Goal: Task Accomplishment & Management: Complete application form

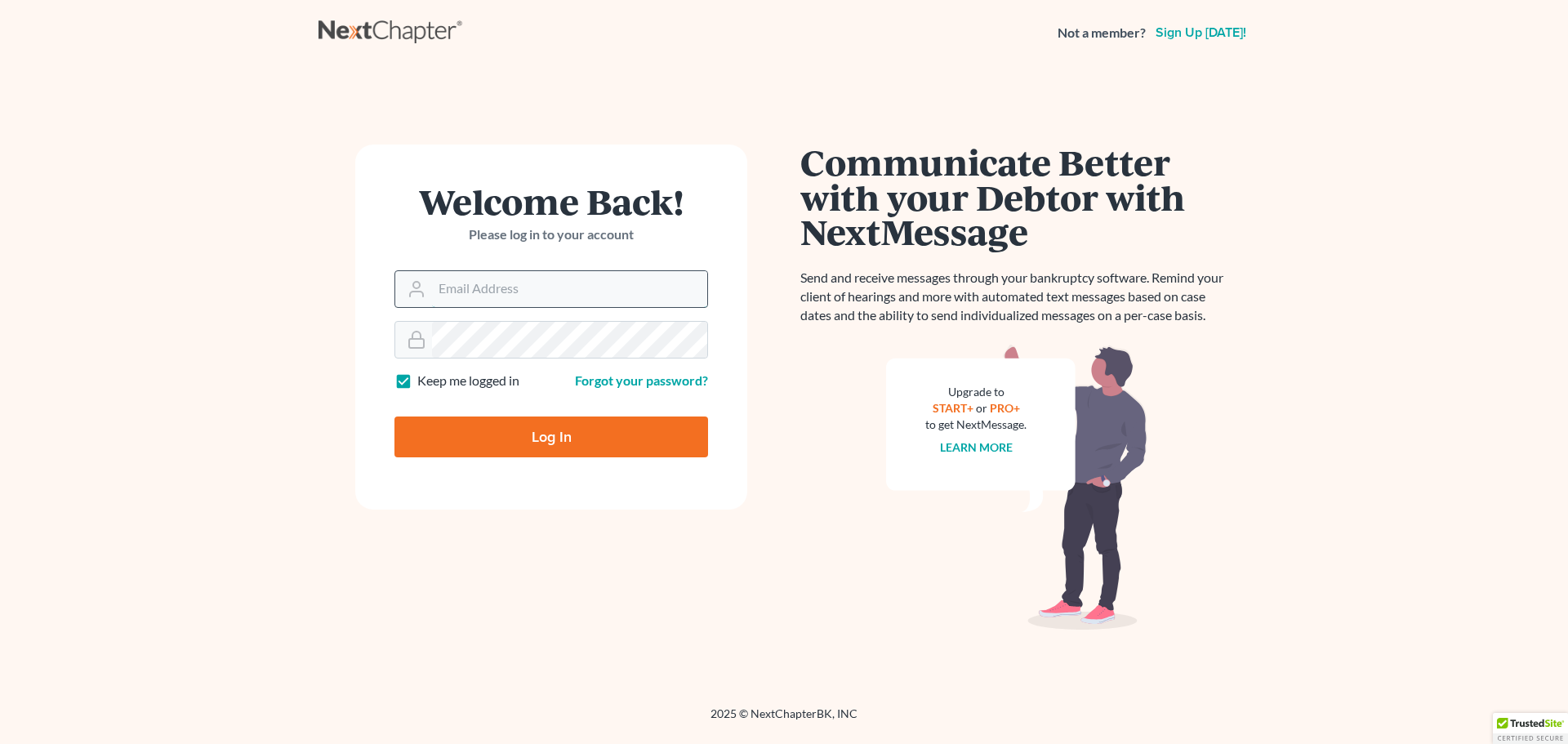
click at [573, 287] on input "Email Address" at bounding box center [570, 289] width 275 height 36
type input "[EMAIL_ADDRESS][DOMAIN_NAME]"
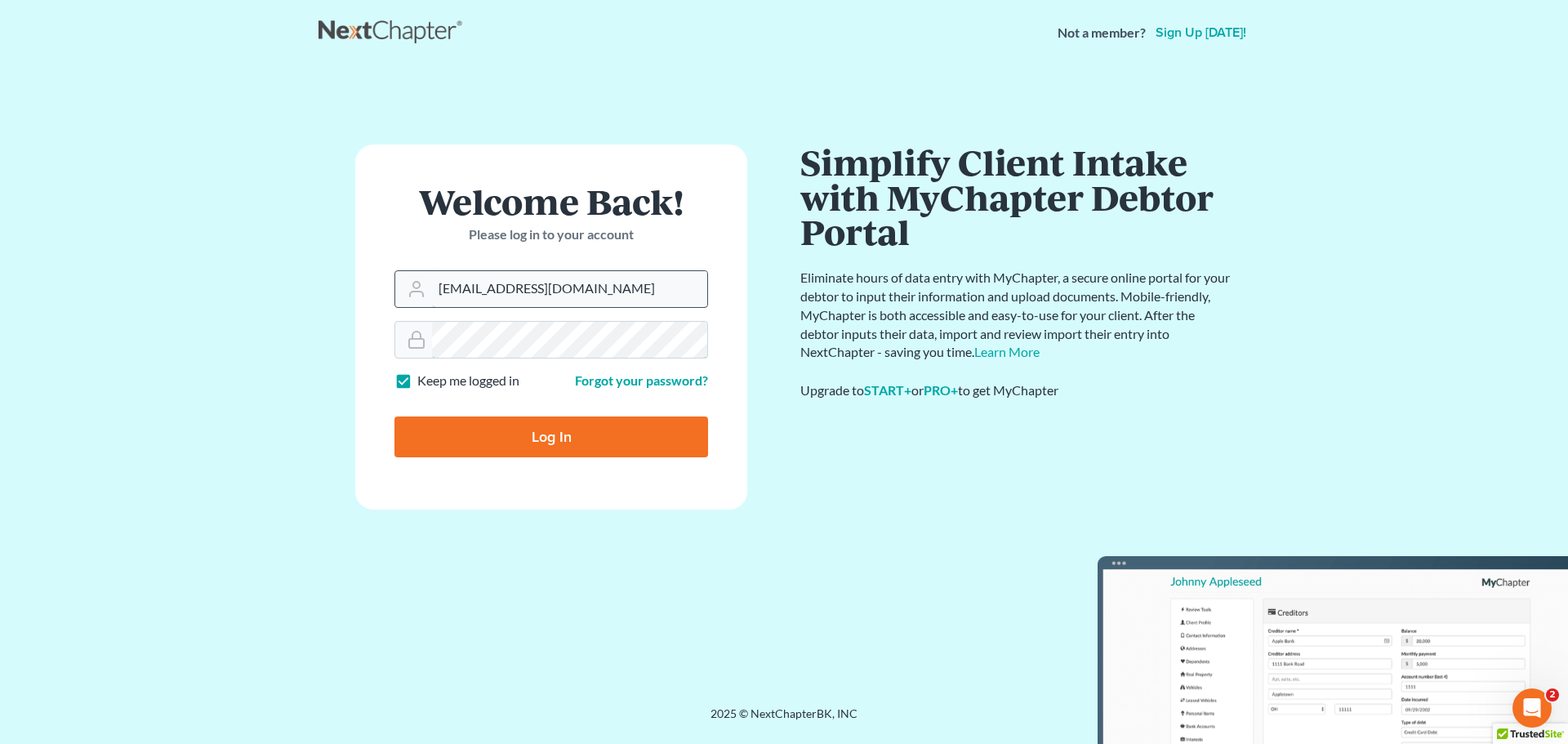
click at [395, 417] on input "Log In" at bounding box center [552, 437] width 314 height 40
type input "Thinking..."
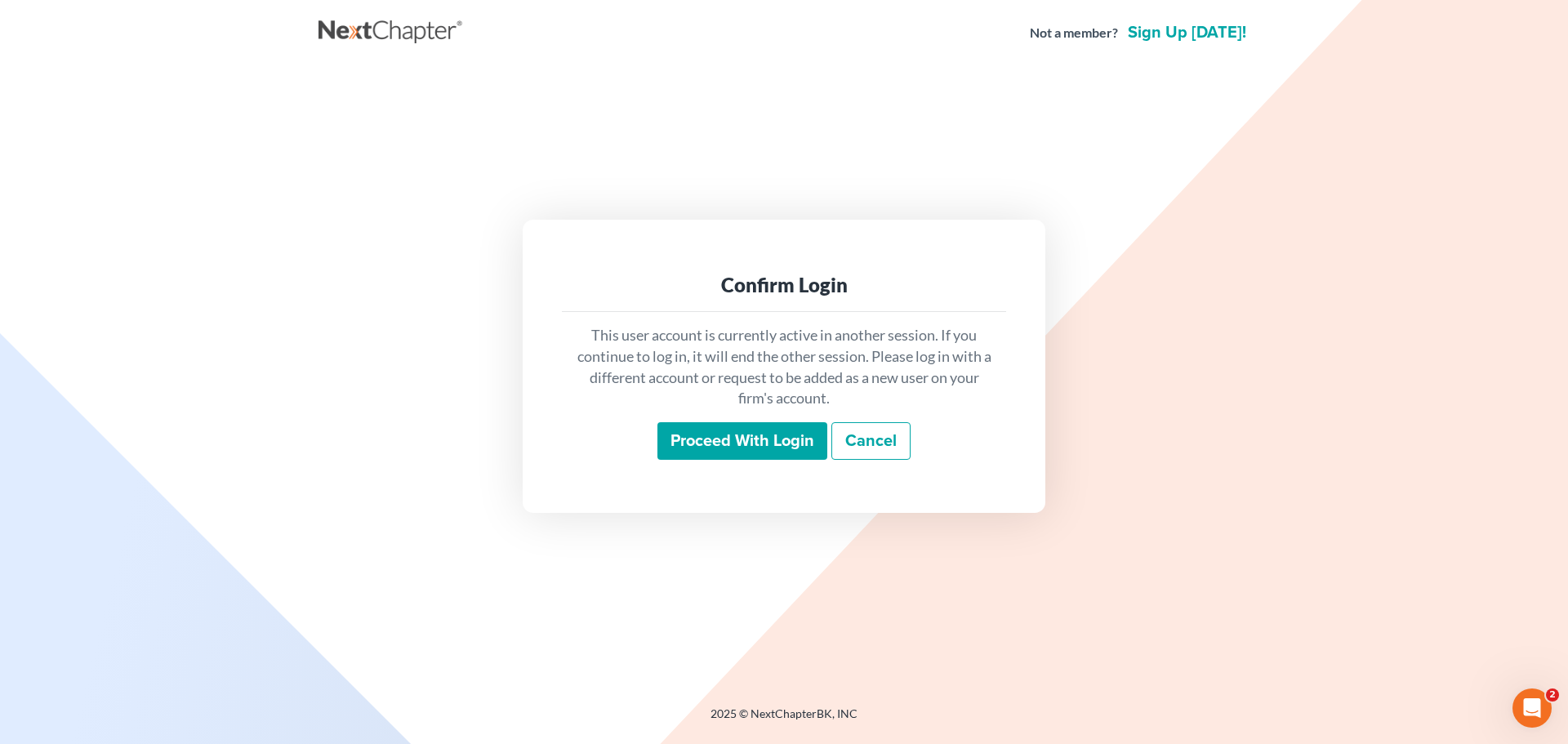
click at [719, 446] on input "Proceed with login" at bounding box center [742, 441] width 169 height 38
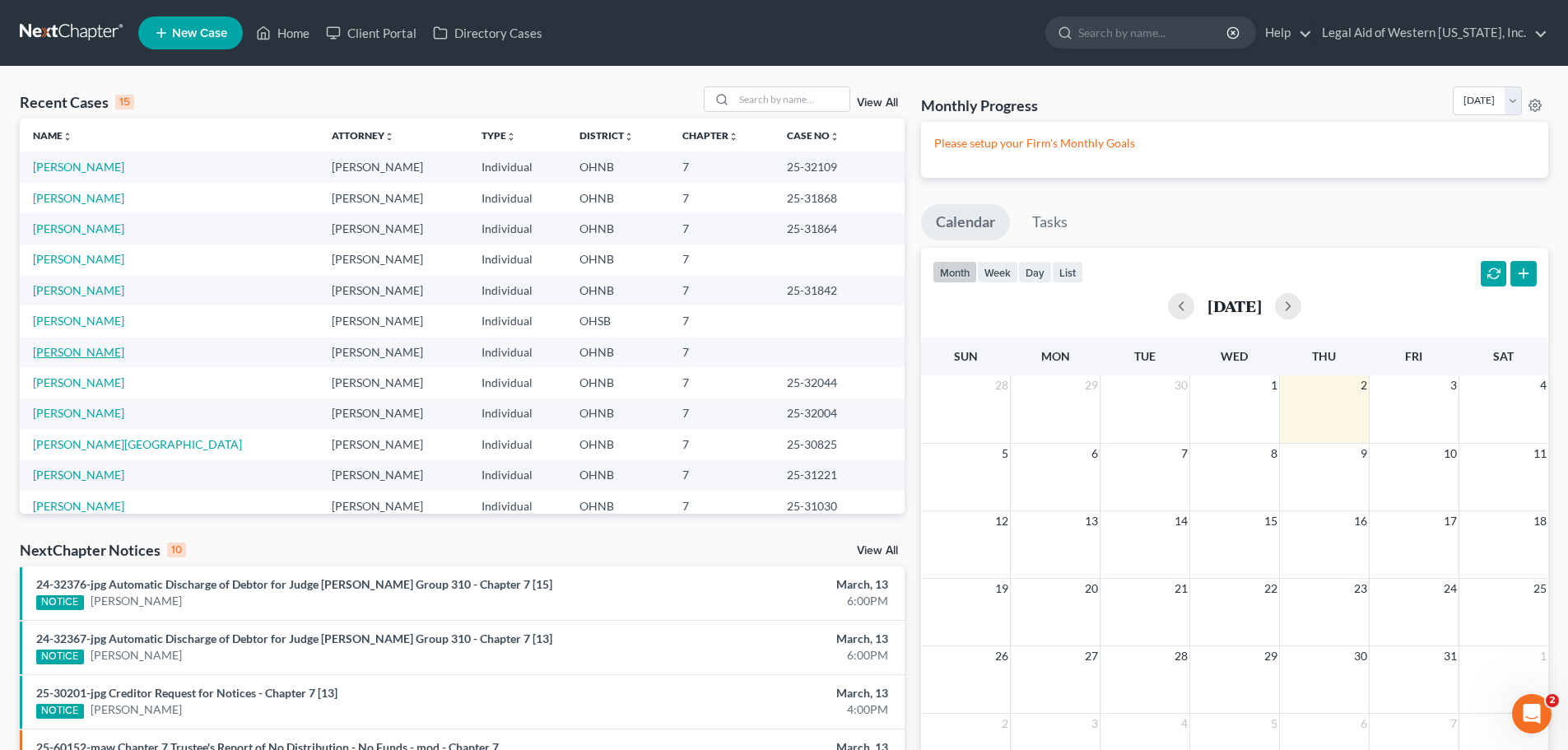
click at [61, 354] on link "Parr, Daryle" at bounding box center [79, 351] width 91 height 14
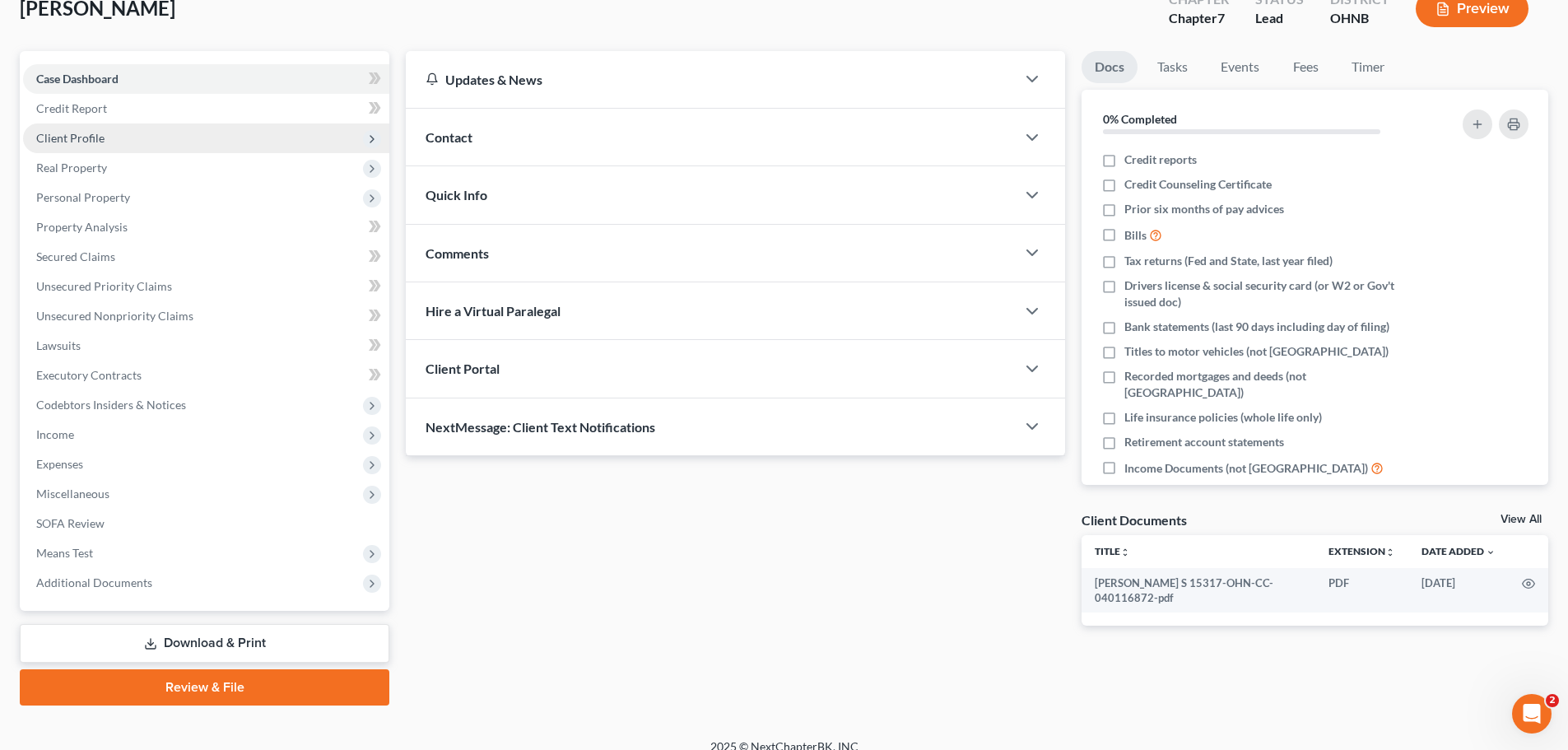
scroll to position [125, 0]
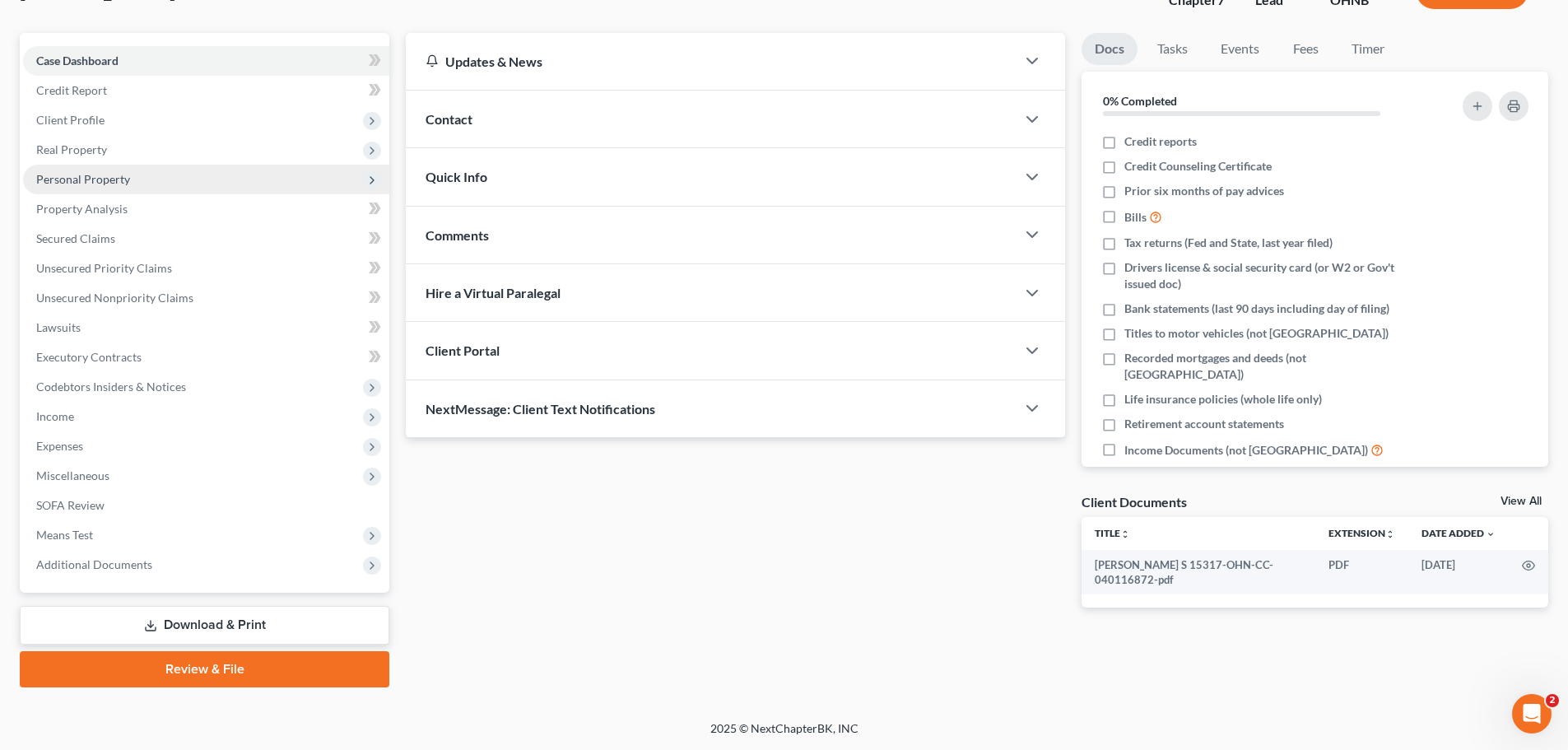
click at [231, 182] on span "Personal Property" at bounding box center [207, 179] width 367 height 30
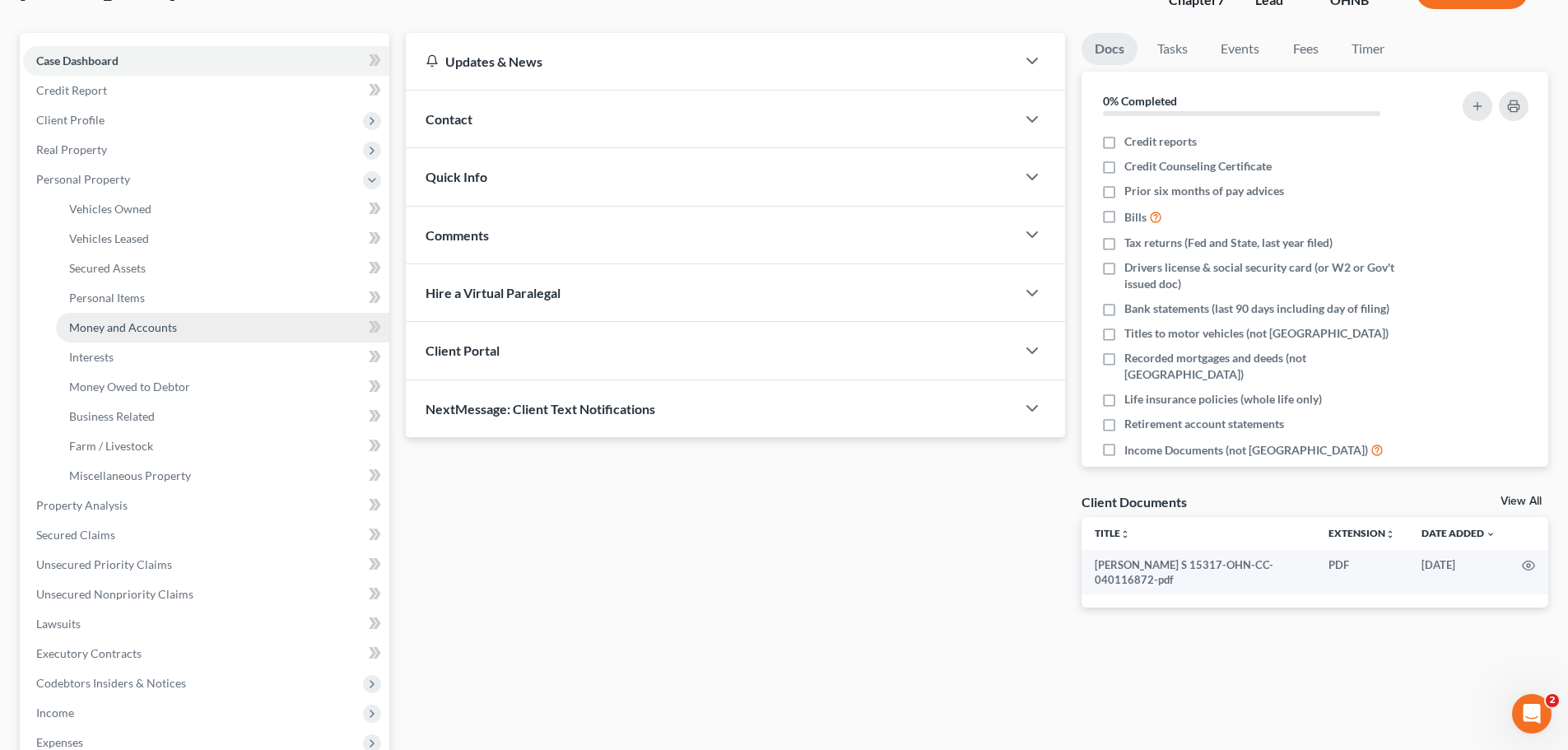
click at [233, 332] on link "Money and Accounts" at bounding box center [223, 327] width 334 height 30
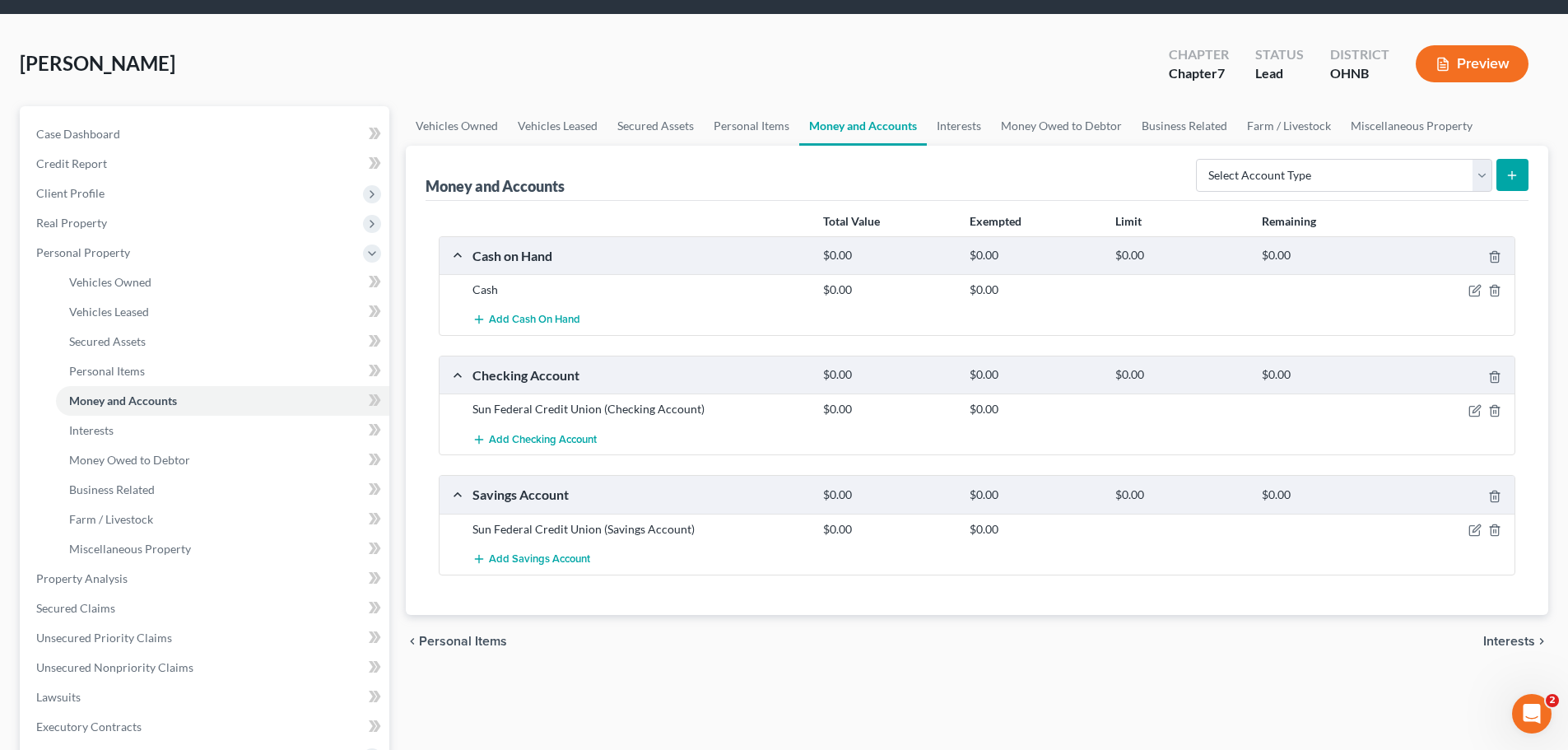
scroll to position [165, 0]
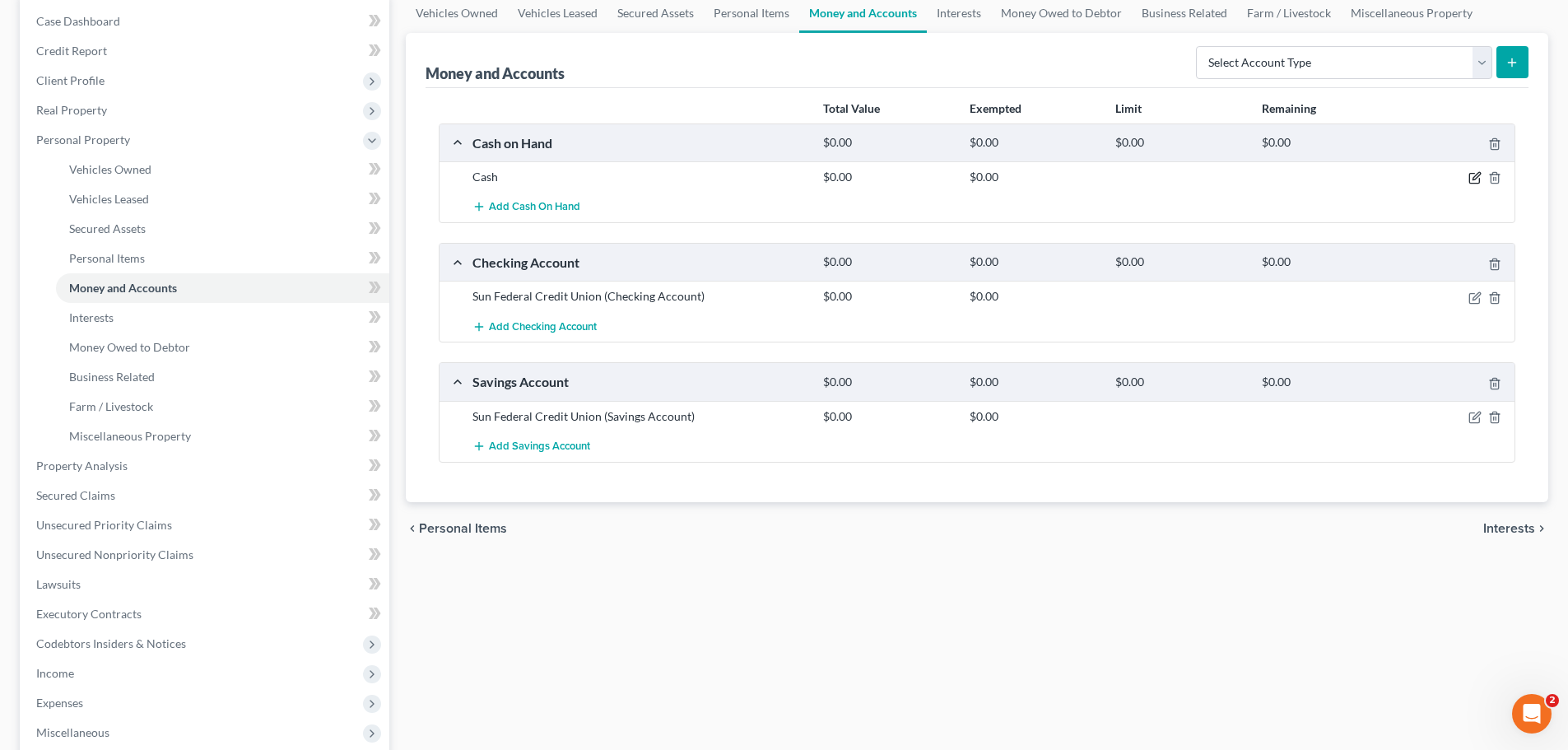
click at [1471, 178] on icon "button" at bounding box center [1476, 178] width 14 height 14
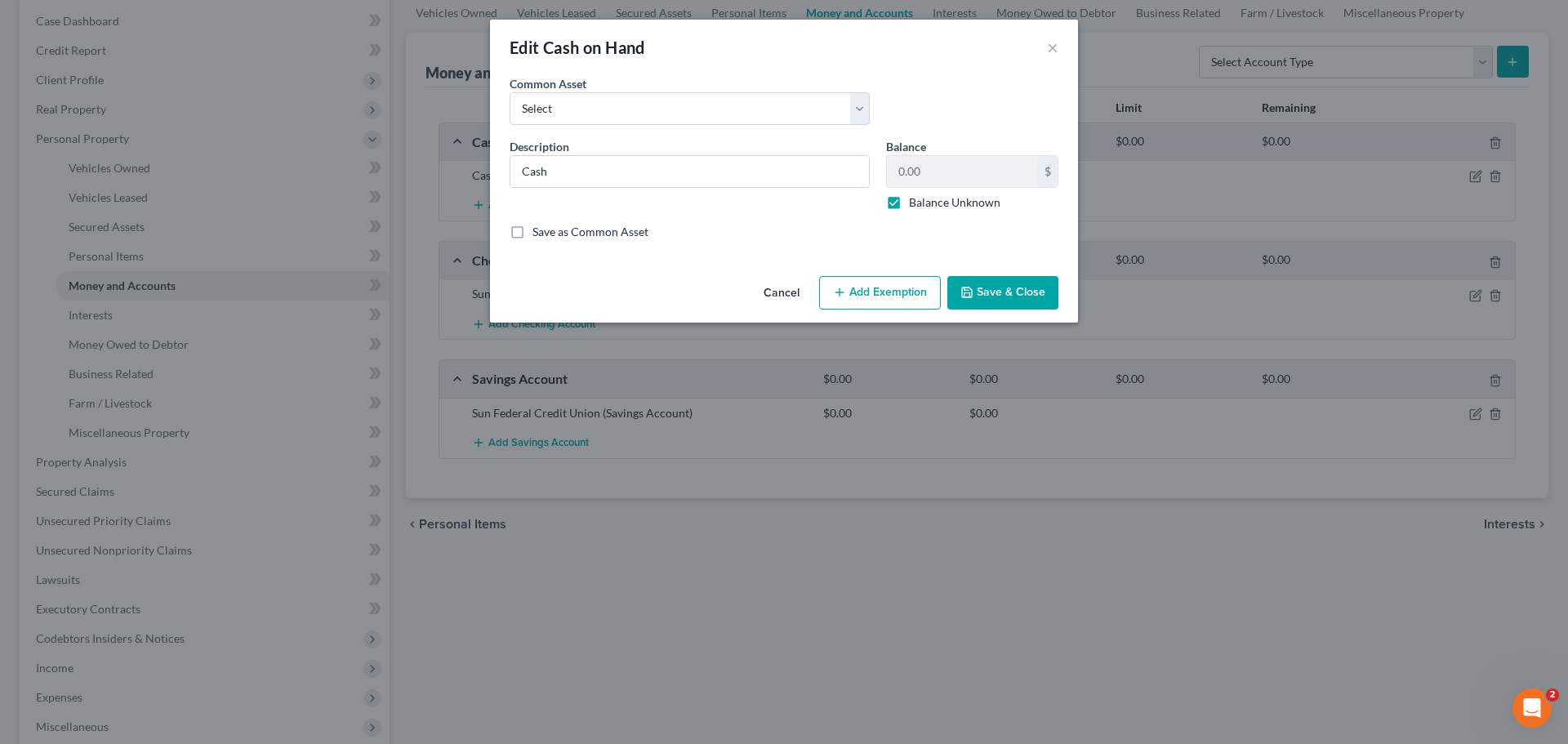
click at [909, 203] on label "Balance Unknown" at bounding box center [954, 202] width 91 height 16
click at [915, 203] on input "Balance Unknown" at bounding box center [920, 199] width 11 height 11
checkbox input "false"
click at [932, 169] on input "0.00" at bounding box center [962, 171] width 151 height 31
type input "110.00"
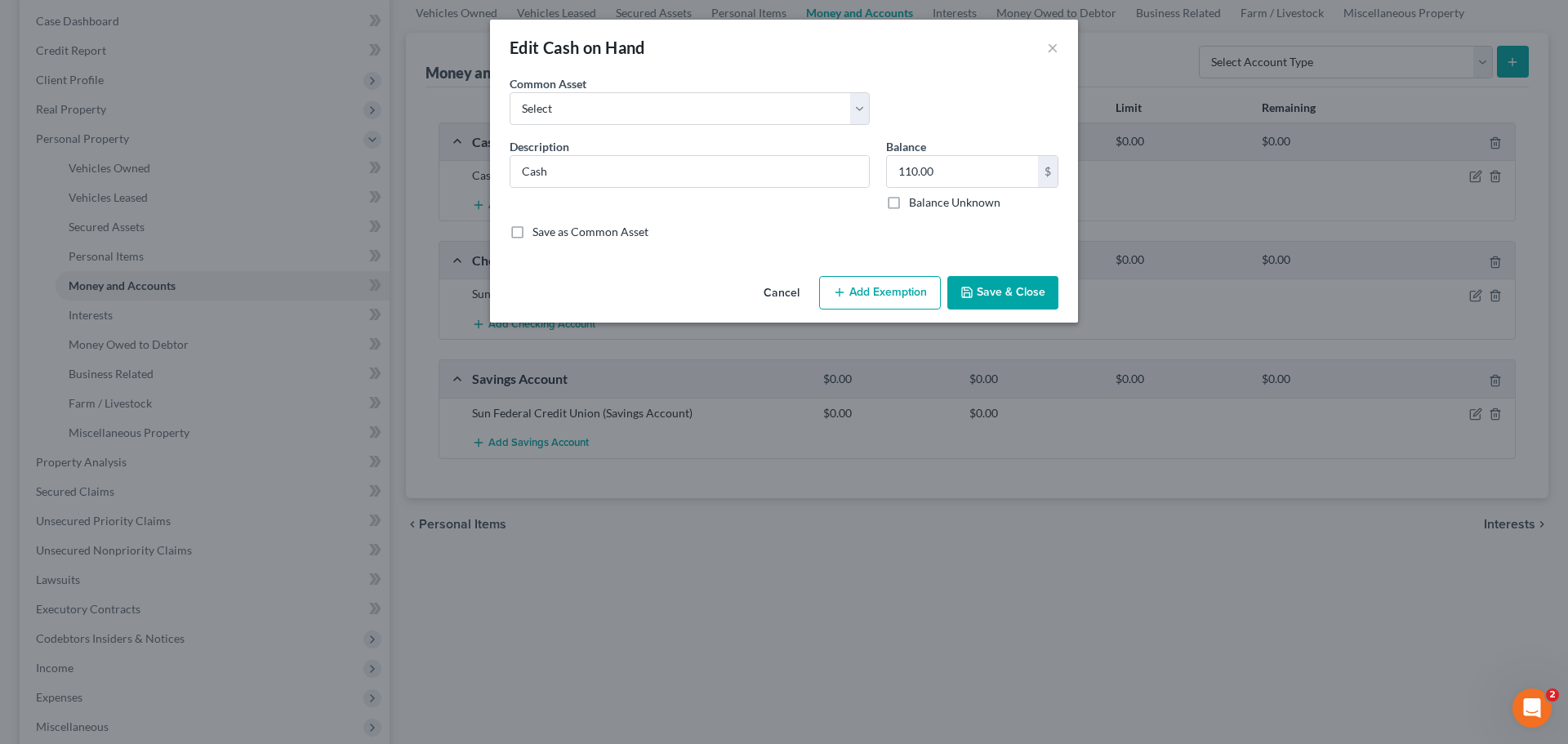
click at [884, 243] on div "An exemption set must first be selected from the Filing Information section. Co…" at bounding box center [784, 172] width 588 height 194
click at [876, 297] on button "Add Exemption" at bounding box center [880, 294] width 121 height 35
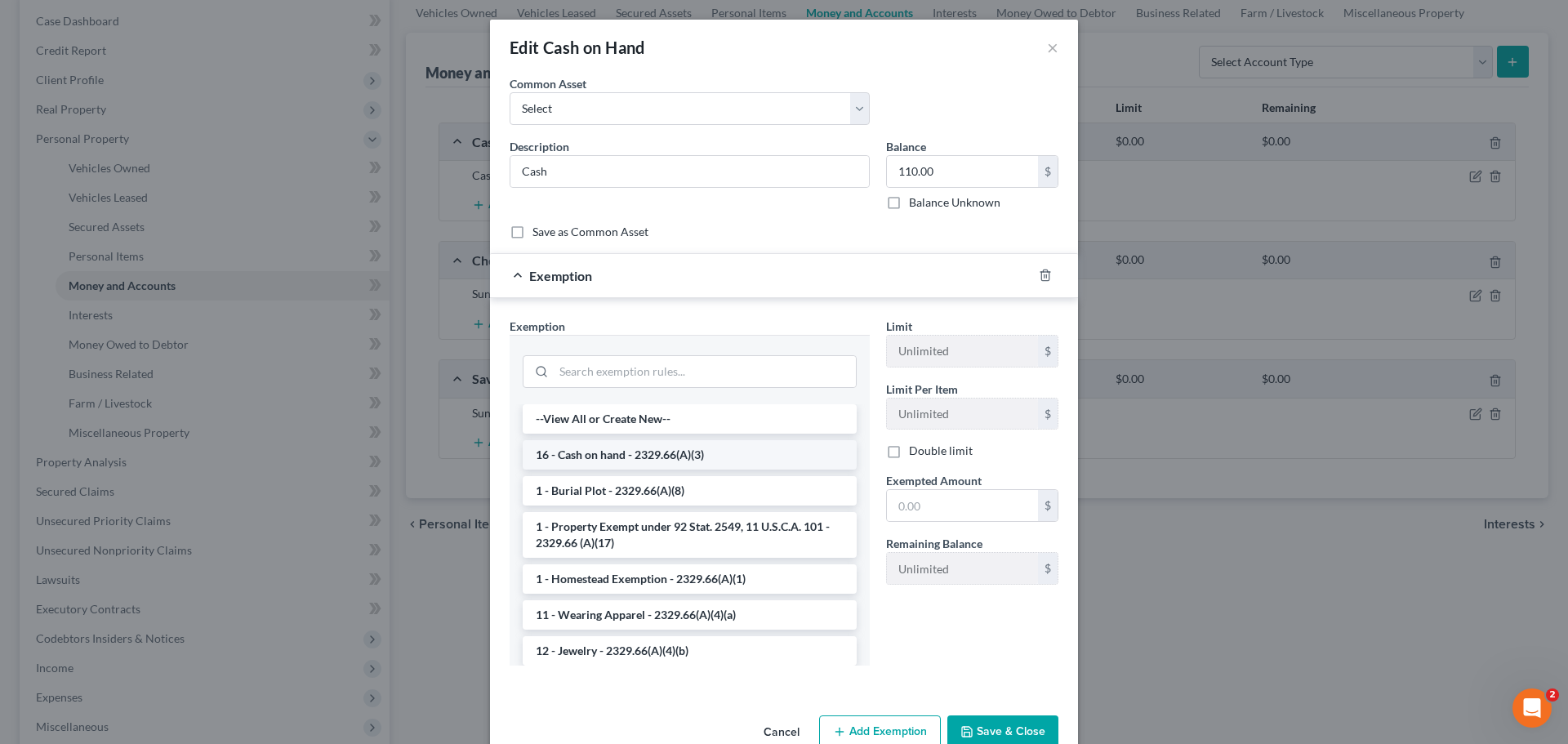
click at [640, 455] on li "16 - Cash on hand - 2329.66(A)(3)" at bounding box center [689, 454] width 334 height 30
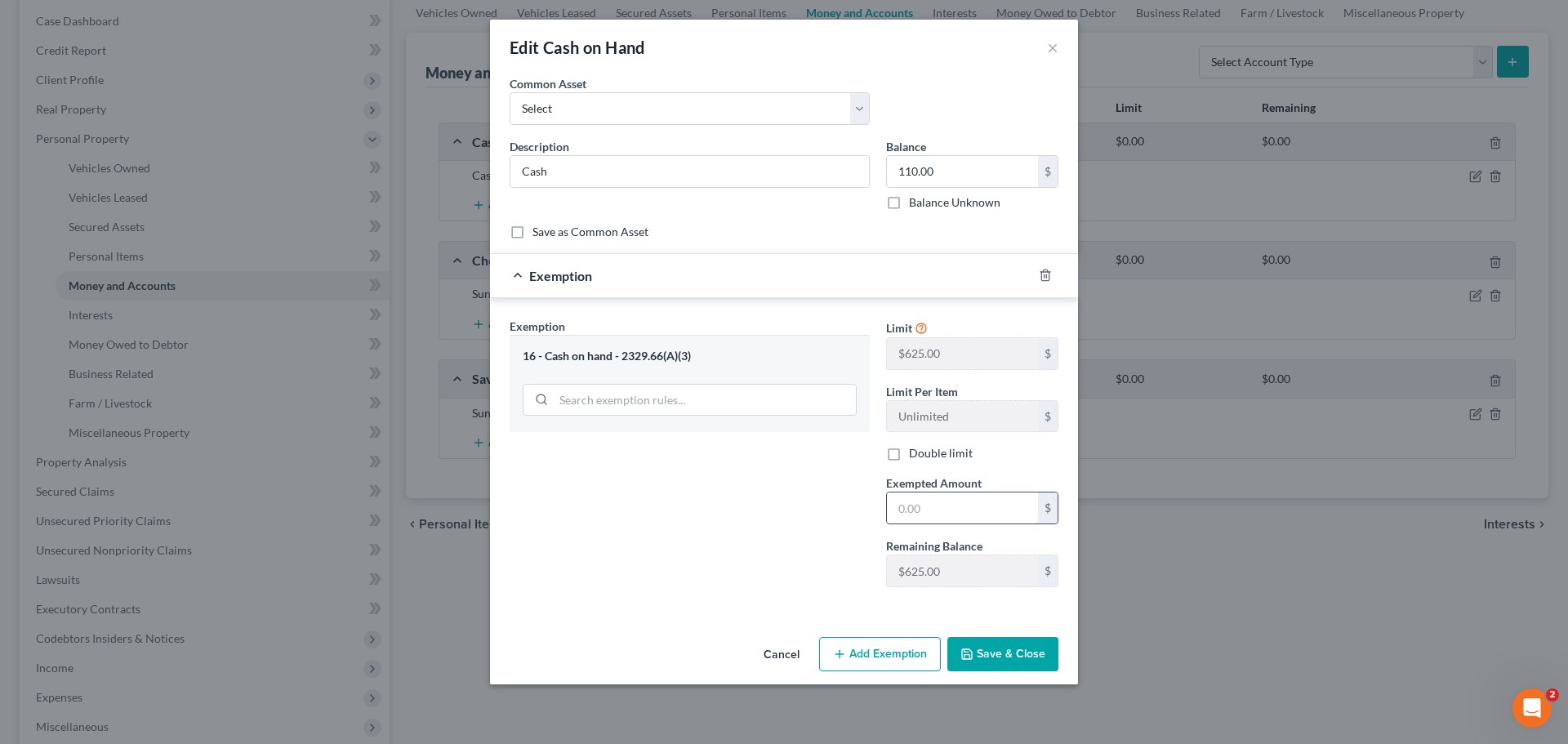
click at [918, 508] on input "text" at bounding box center [962, 508] width 151 height 31
type input "110.00"
click at [1003, 644] on button "Save & Close" at bounding box center [1002, 654] width 111 height 35
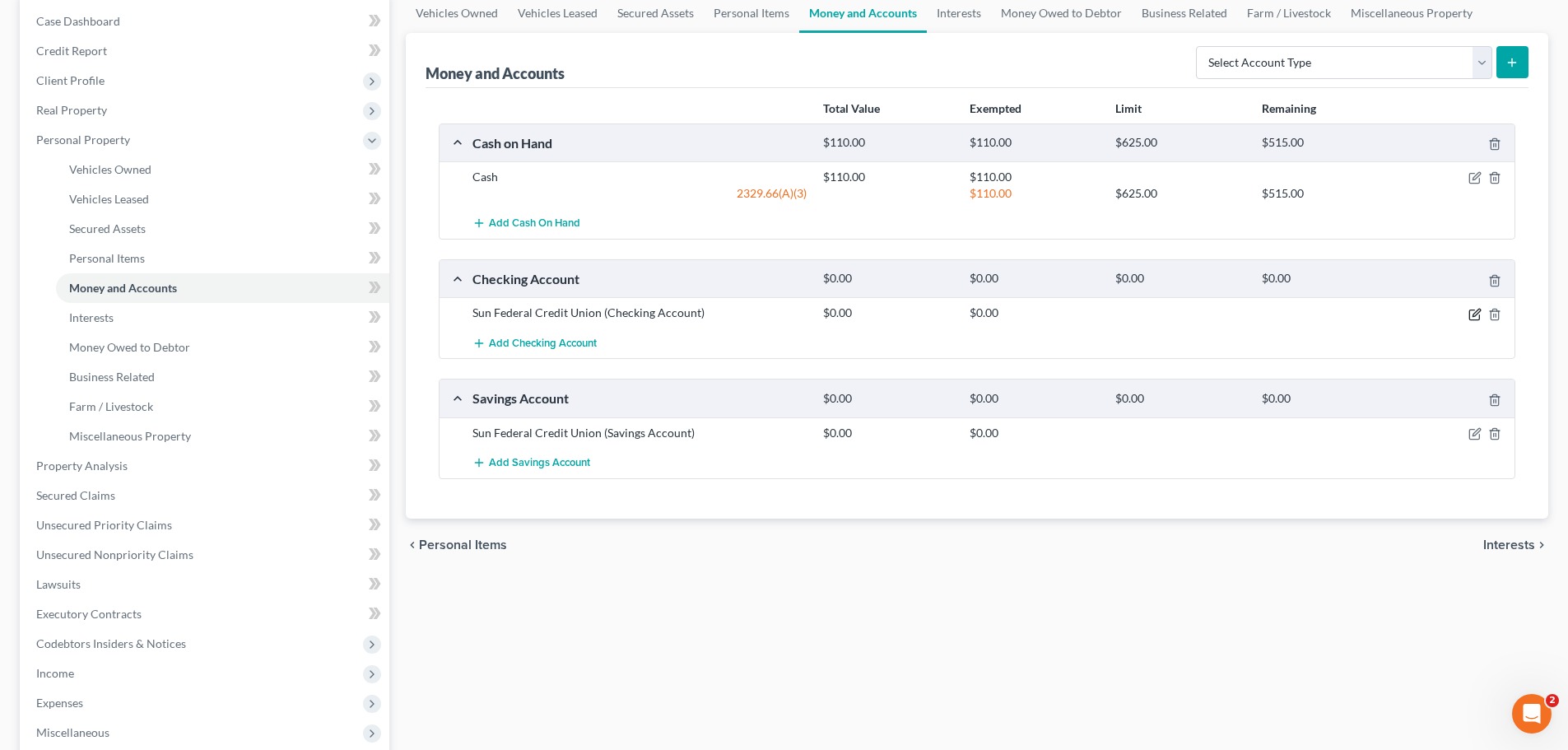
click at [1474, 317] on icon "button" at bounding box center [1476, 314] width 14 height 14
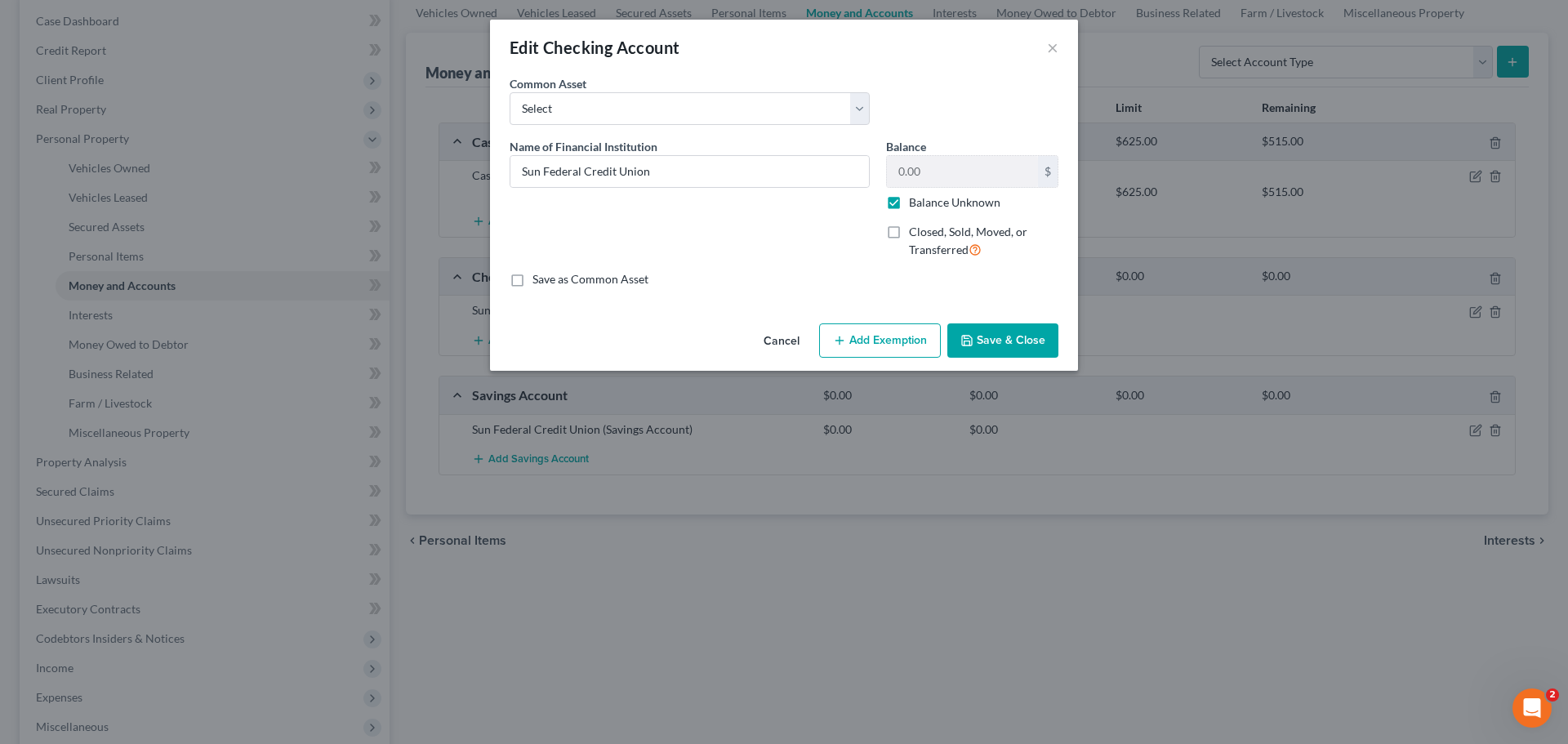
click at [909, 204] on label "Balance Unknown" at bounding box center [954, 202] width 91 height 16
click at [915, 204] on input "Balance Unknown" at bounding box center [920, 199] width 11 height 11
checkbox input "false"
click at [990, 332] on button "Save & Close" at bounding box center [1002, 341] width 111 height 35
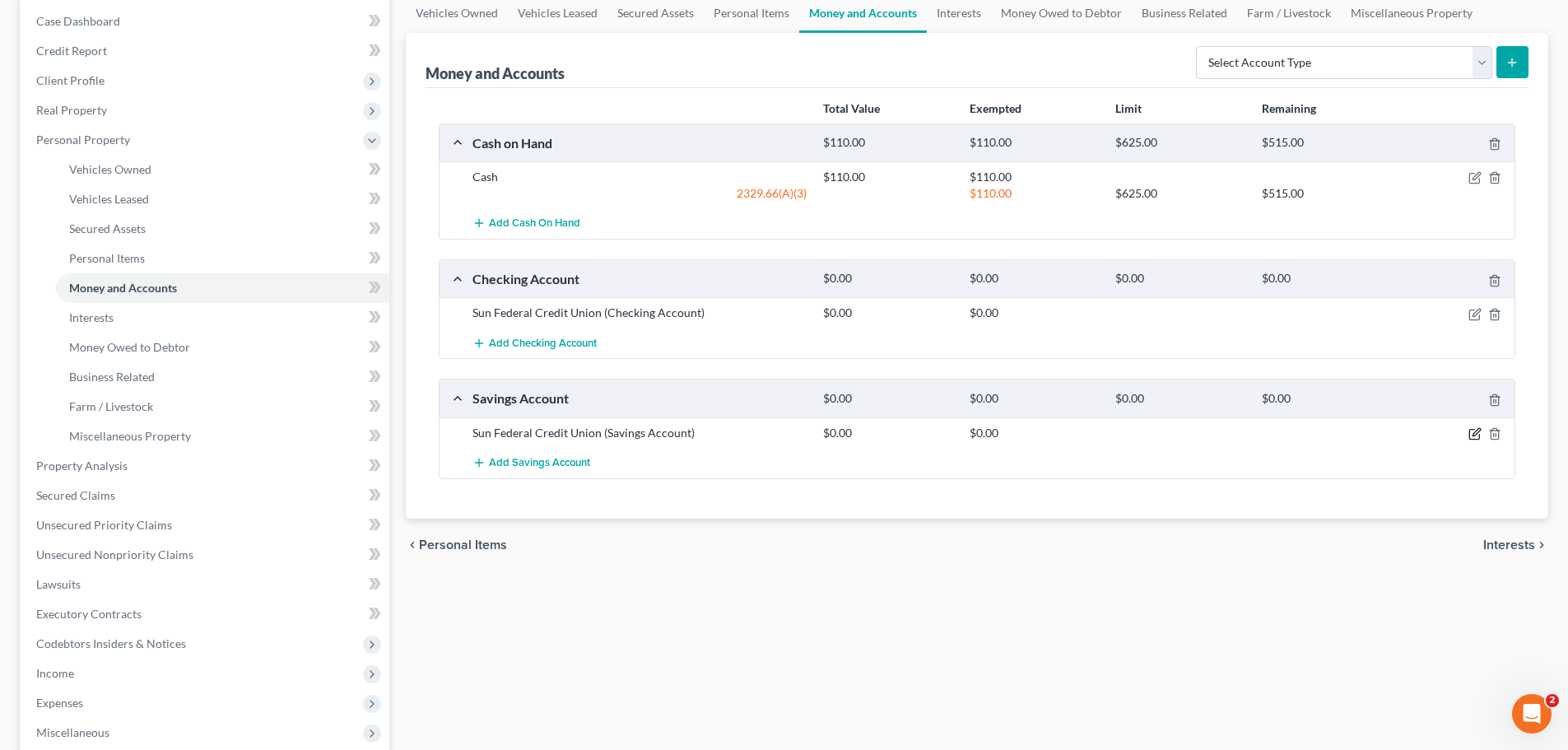
click at [1475, 435] on icon "button" at bounding box center [1476, 434] width 14 height 14
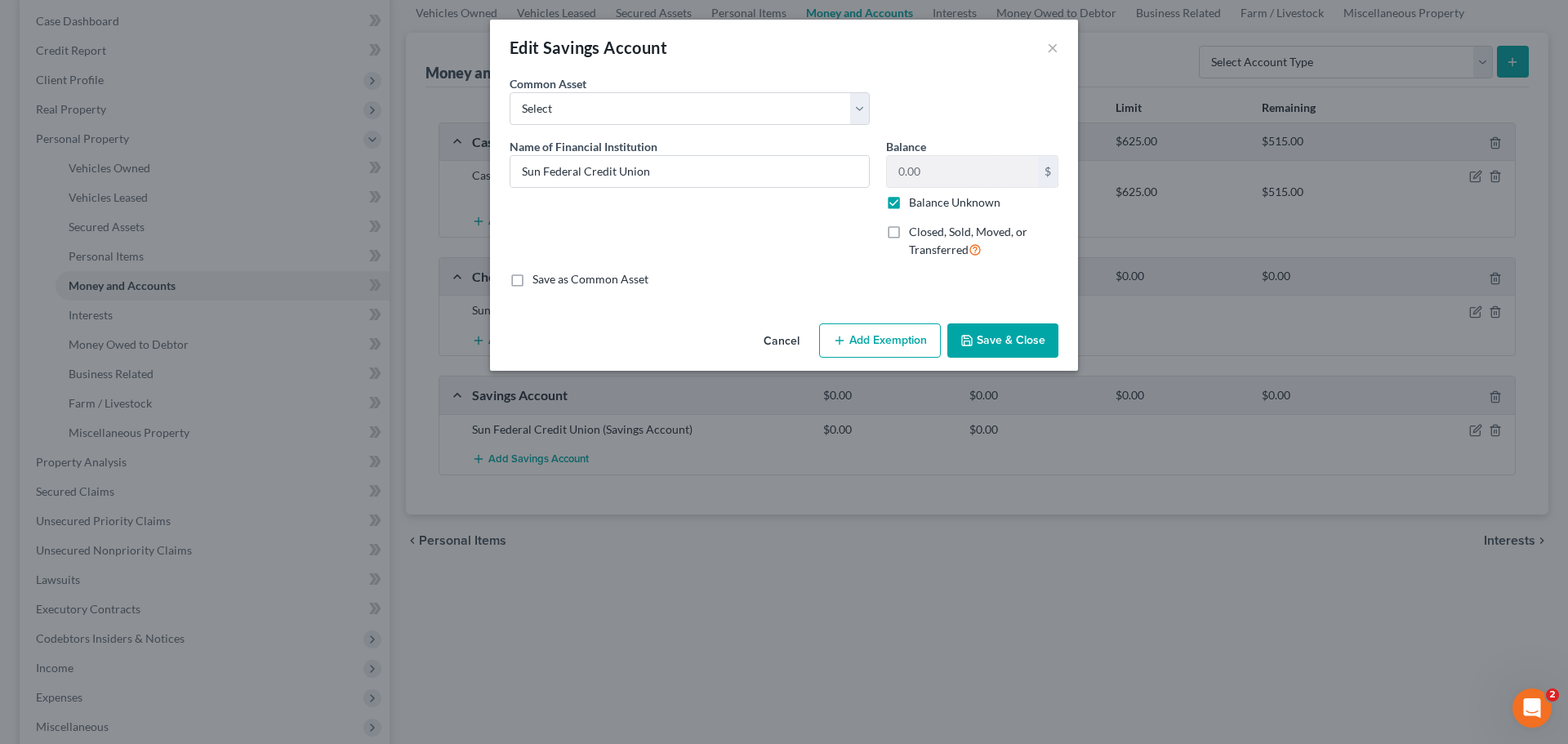
click at [909, 206] on label "Balance Unknown" at bounding box center [954, 202] width 91 height 16
click at [915, 205] on input "Balance Unknown" at bounding box center [920, 199] width 11 height 11
checkbox input "false"
type input "5.00"
click at [820, 270] on div "Name of Financial Institution * Sun Federal Credit Union" at bounding box center [689, 204] width 376 height 134
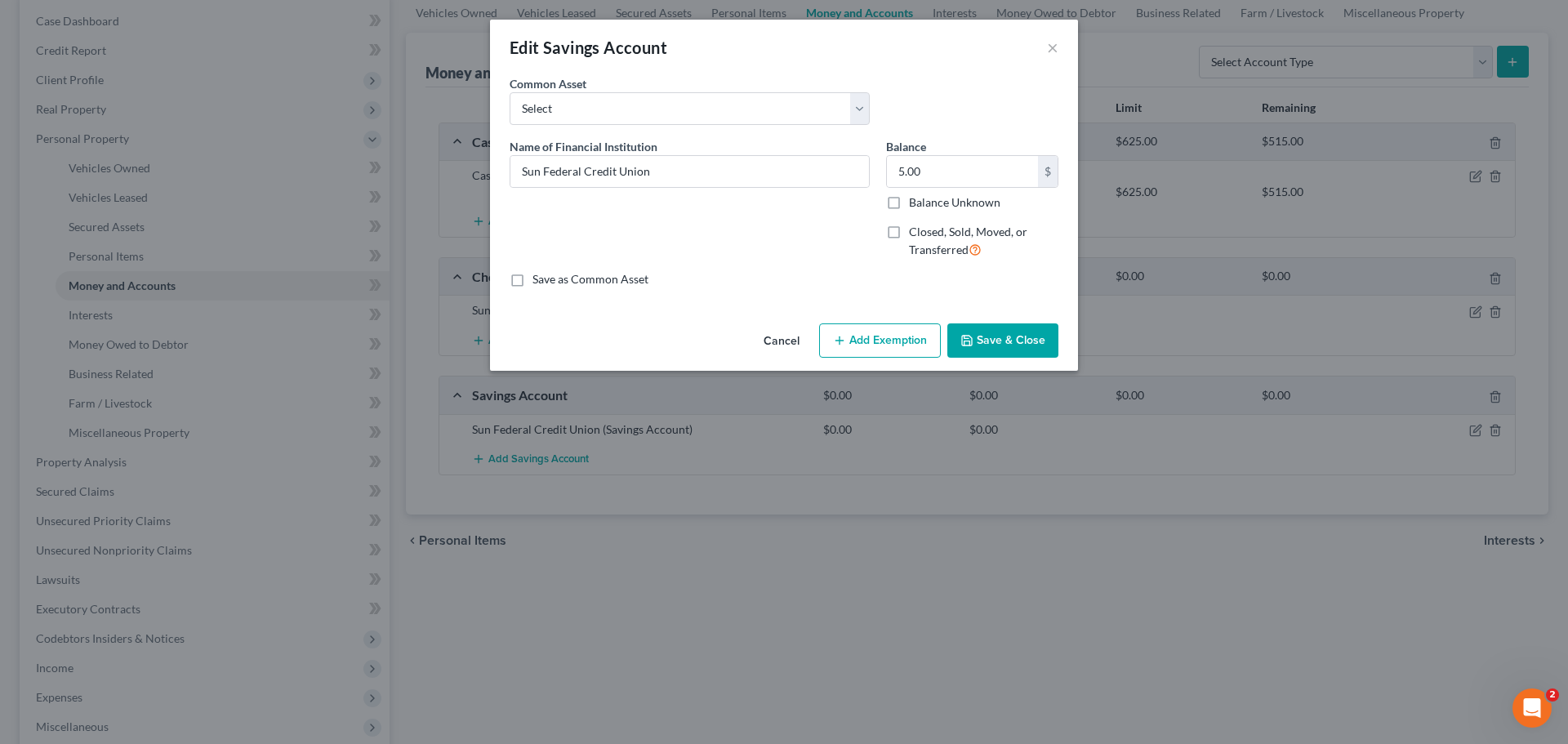
click at [997, 342] on button "Save & Close" at bounding box center [1002, 341] width 111 height 35
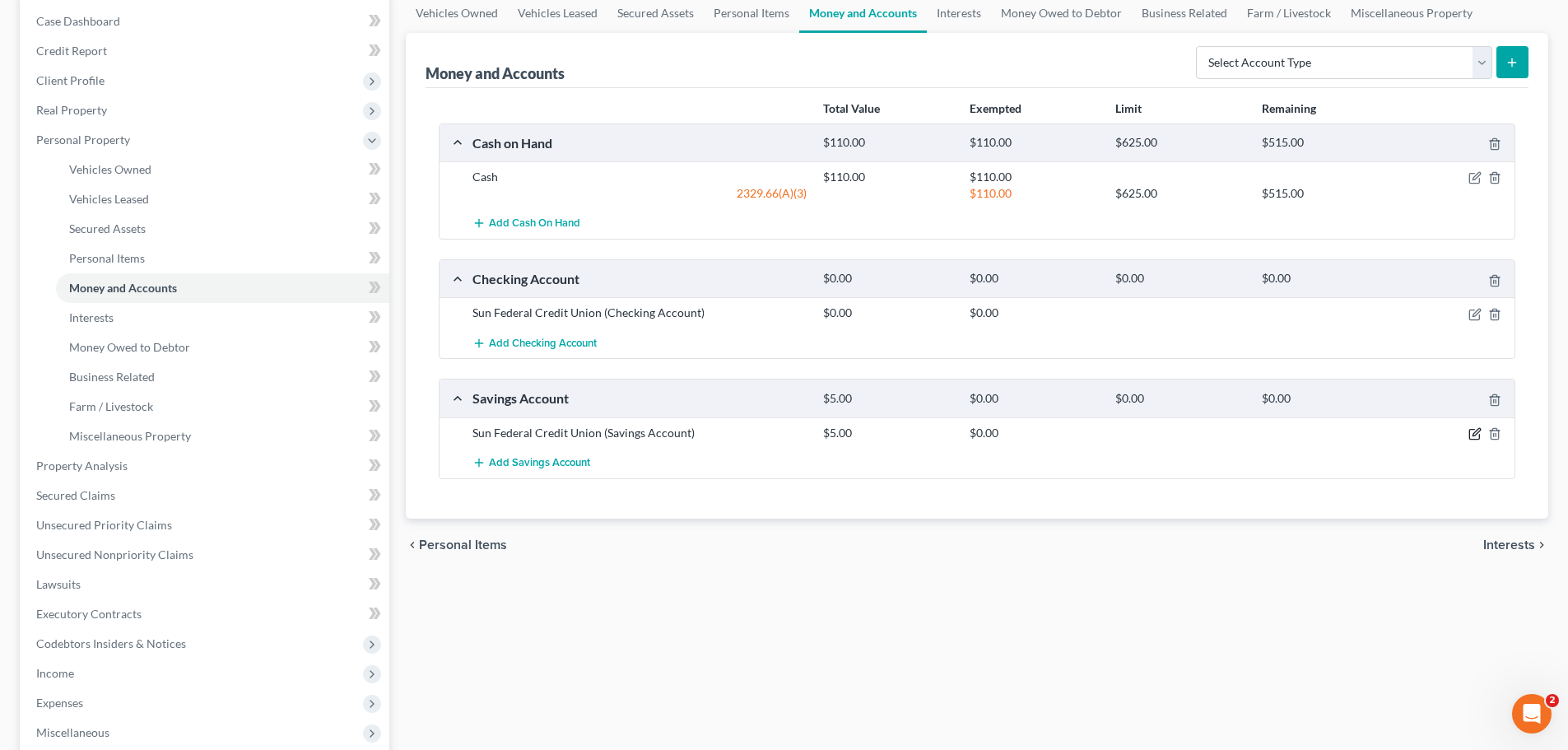
click at [1477, 434] on icon "button" at bounding box center [1477, 432] width 8 height 8
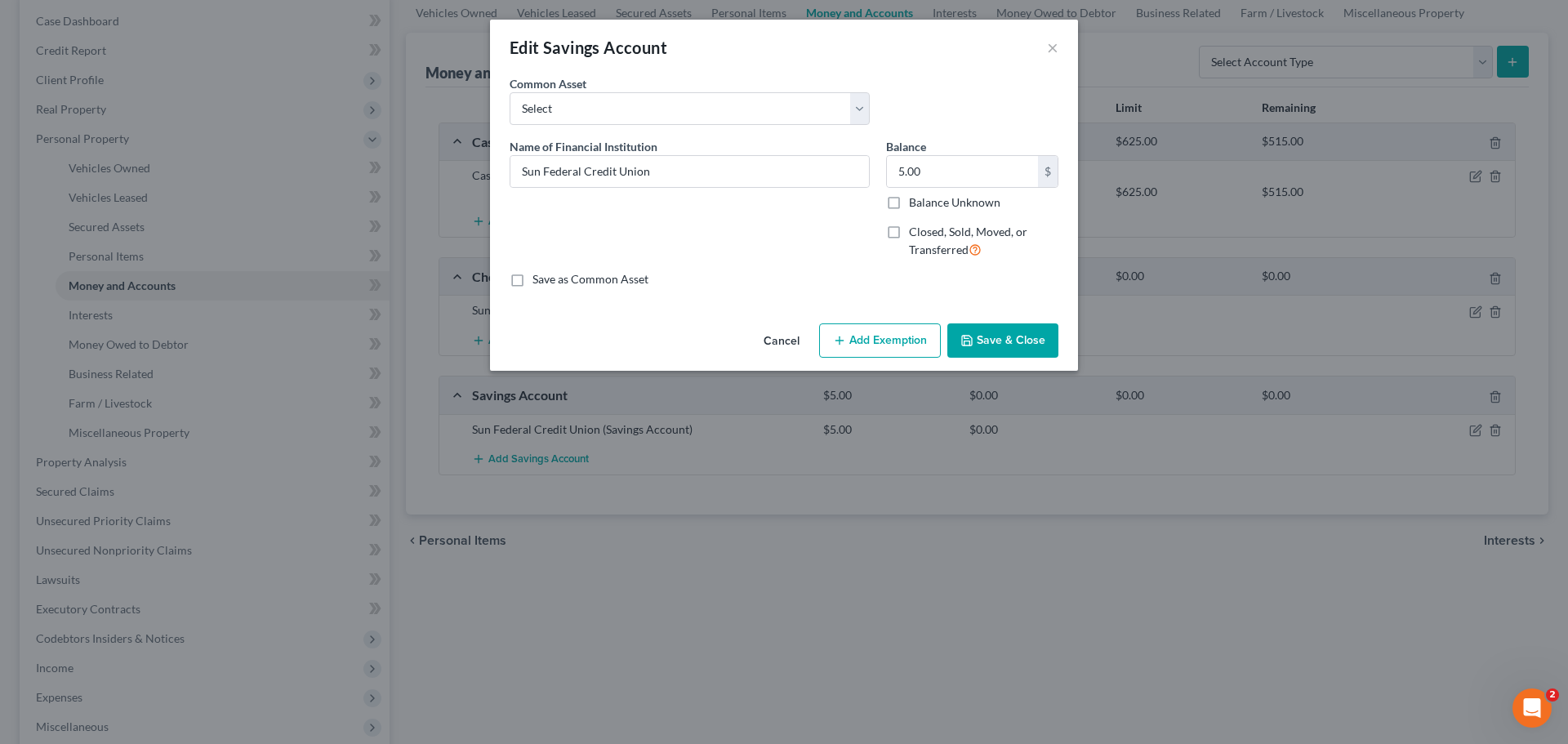
click at [899, 341] on button "Add Exemption" at bounding box center [880, 341] width 121 height 35
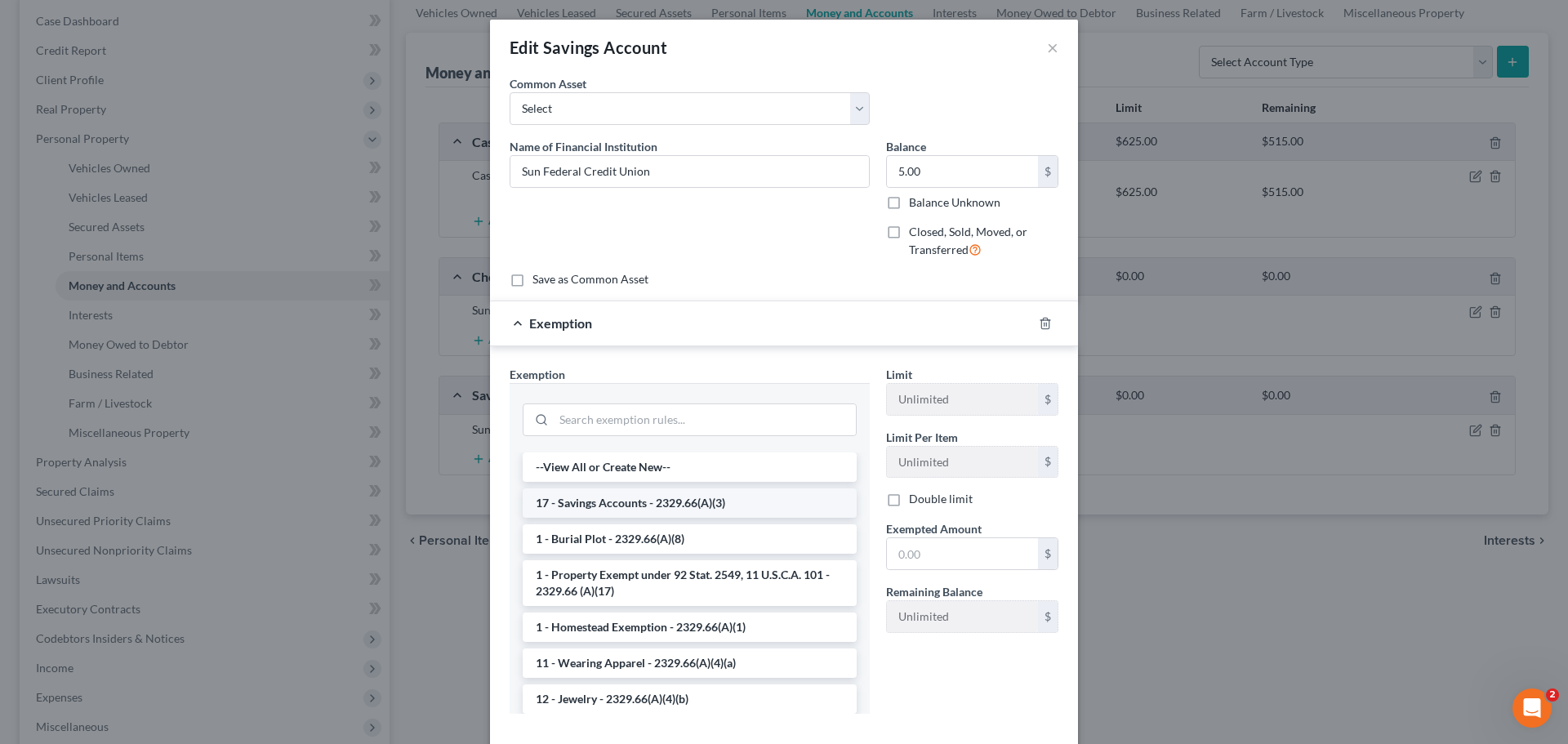
click at [699, 501] on li "17 - Savings Accounts - 2329.66(A)(3)" at bounding box center [689, 502] width 334 height 30
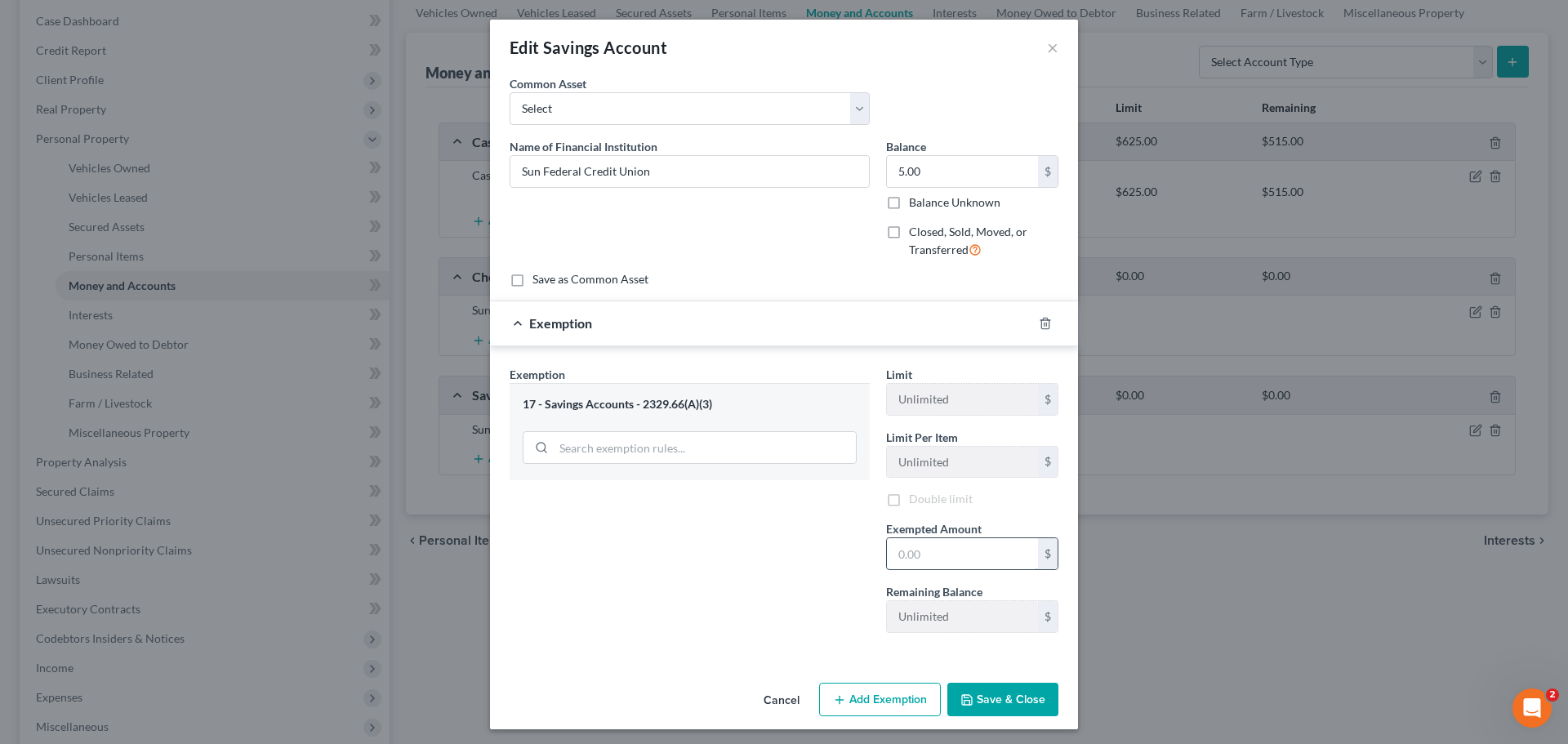
click at [918, 553] on input "text" at bounding box center [962, 553] width 151 height 31
type input "5.00"
click at [981, 706] on button "Save & Close" at bounding box center [1002, 703] width 111 height 35
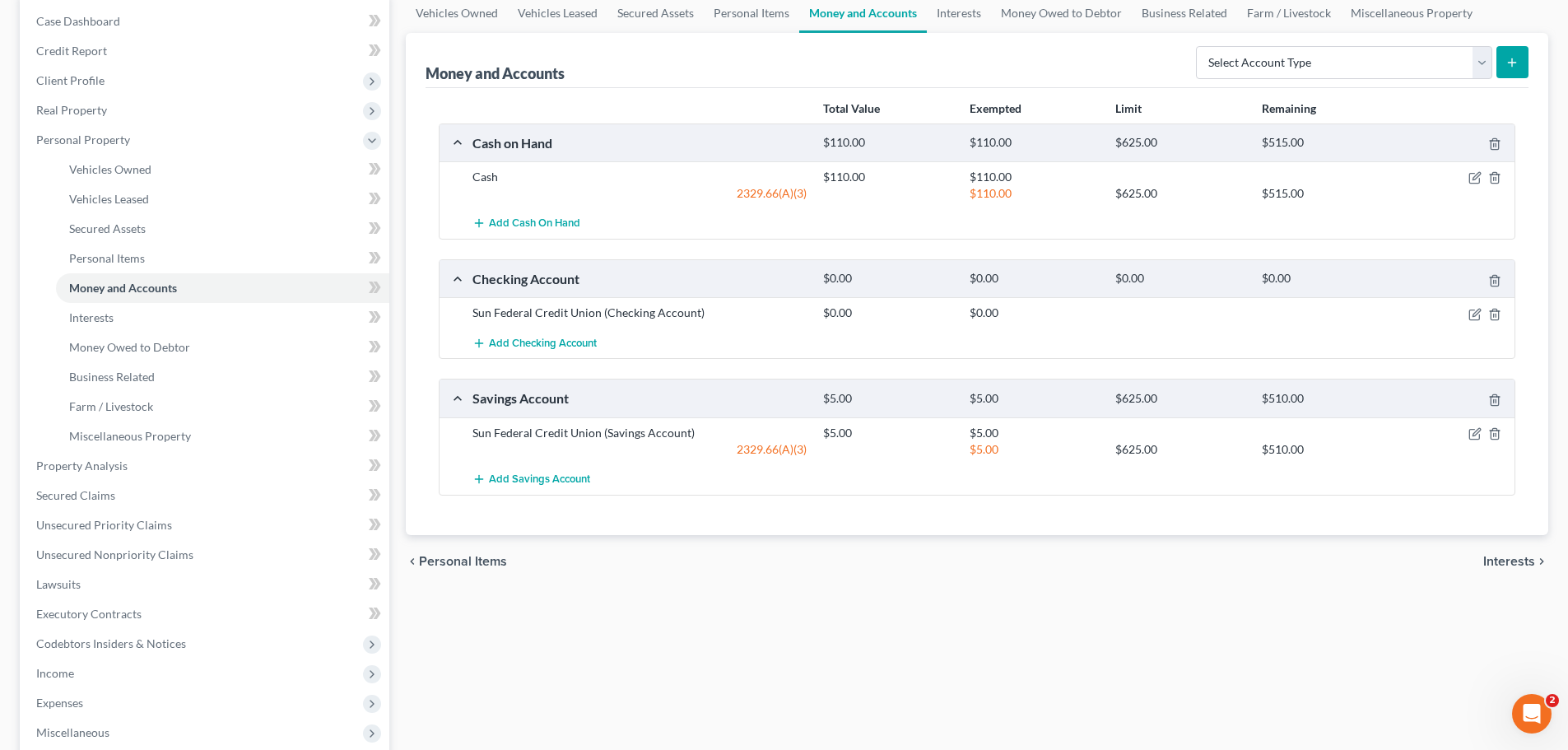
click at [1498, 557] on span "Interests" at bounding box center [1509, 562] width 51 height 14
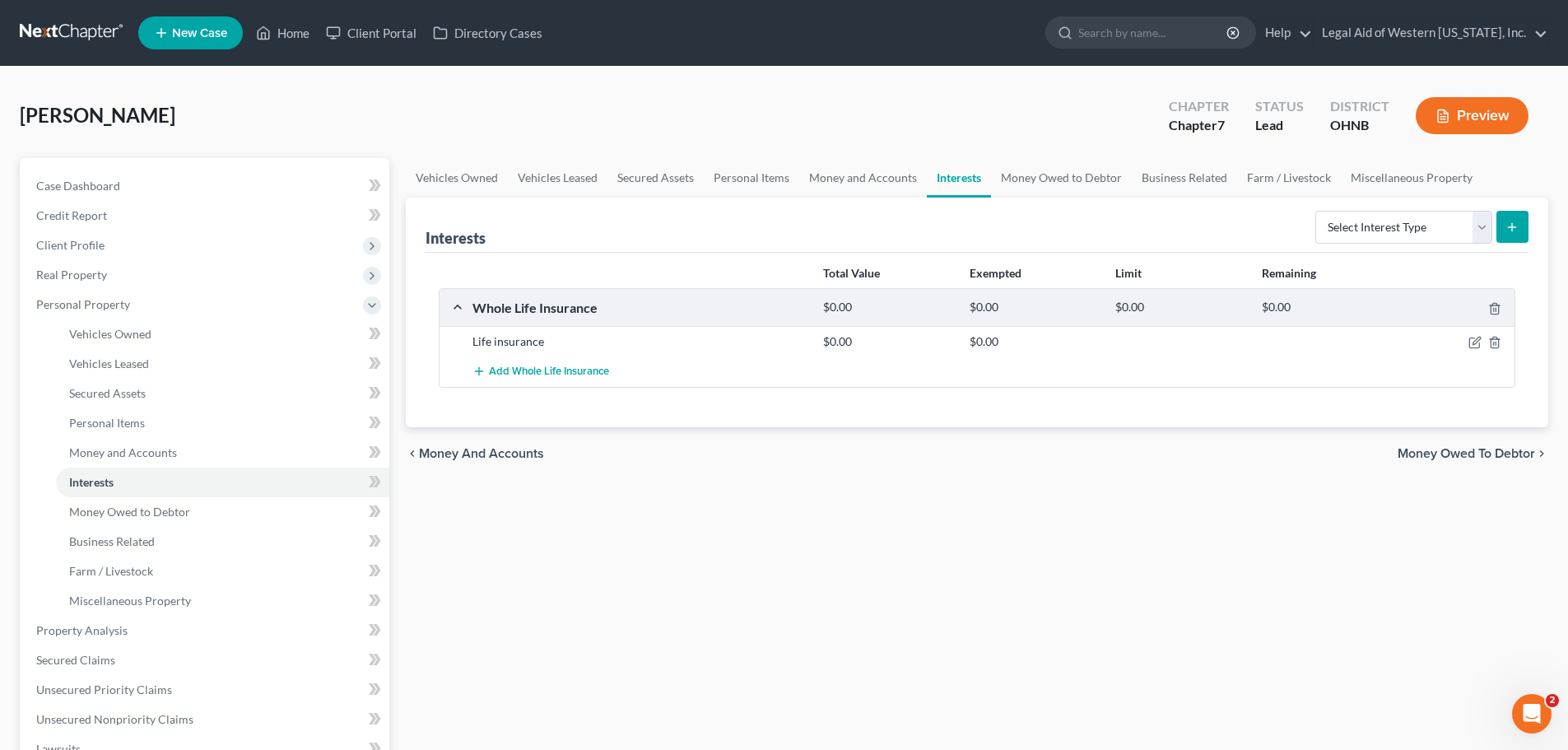
click at [1446, 452] on span "Money Owed to Debtor" at bounding box center [1467, 454] width 138 height 14
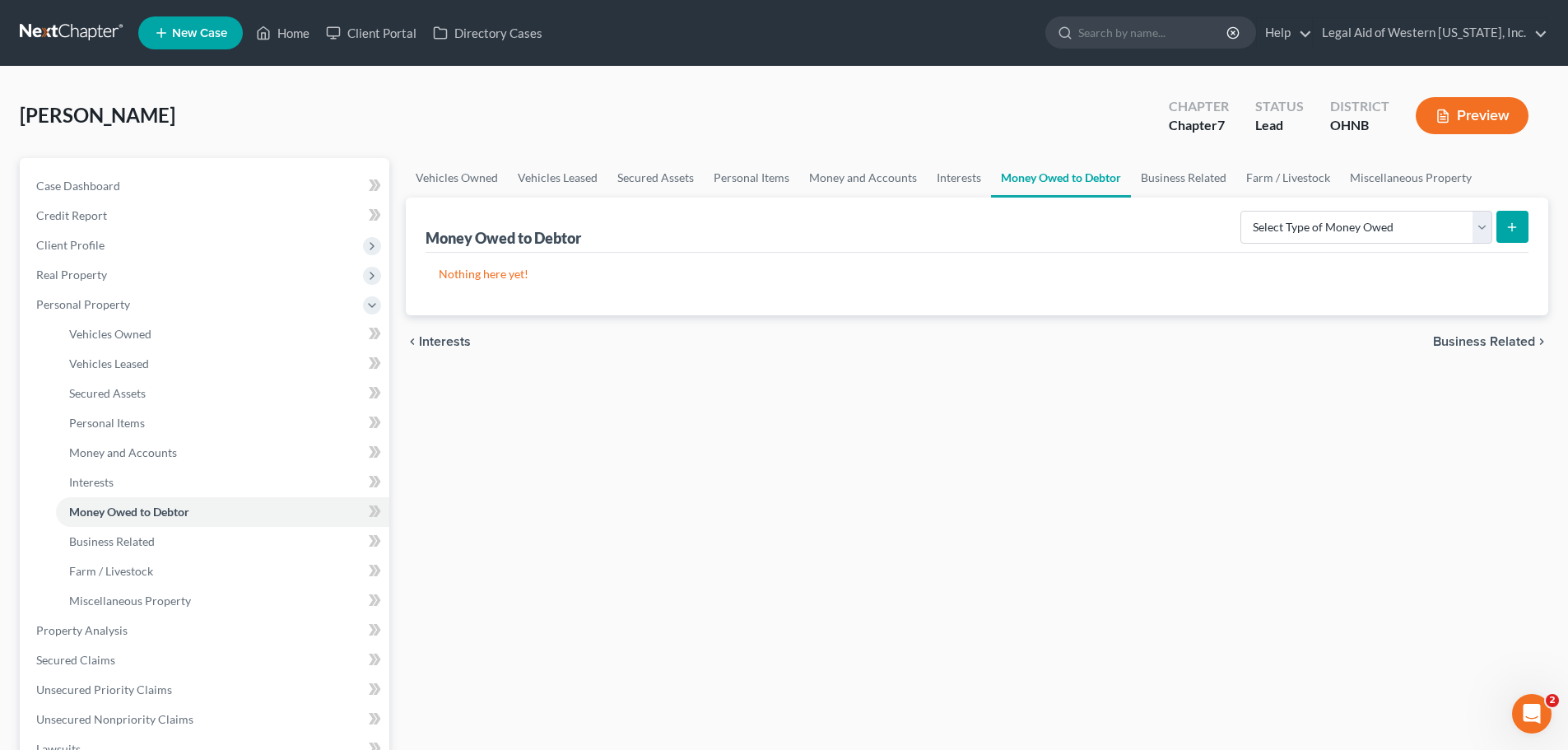
click at [453, 333] on div "chevron_left Interests Business Related chevron_right" at bounding box center [977, 342] width 1143 height 52
click at [453, 340] on span "Interests" at bounding box center [444, 342] width 51 height 14
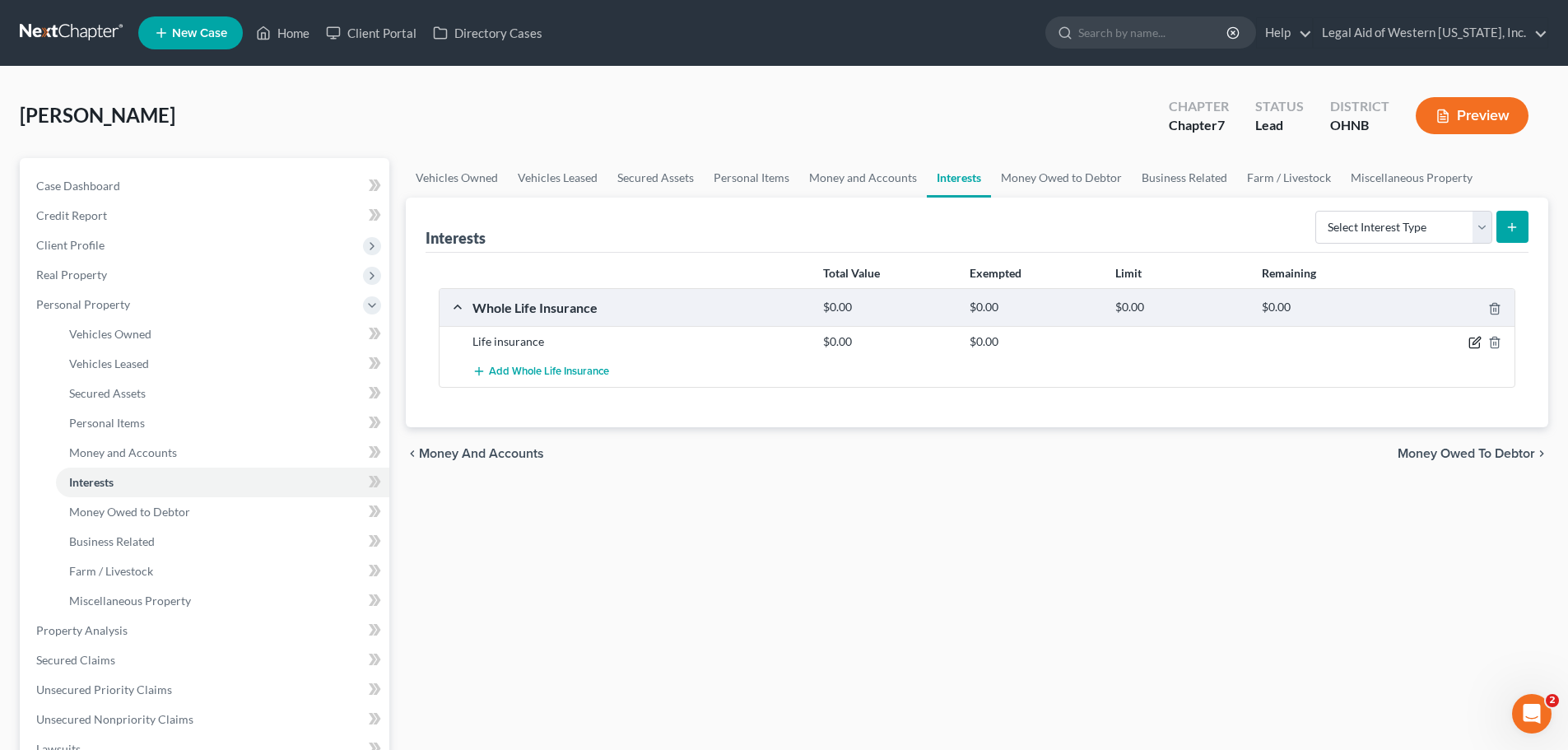
click at [1479, 342] on icon "button" at bounding box center [1476, 342] width 14 height 14
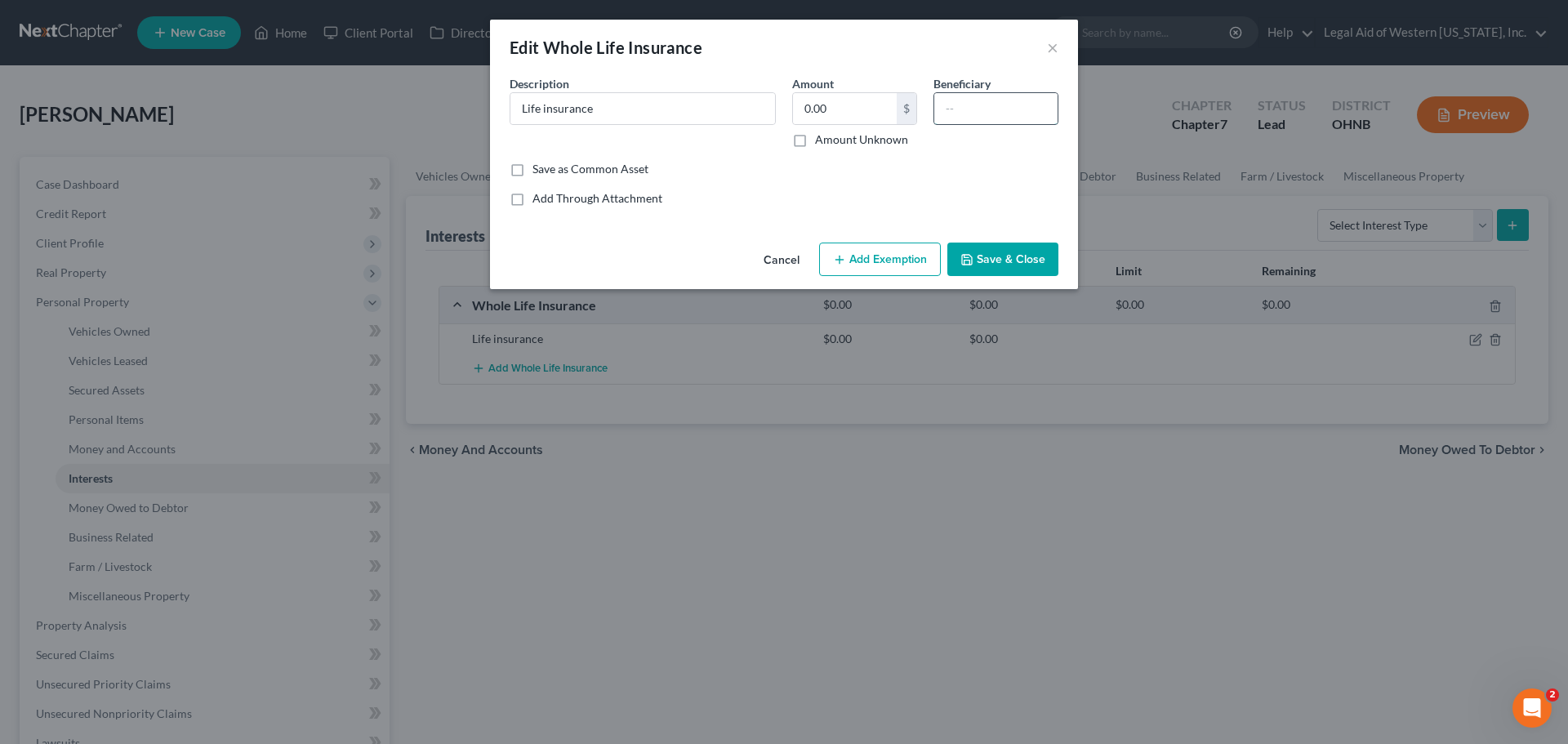
click at [959, 115] on input "text" at bounding box center [996, 109] width 123 height 31
type input "Adaris Parr"
click at [1037, 257] on button "Save & Close" at bounding box center [1002, 260] width 111 height 35
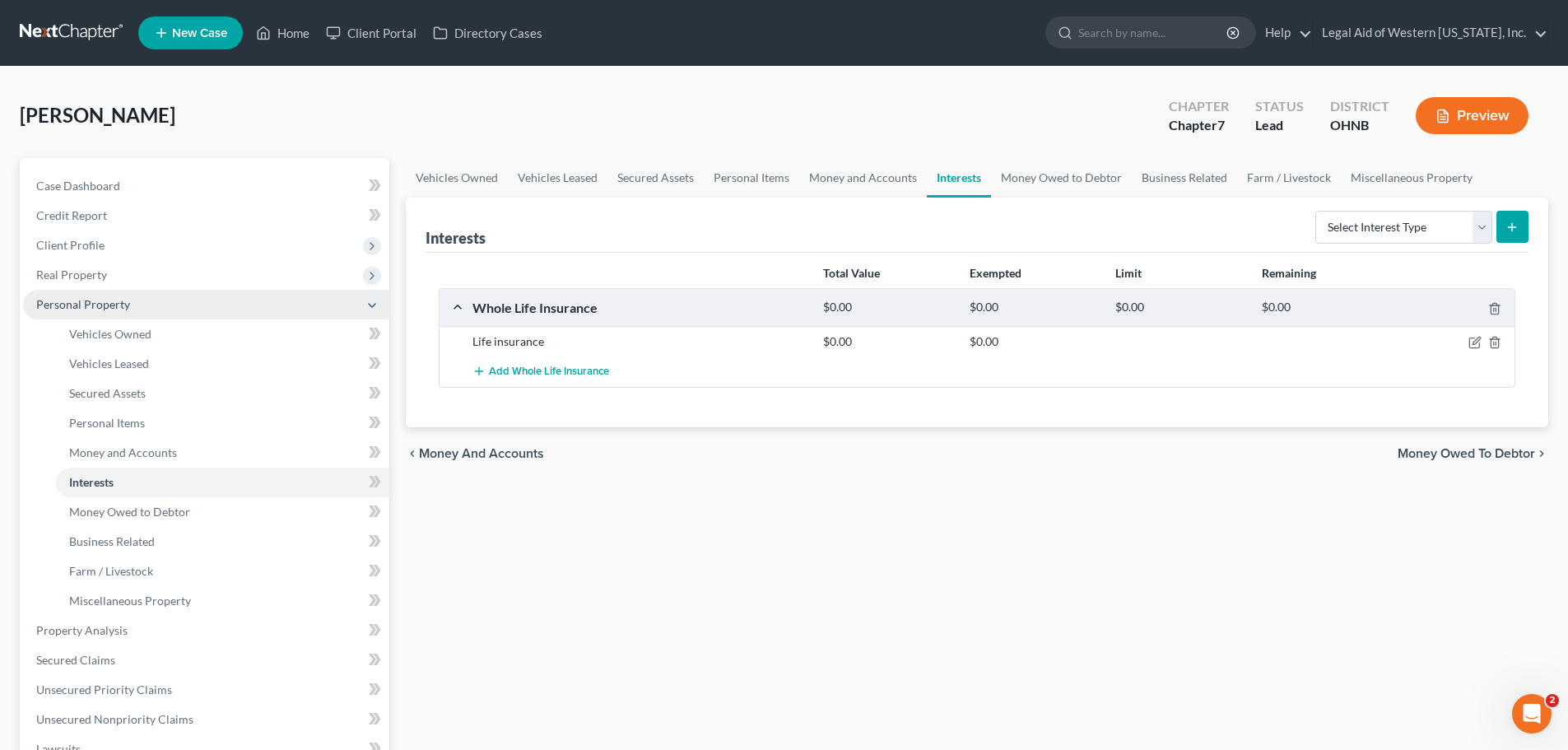
click at [372, 307] on polyline at bounding box center [372, 305] width 7 height 3
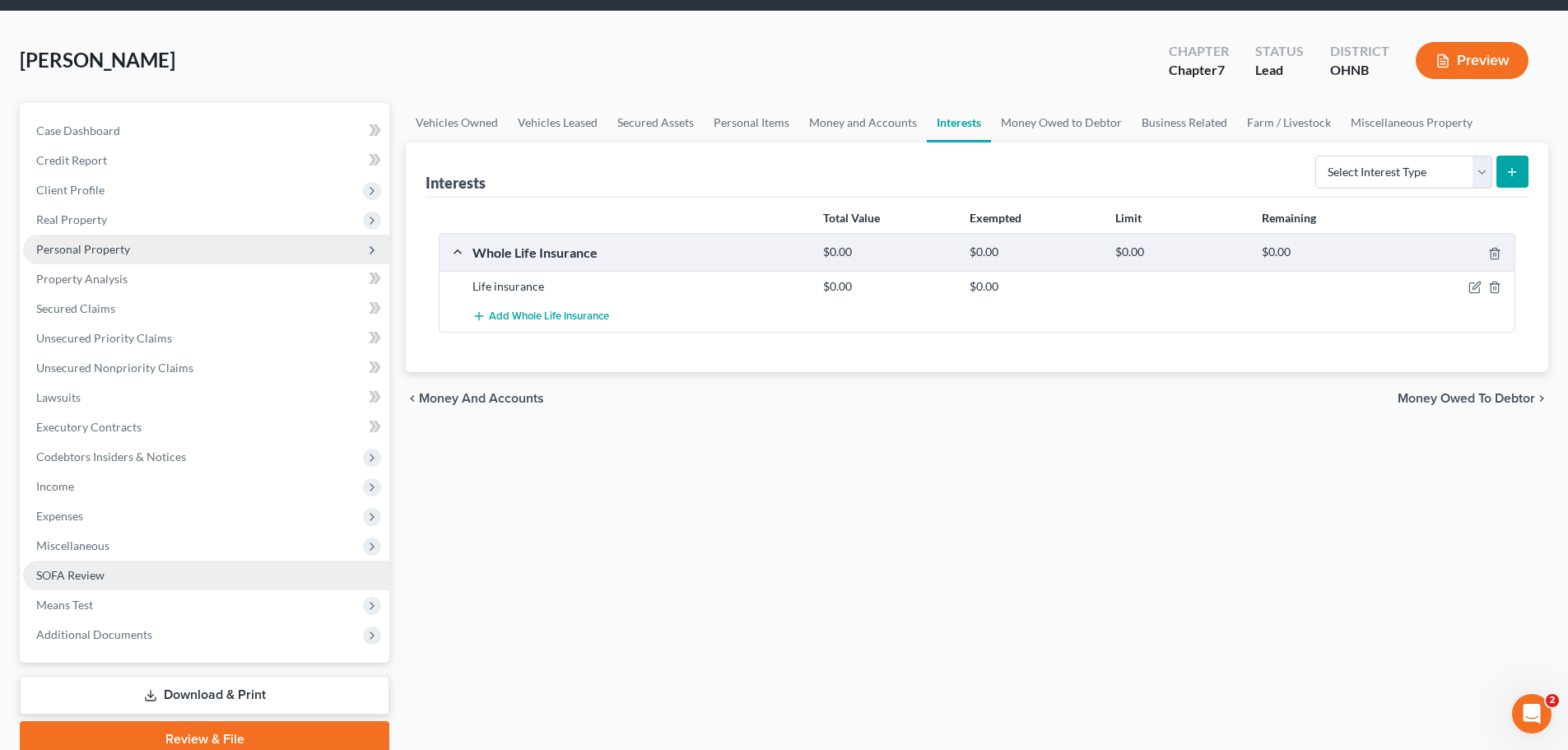
scroll to position [125, 0]
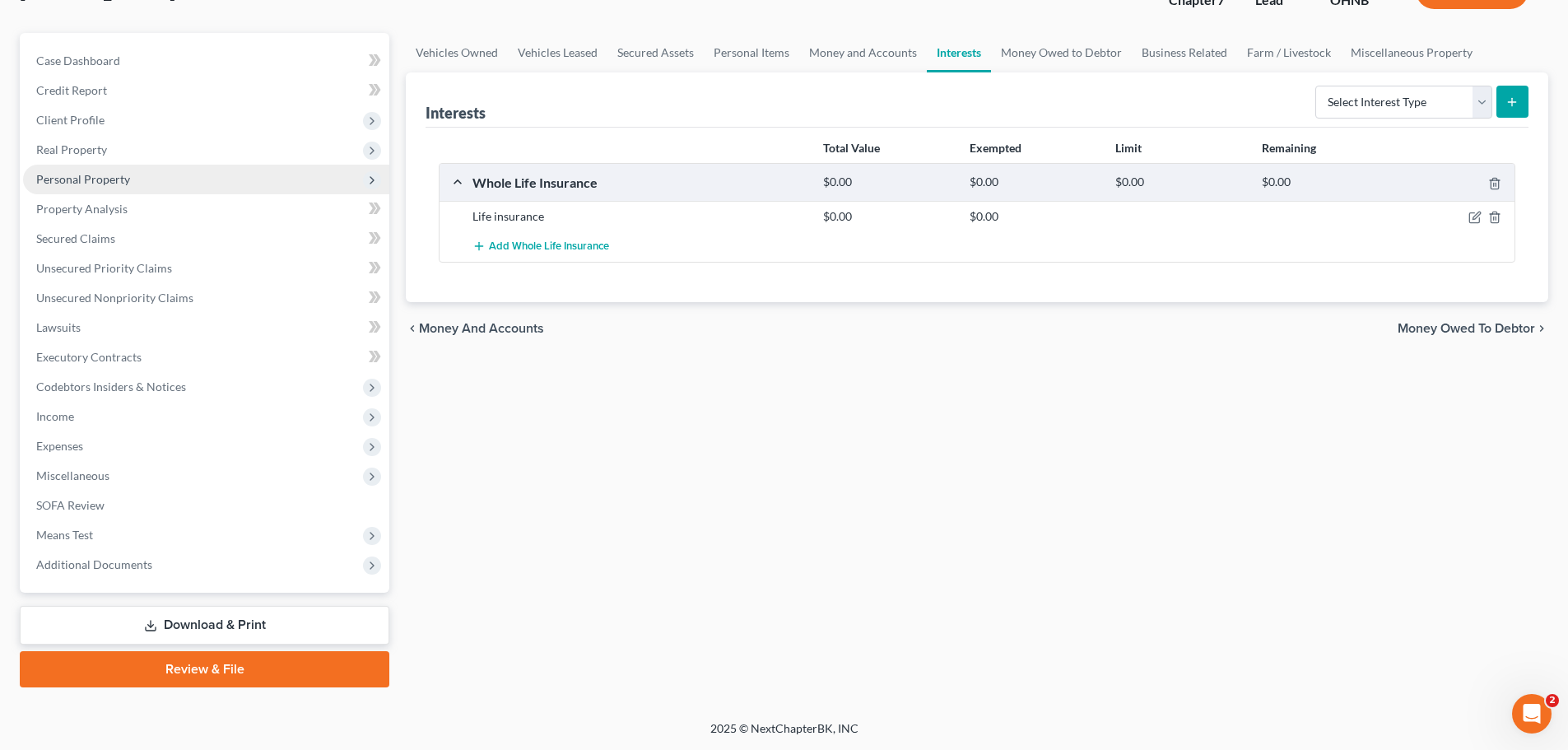
click at [277, 618] on link "Download & Print" at bounding box center [204, 625] width 370 height 39
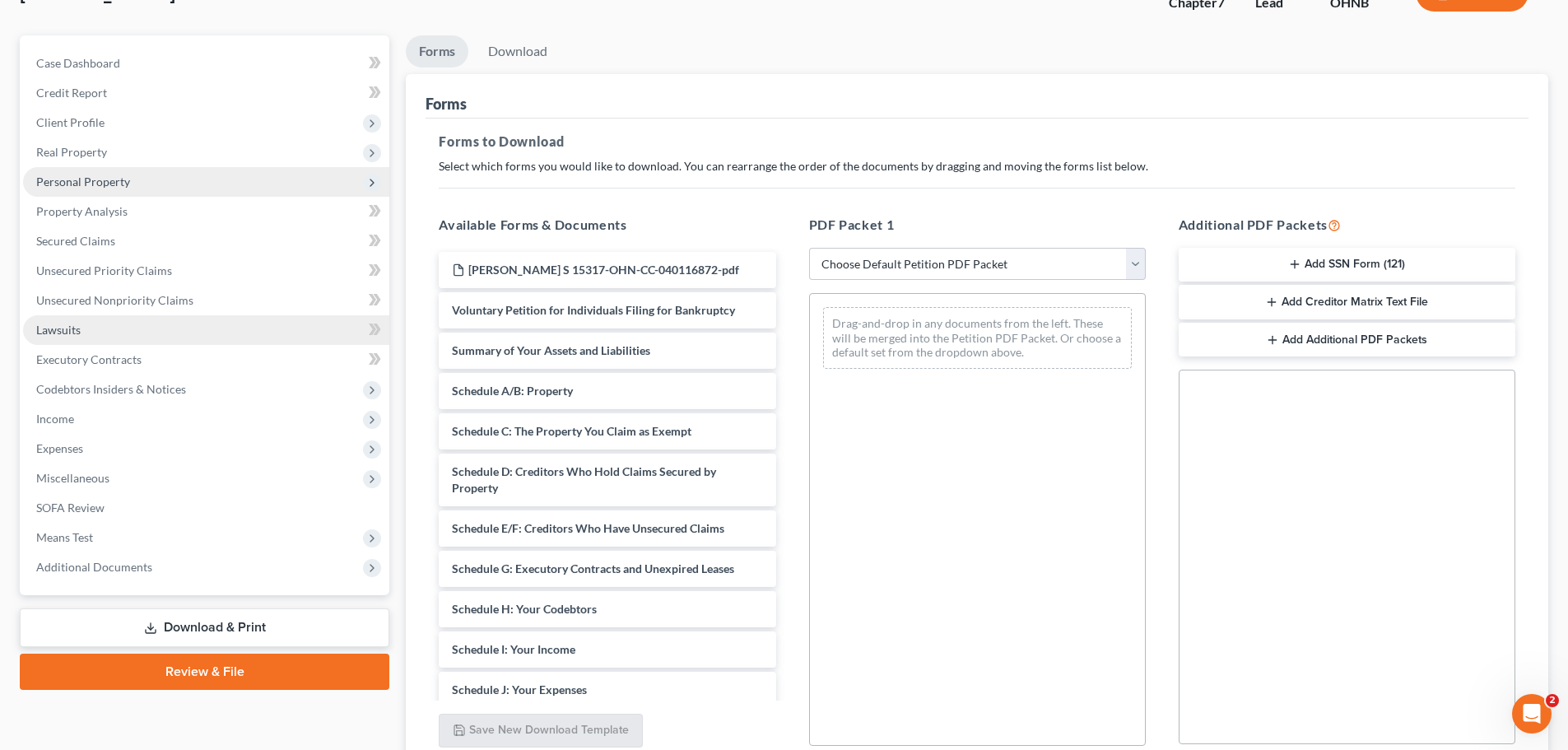
scroll to position [267, 0]
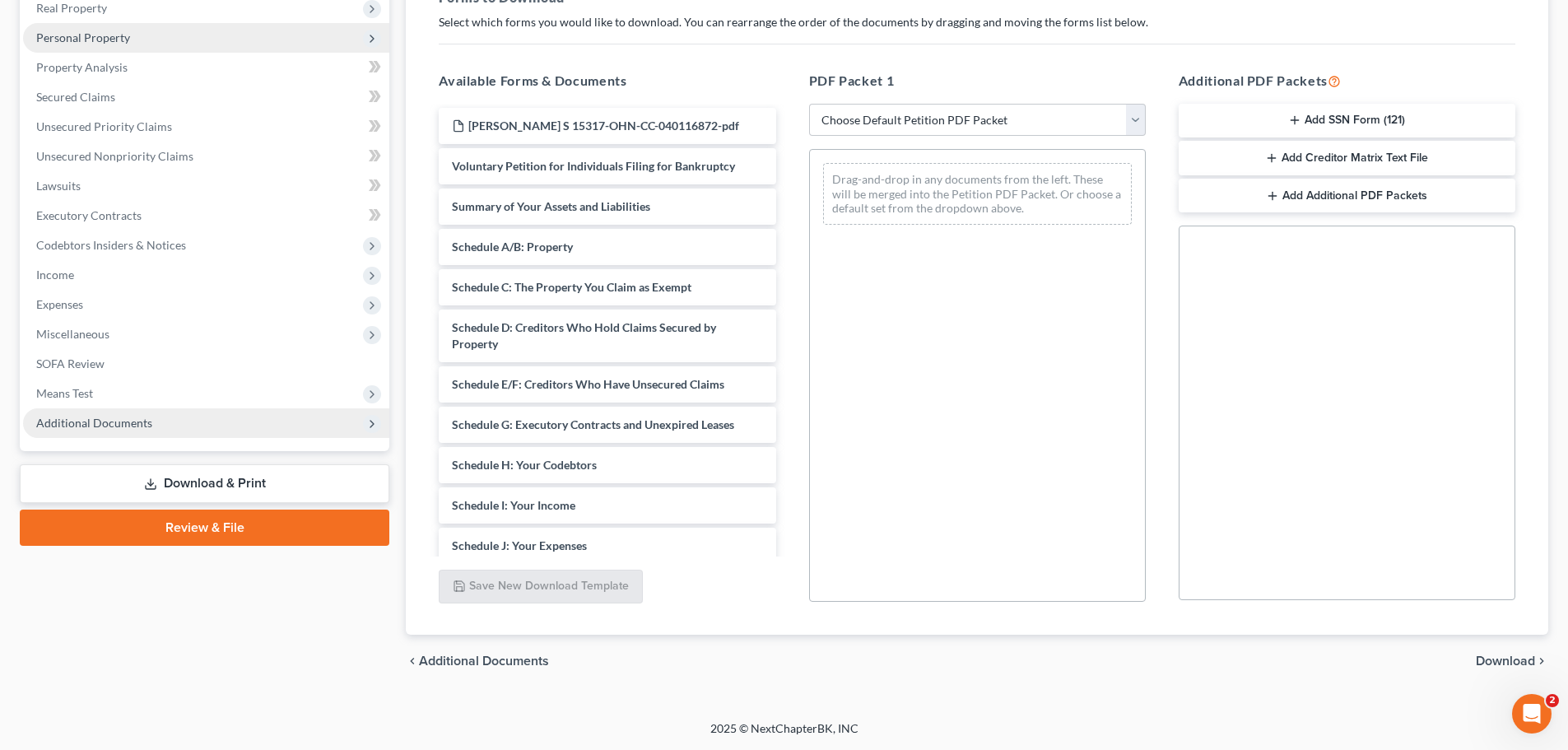
click at [201, 421] on span "Additional Documents" at bounding box center [207, 423] width 367 height 30
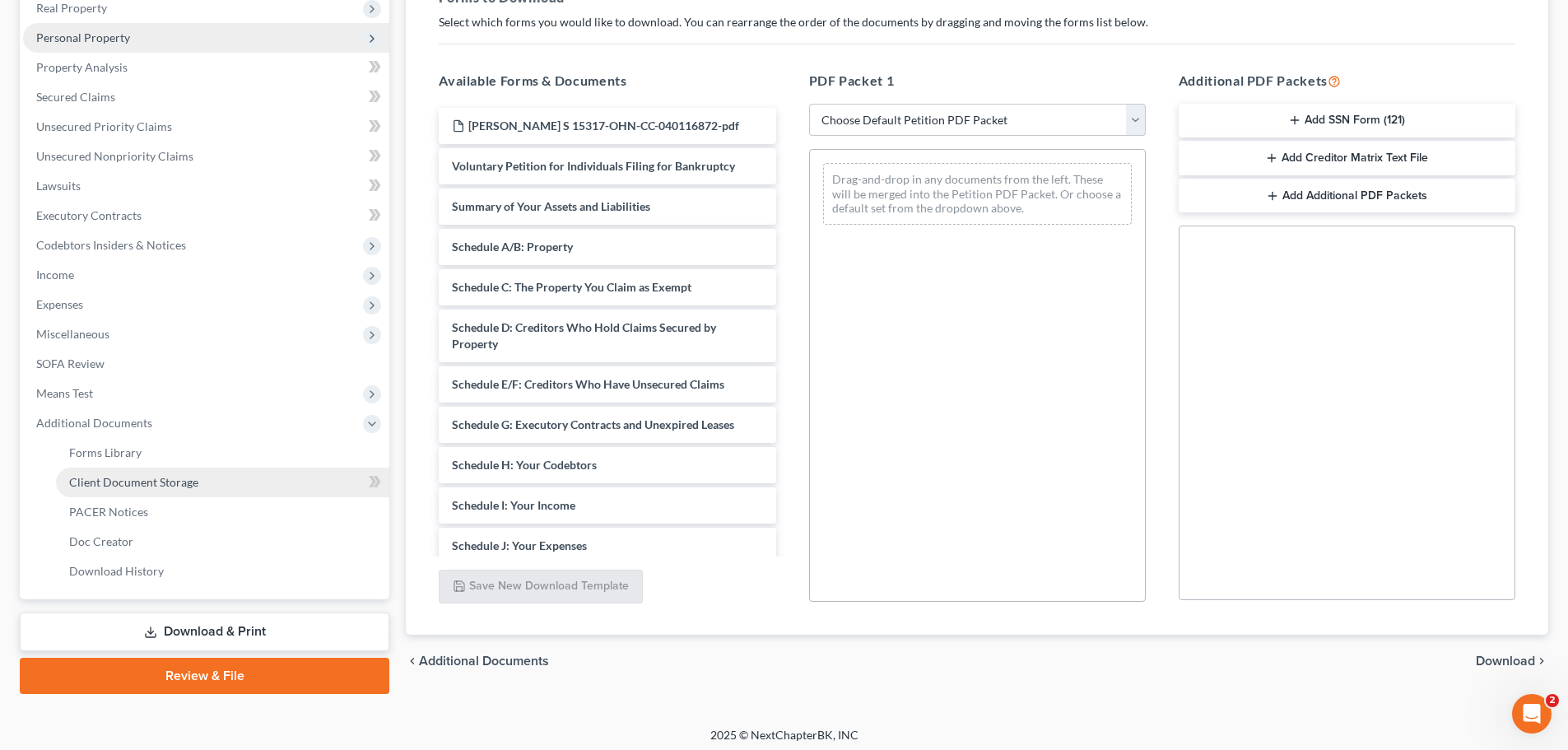
click at [217, 479] on link "Client Document Storage" at bounding box center [223, 482] width 334 height 30
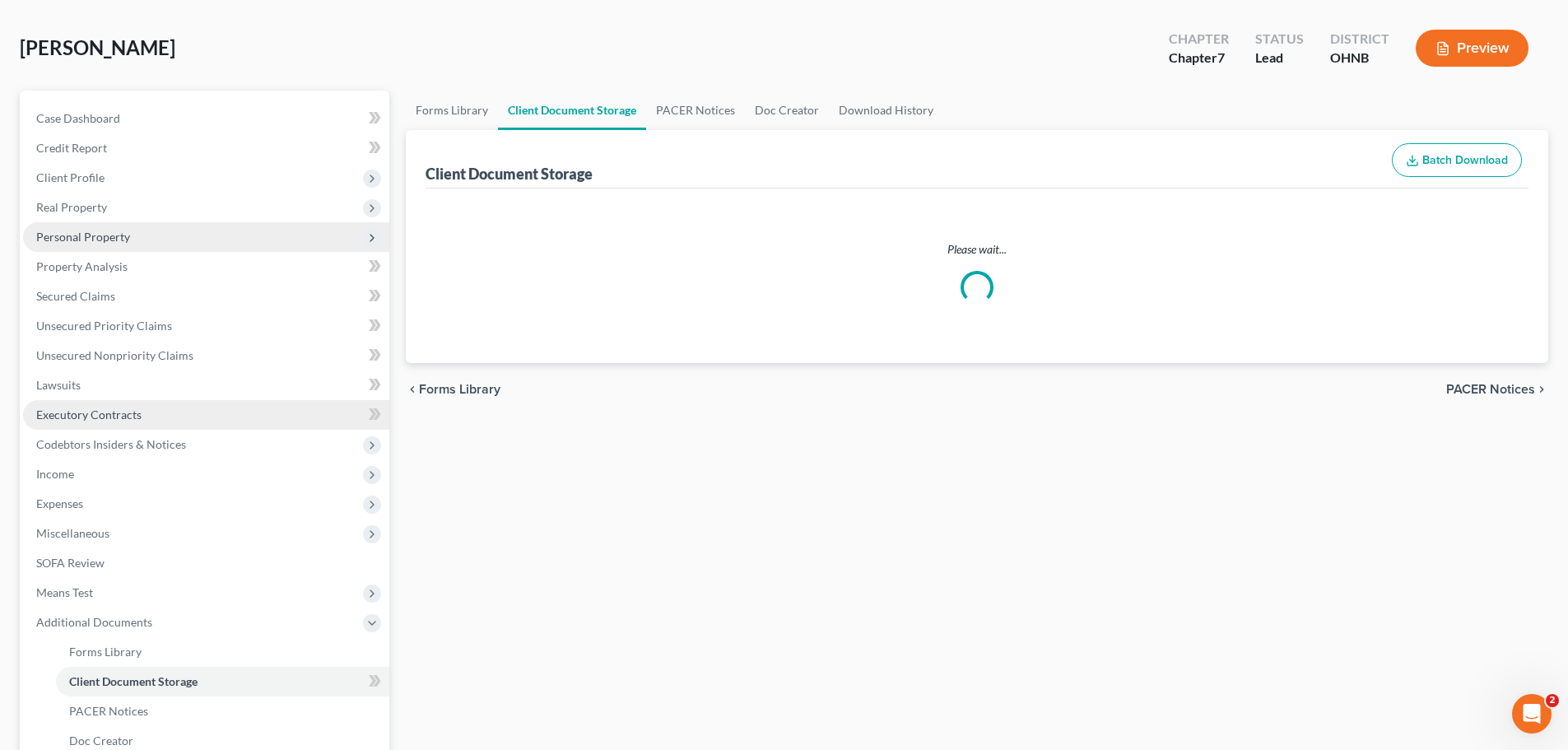
select select "5"
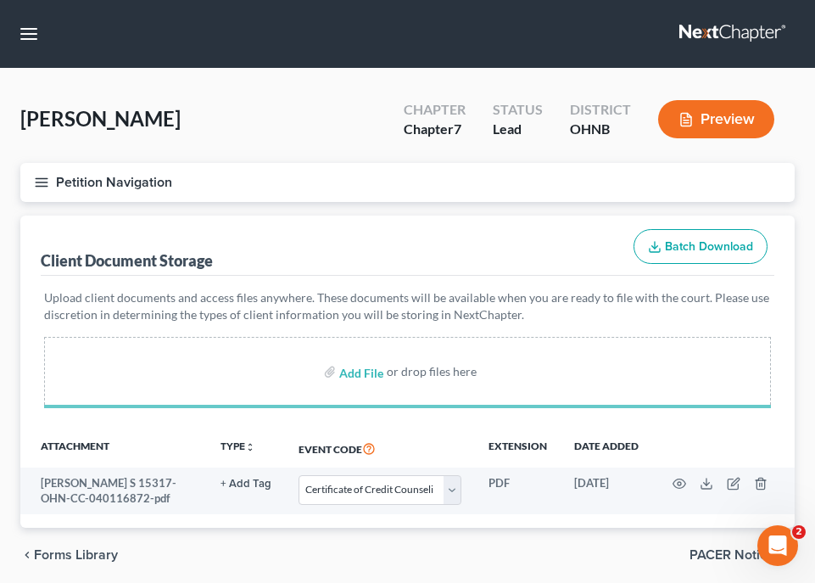
select select "5"
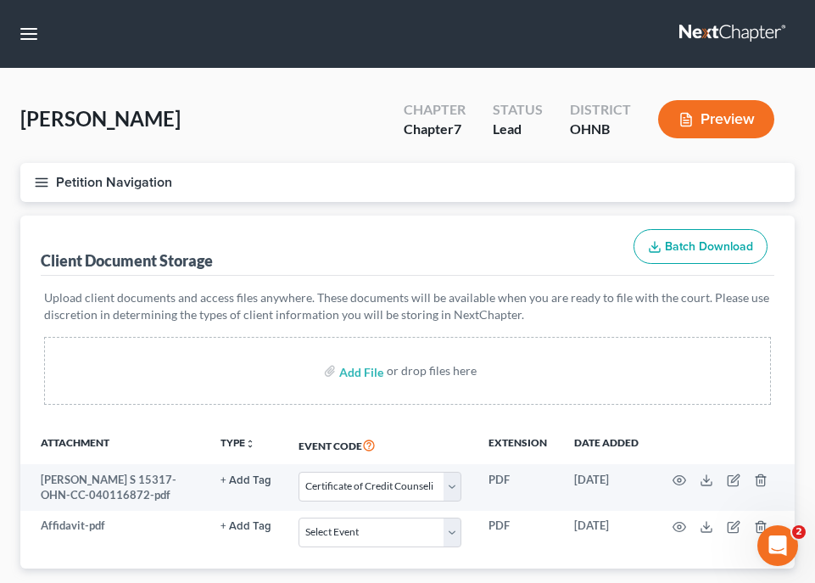
select select "5"
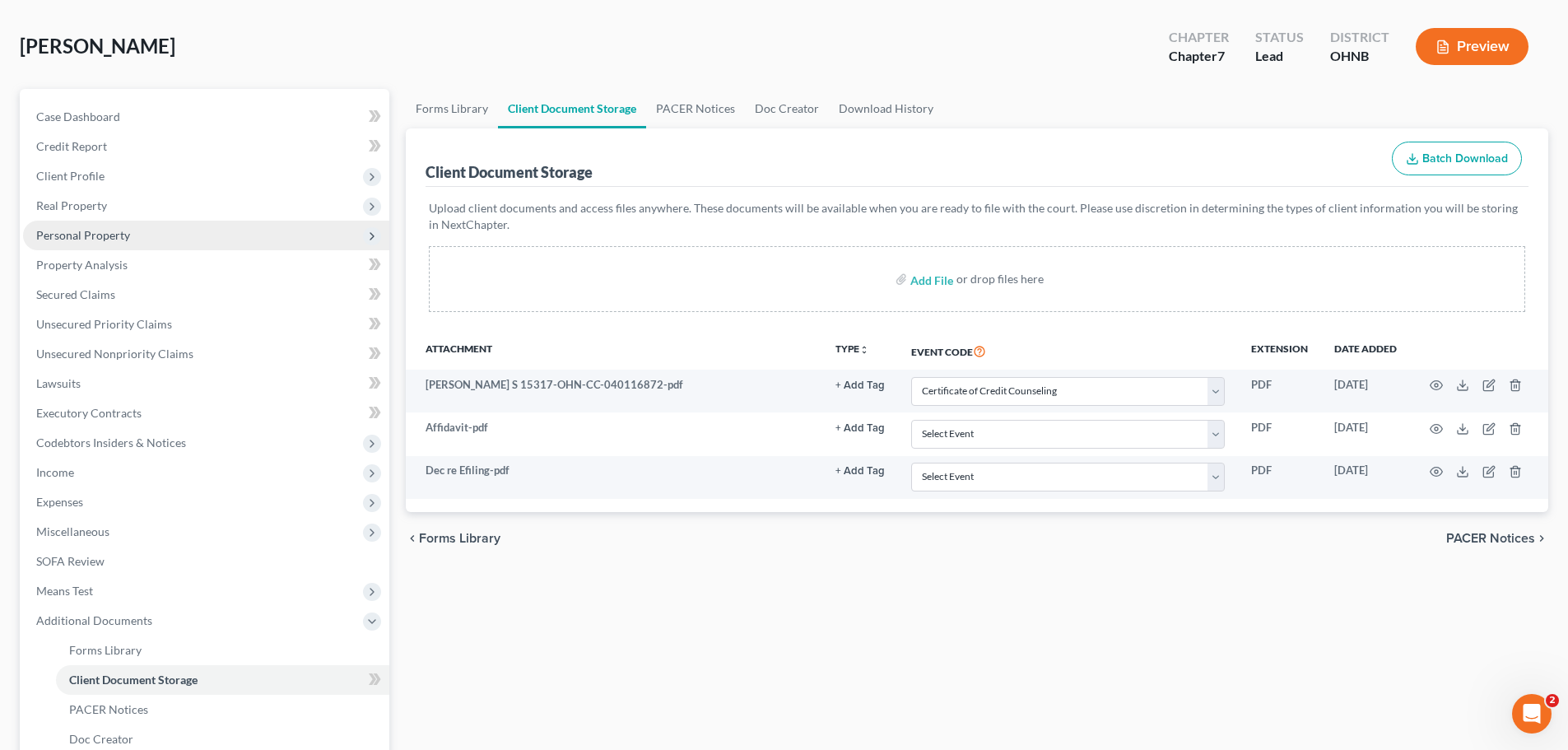
scroll to position [165, 0]
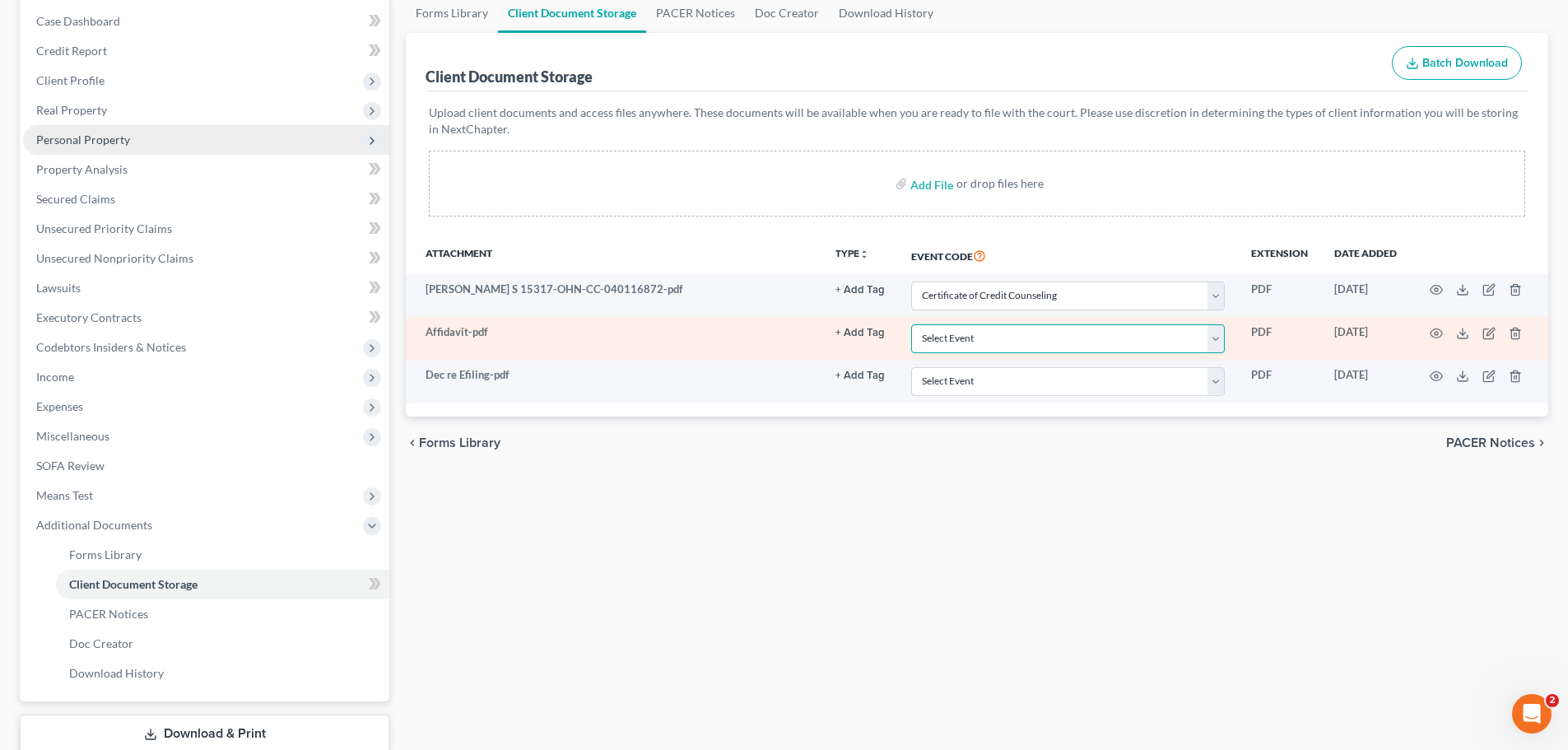
click at [1134, 334] on select "Select Event 20 Largest Unsecured Creditors Amended List of Creditors (Fee) Ame…" at bounding box center [1067, 339] width 313 height 29
select select "20"
click at [911, 324] on select "Select Event 20 Largest Unsecured Creditors Amended List of Creditors (Fee) Ame…" at bounding box center [1067, 339] width 313 height 29
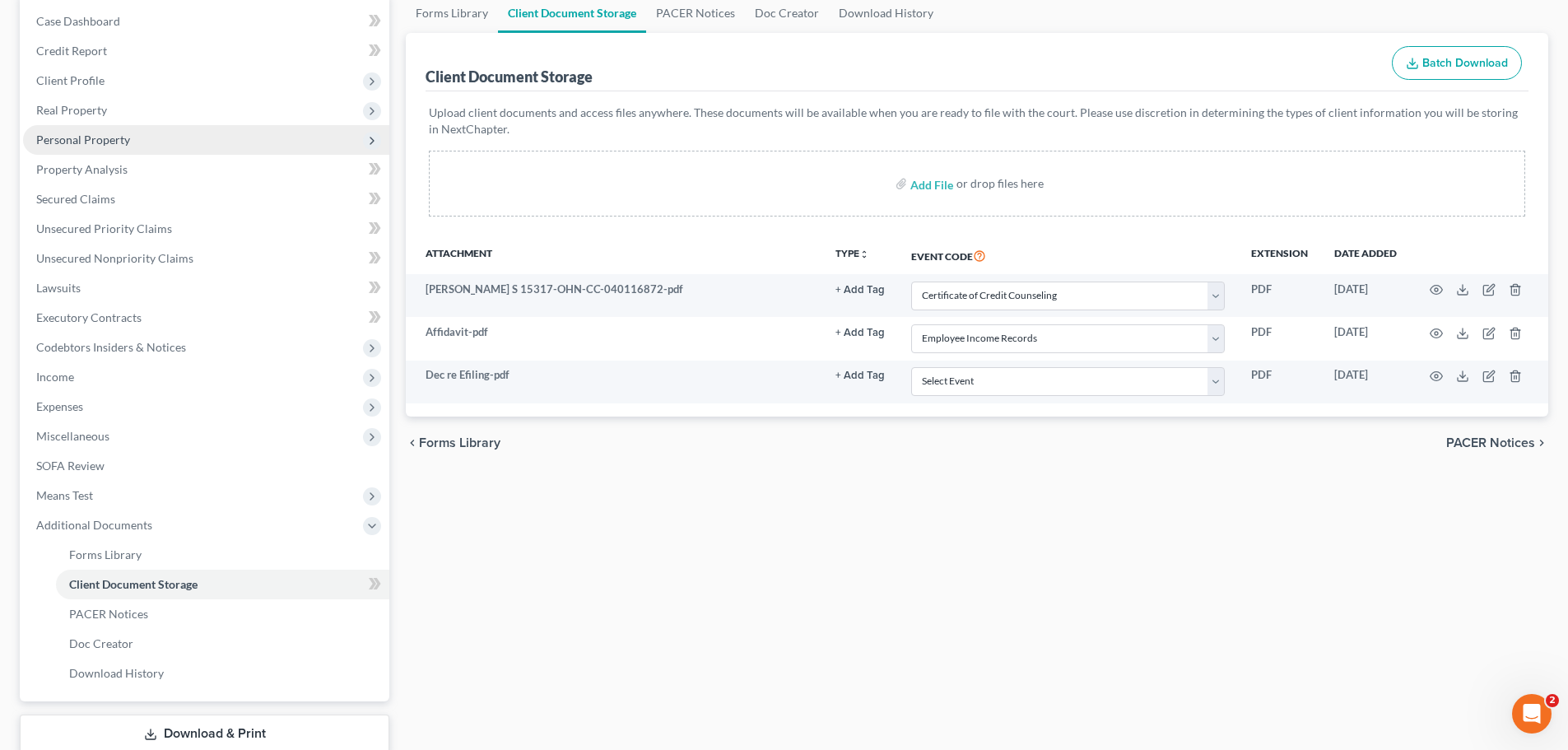
click at [1067, 450] on div "chevron_left Forms Library PACER Notices chevron_right" at bounding box center [977, 442] width 1143 height 52
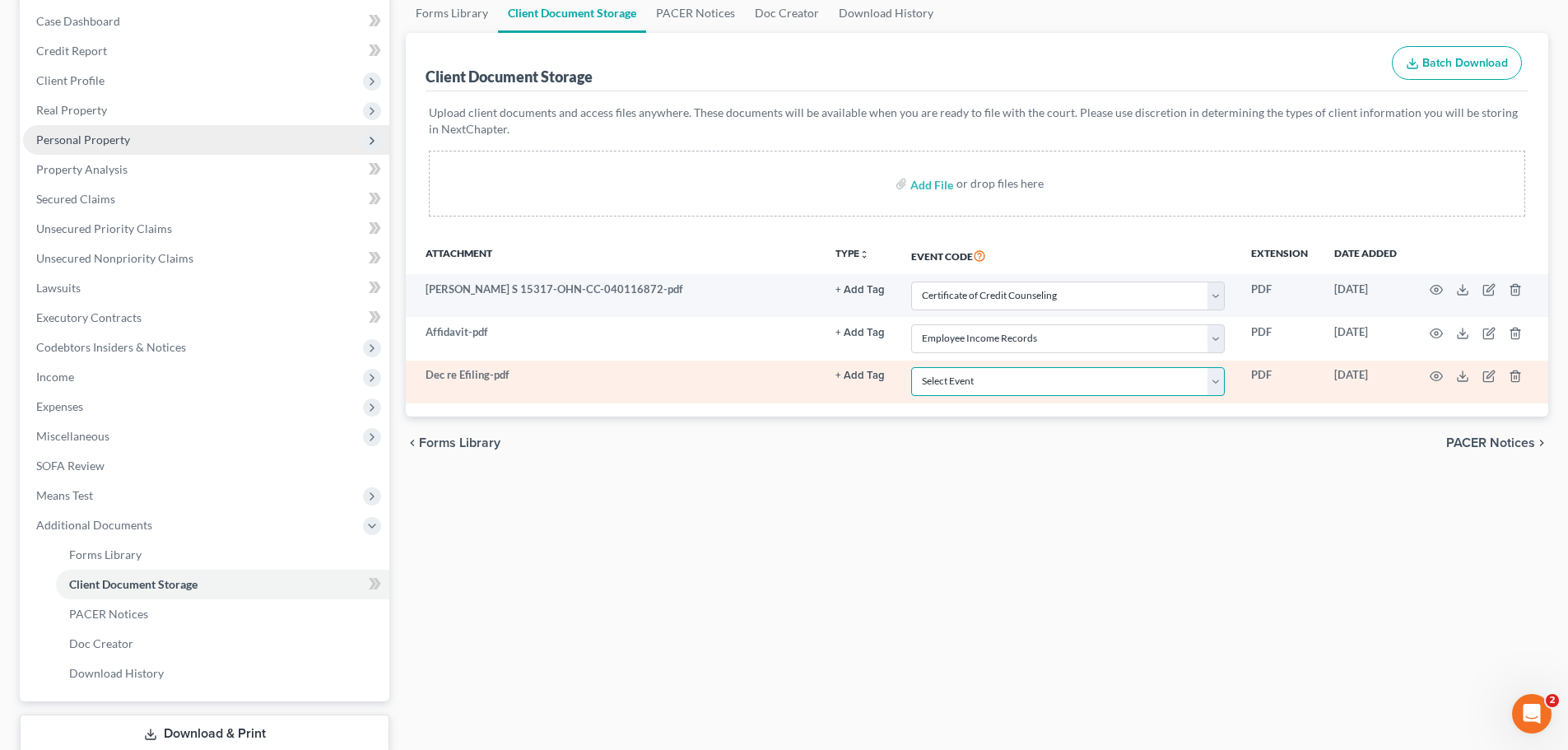
click at [1218, 377] on select "Select Event 20 Largest Unsecured Creditors Amended List of Creditors (Fee) Ame…" at bounding box center [1067, 381] width 313 height 29
select select "16"
click at [911, 367] on select "Select Event 20 Largest Unsecured Creditors Amended List of Creditors (Fee) Ame…" at bounding box center [1067, 381] width 313 height 29
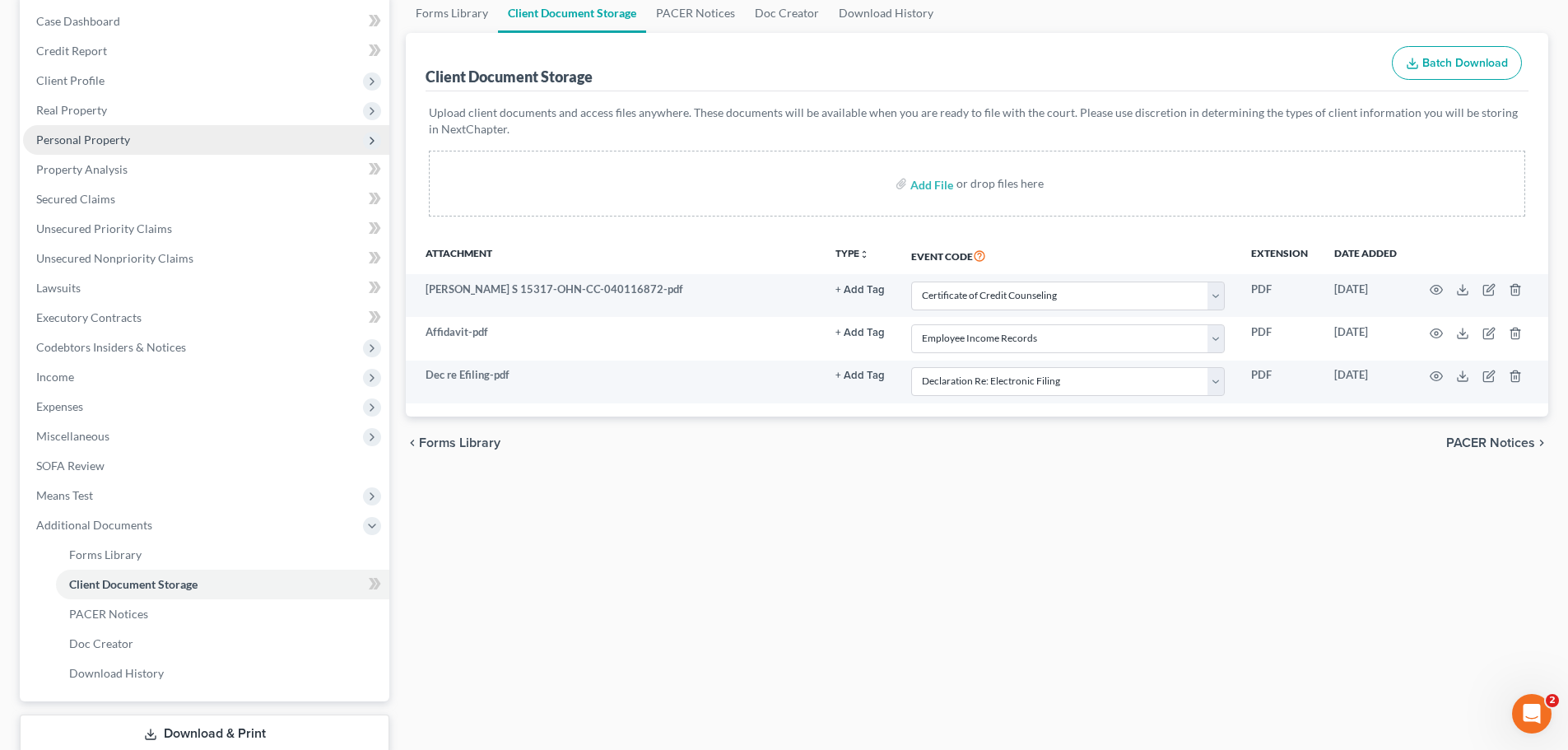
click at [1141, 472] on div "Forms Library Client Document Storage PACER Notices Doc Creator Download Histor…" at bounding box center [977, 394] width 1160 height 802
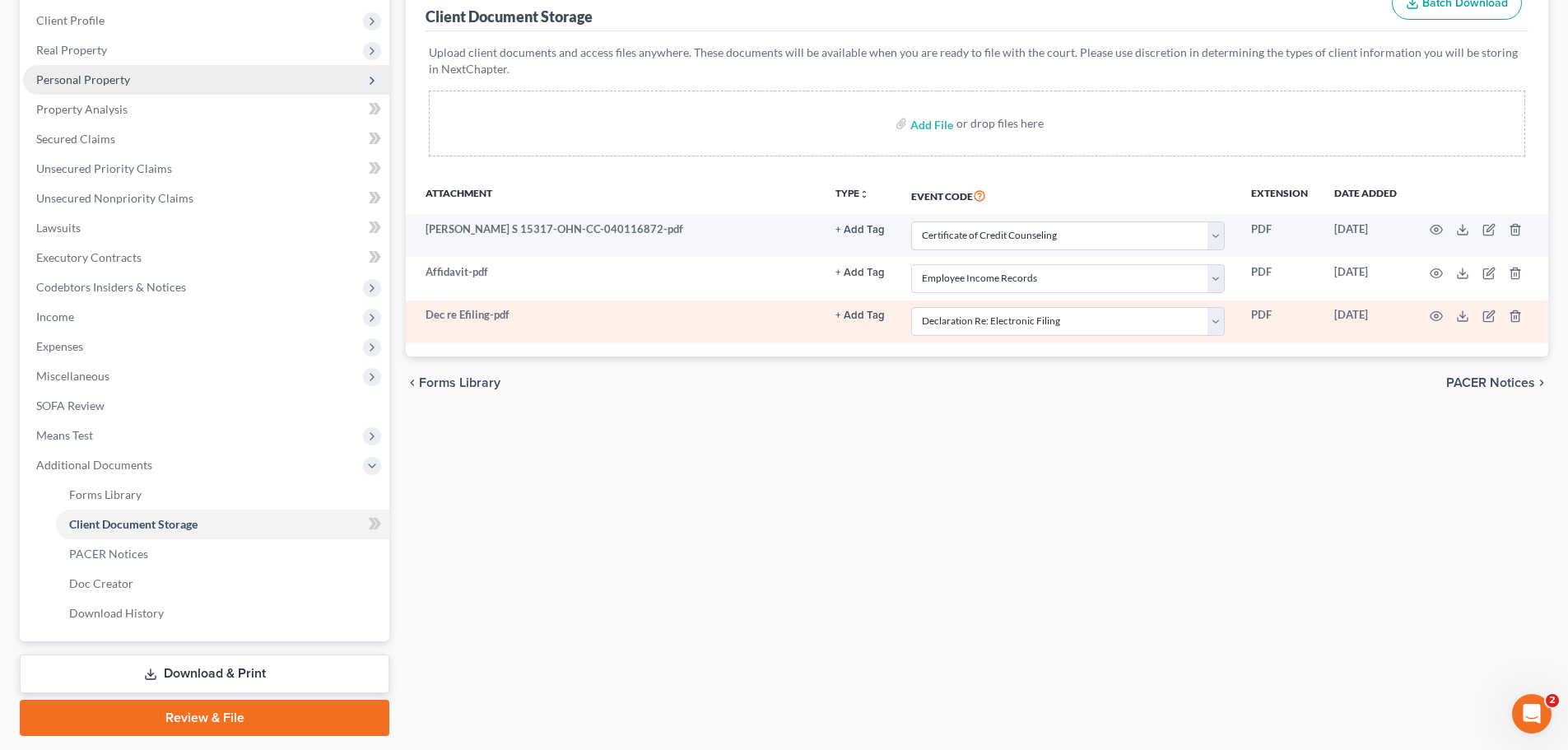
scroll to position [247, 0]
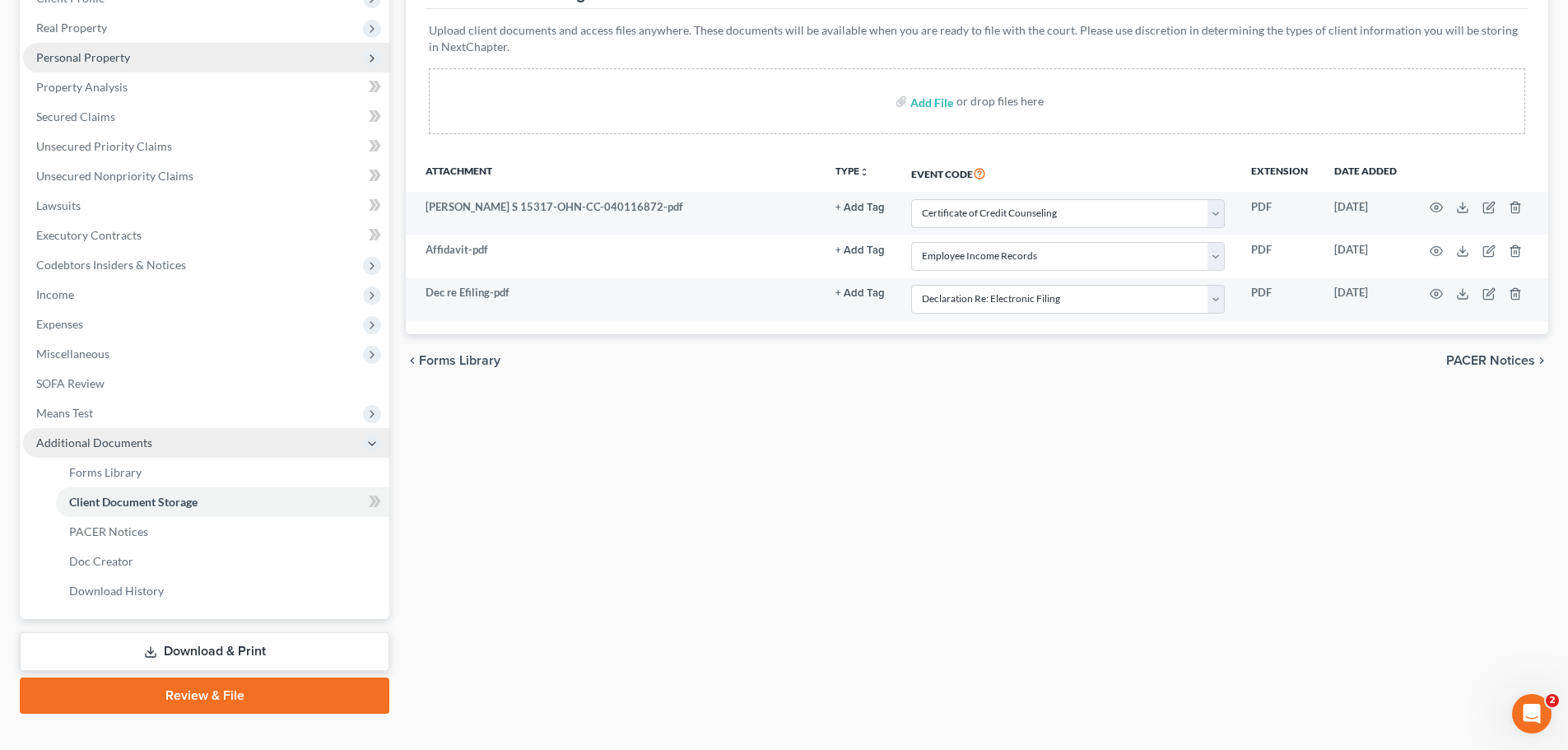
click at [368, 444] on icon at bounding box center [373, 444] width 14 height 14
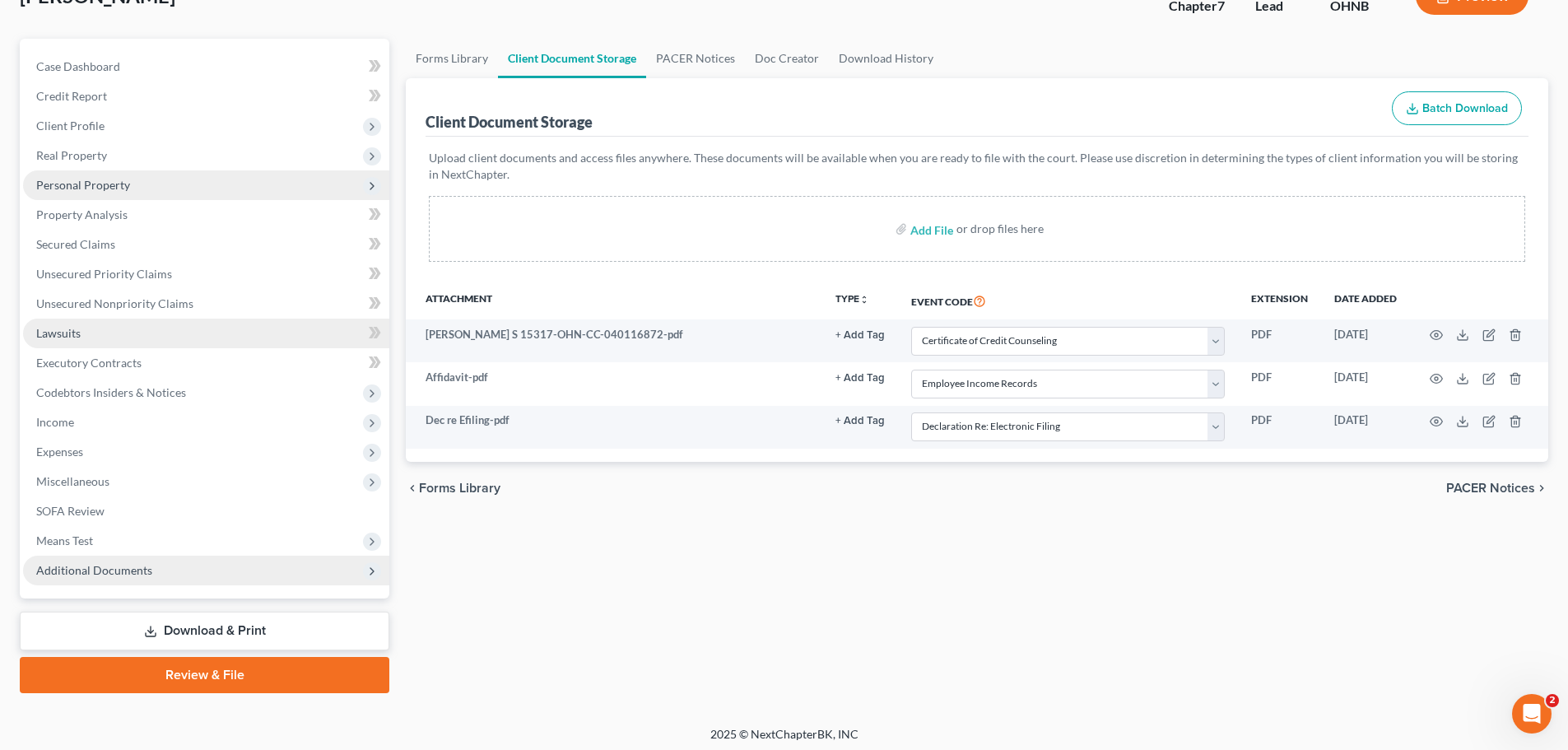
scroll to position [125, 0]
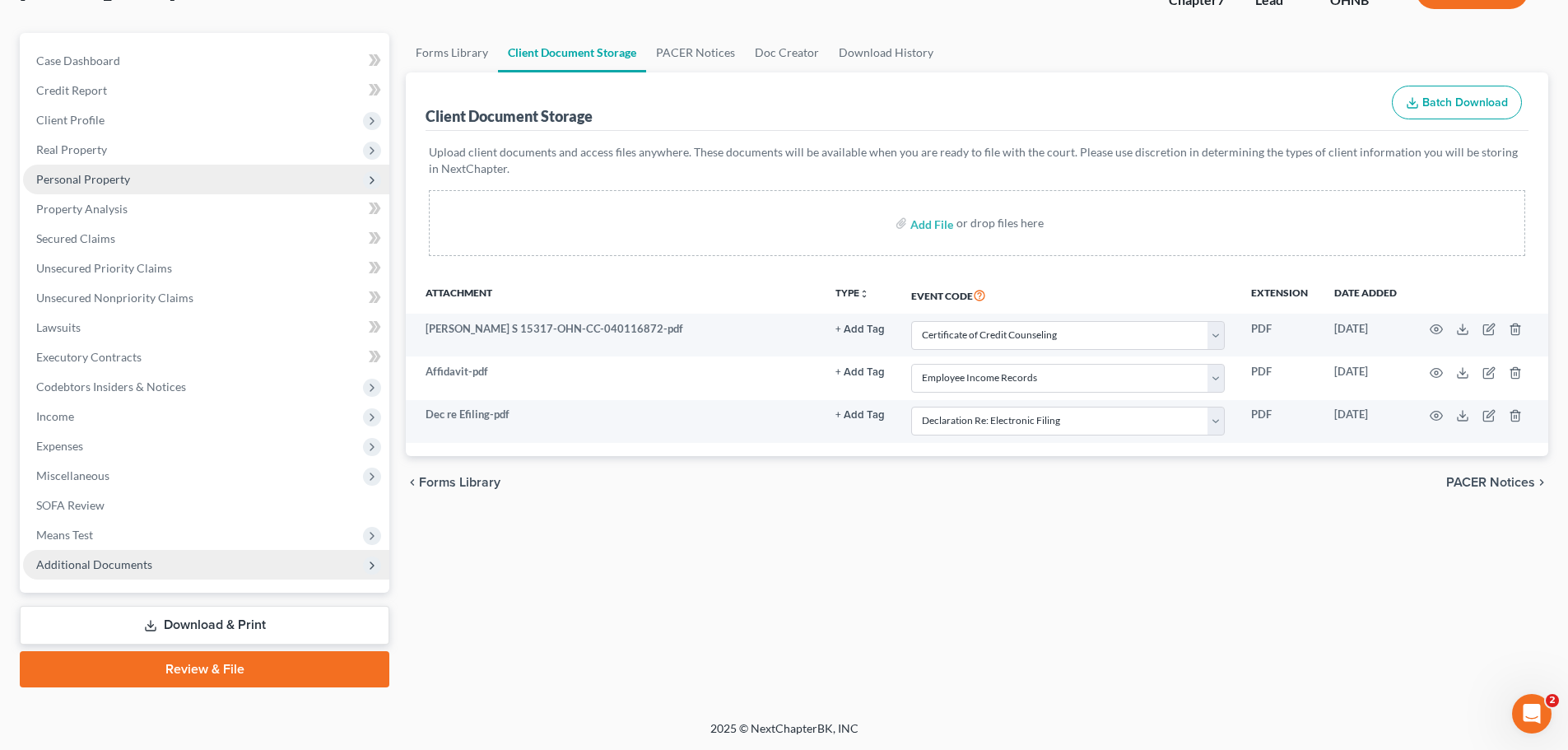
click at [259, 619] on link "Download & Print" at bounding box center [204, 625] width 370 height 39
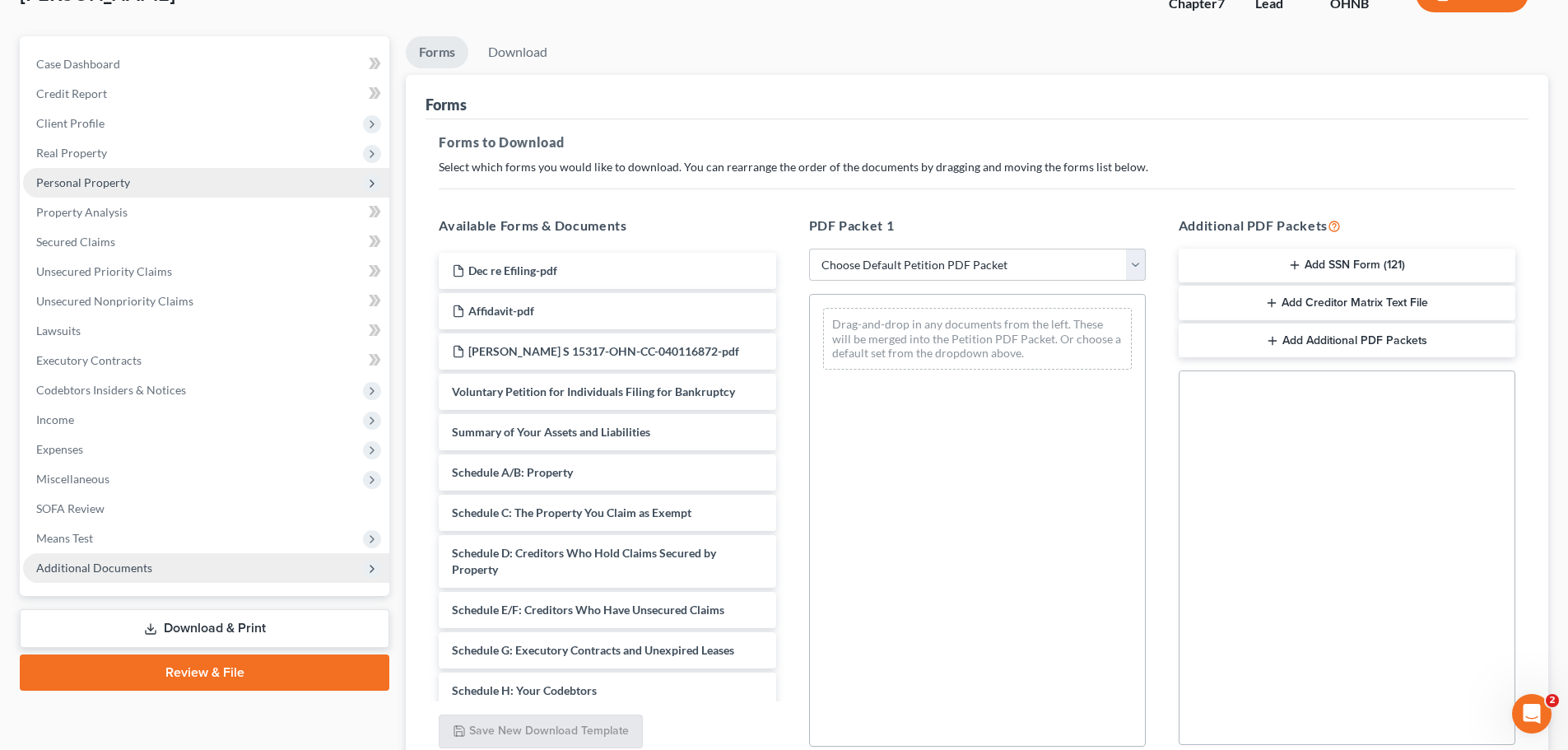
scroll to position [247, 0]
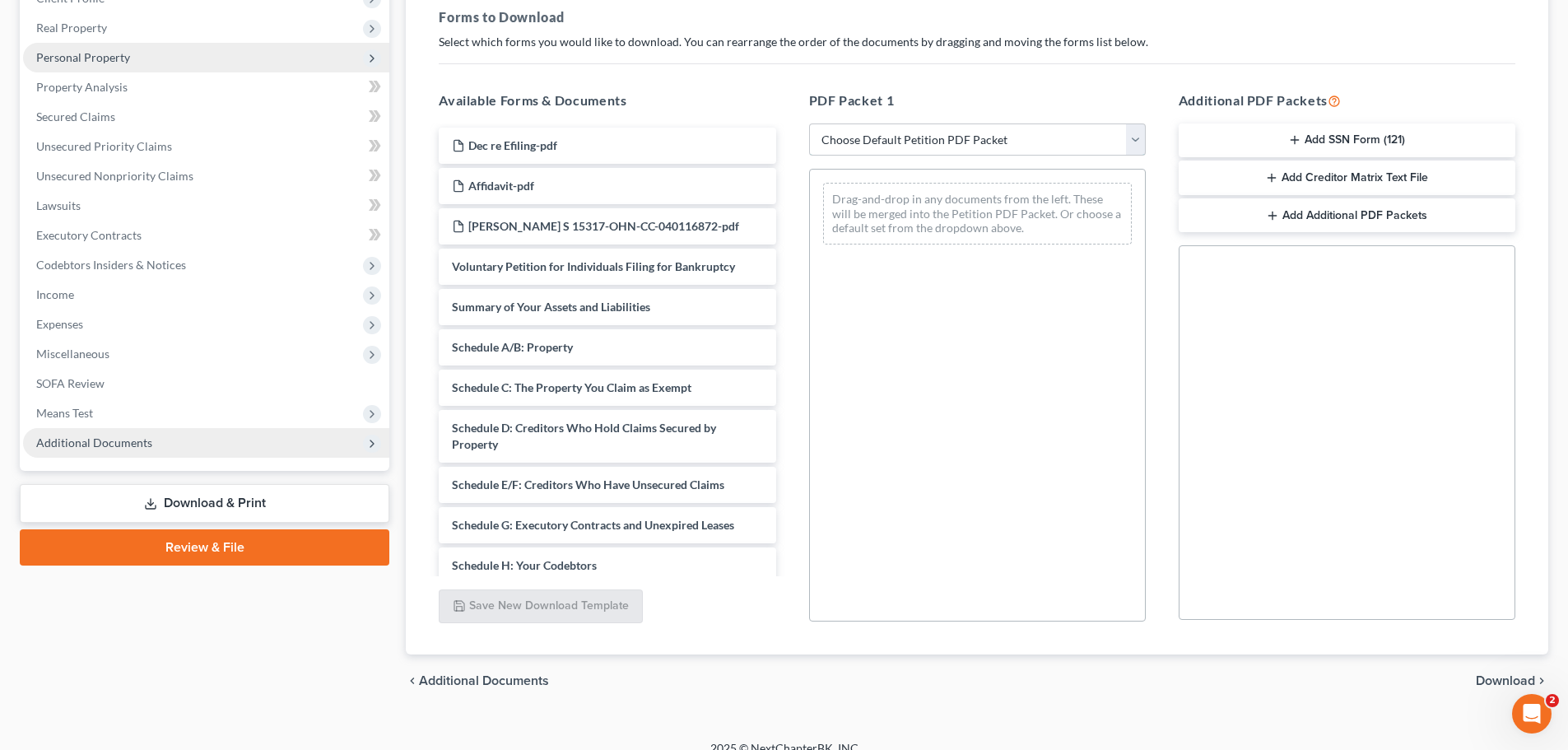
click at [1139, 132] on select "Choose Default Petition PDF Packet Complete Bankruptcy Petition (all forms and …" at bounding box center [977, 140] width 337 height 33
select select "0"
click at [809, 123] on select "Choose Default Petition PDF Packet Complete Bankruptcy Petition (all forms and …" at bounding box center [977, 140] width 337 height 33
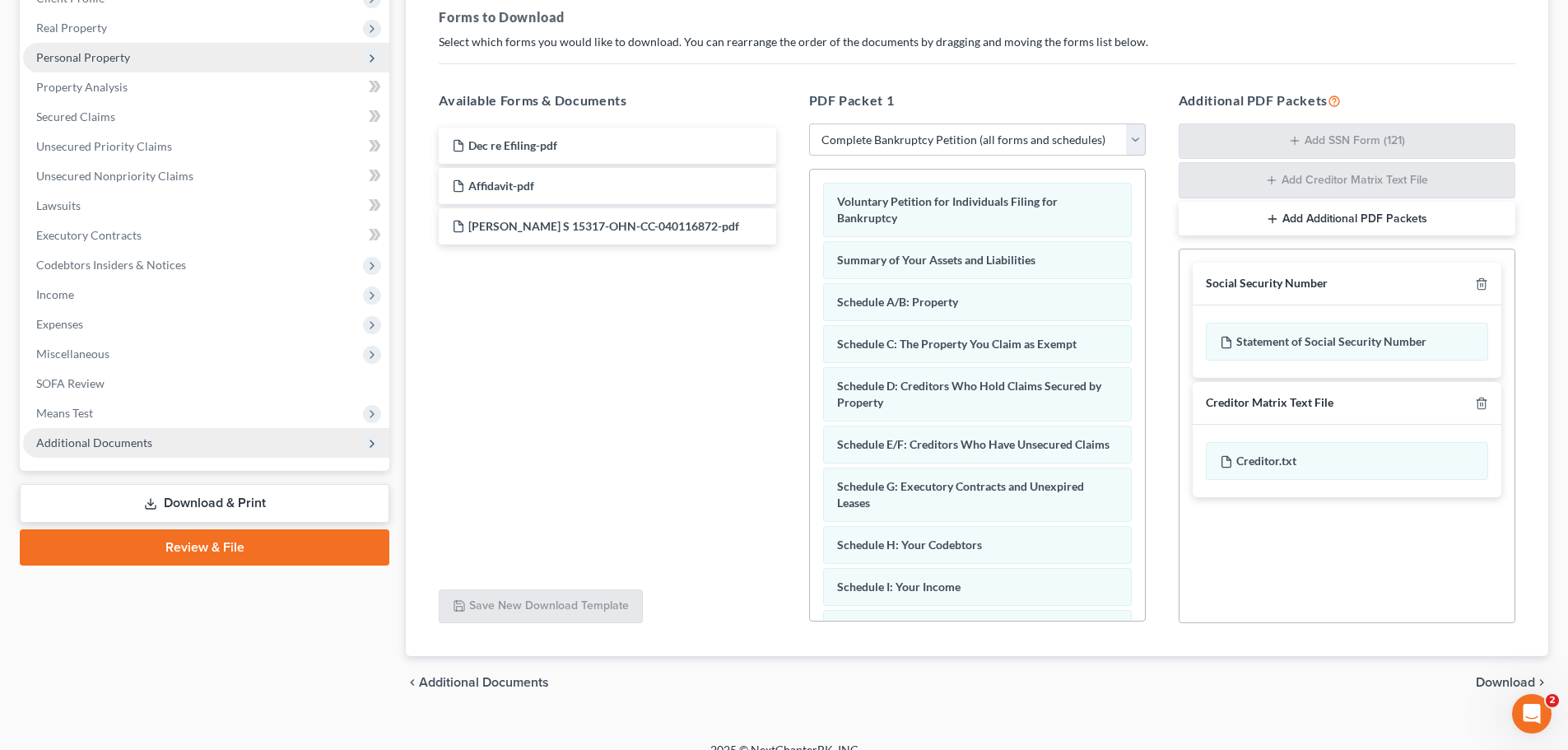
click at [1518, 677] on span "Download" at bounding box center [1505, 683] width 59 height 14
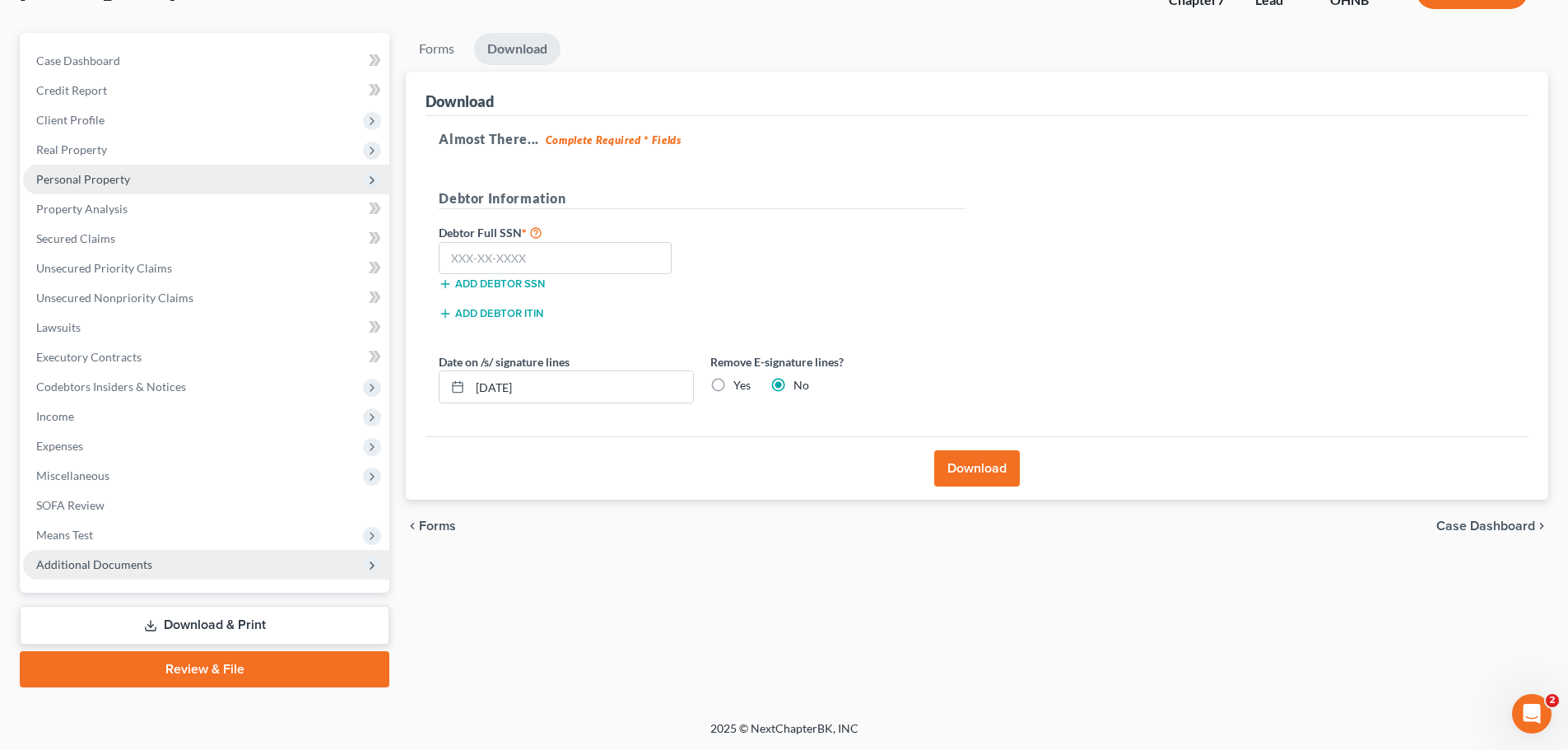
scroll to position [125, 0]
click at [978, 470] on button "Download" at bounding box center [977, 468] width 85 height 36
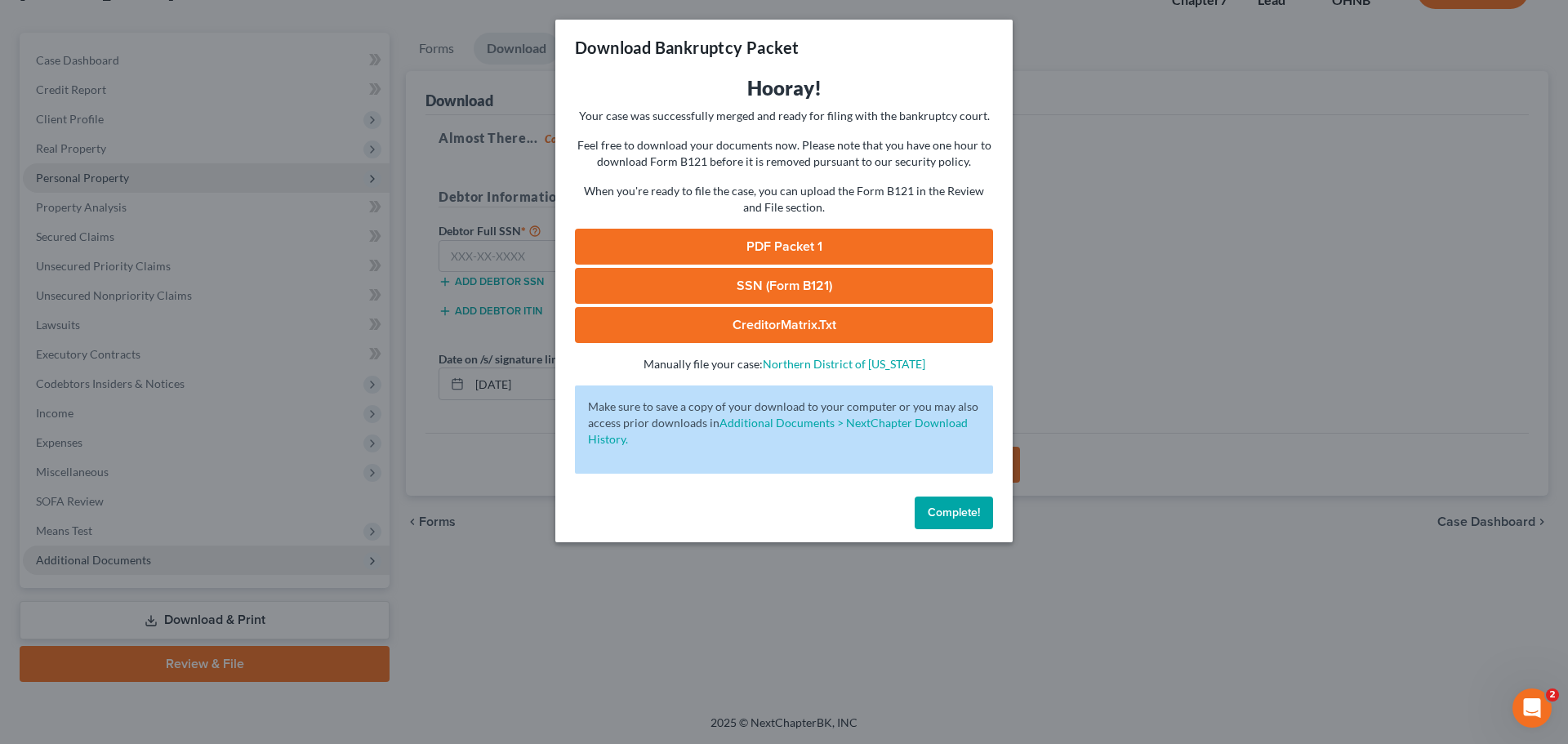
click at [799, 234] on link "PDF Packet 1" at bounding box center [784, 246] width 418 height 36
click at [953, 511] on span "Complete!" at bounding box center [954, 512] width 52 height 13
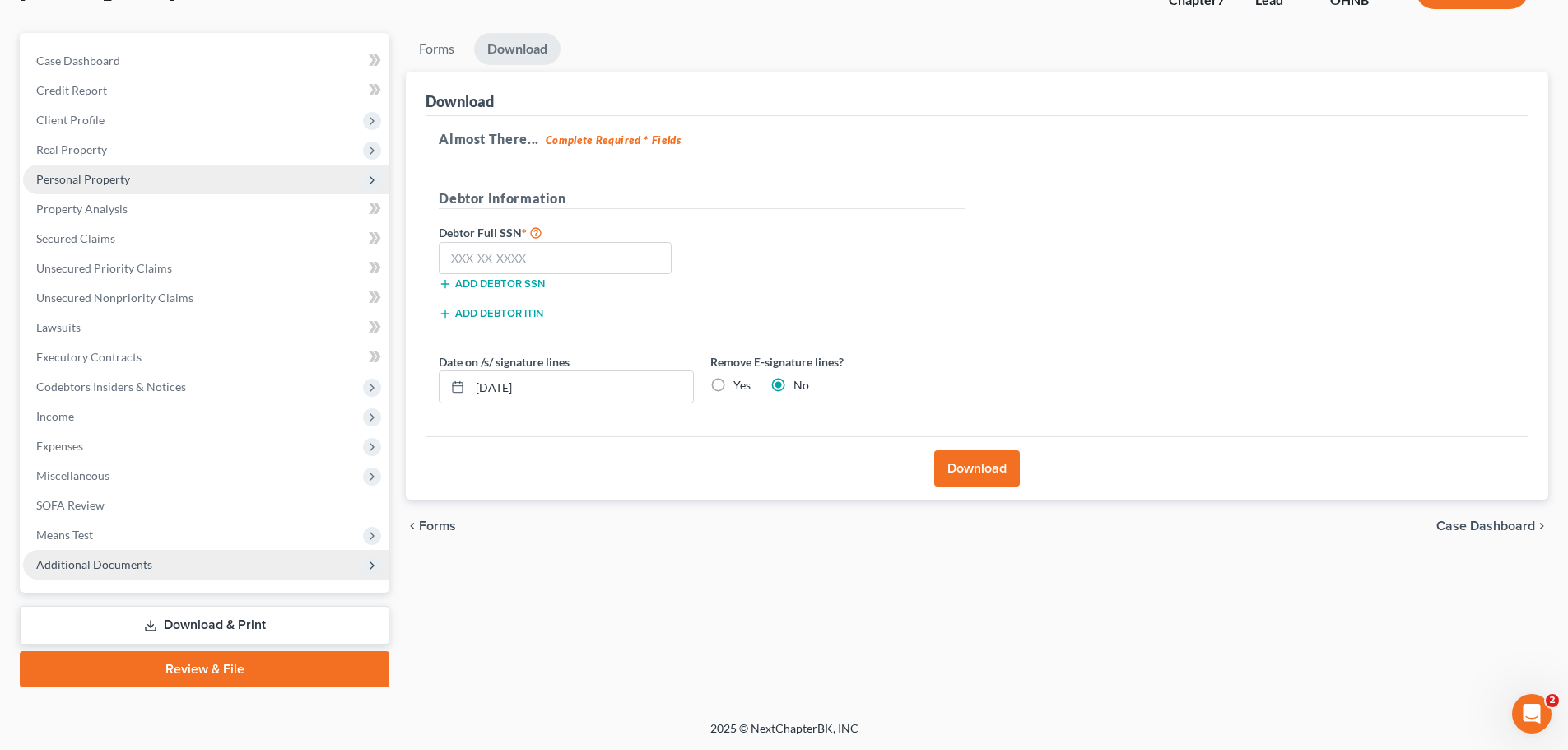
click at [290, 668] on link "Review & File" at bounding box center [204, 668] width 370 height 36
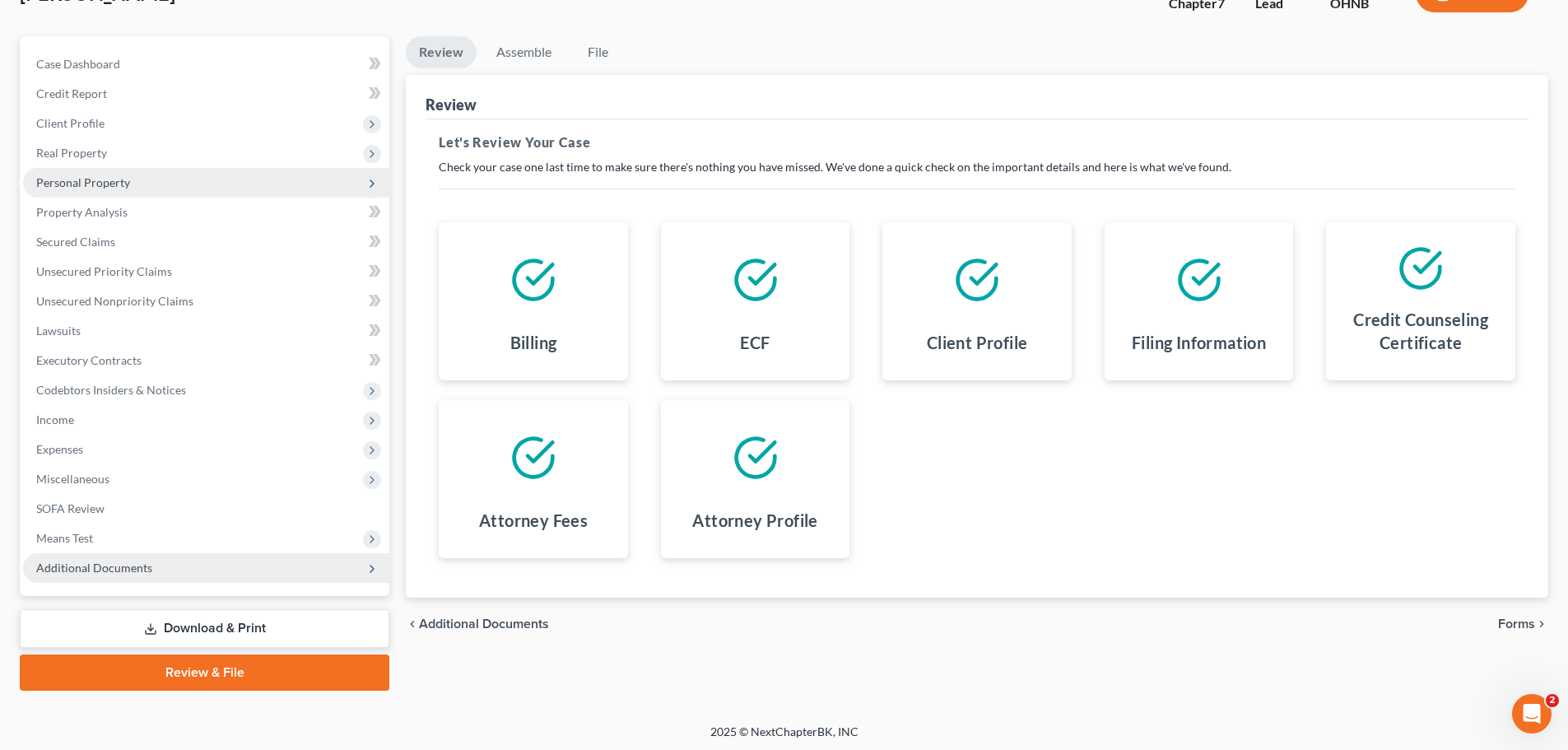
scroll to position [125, 0]
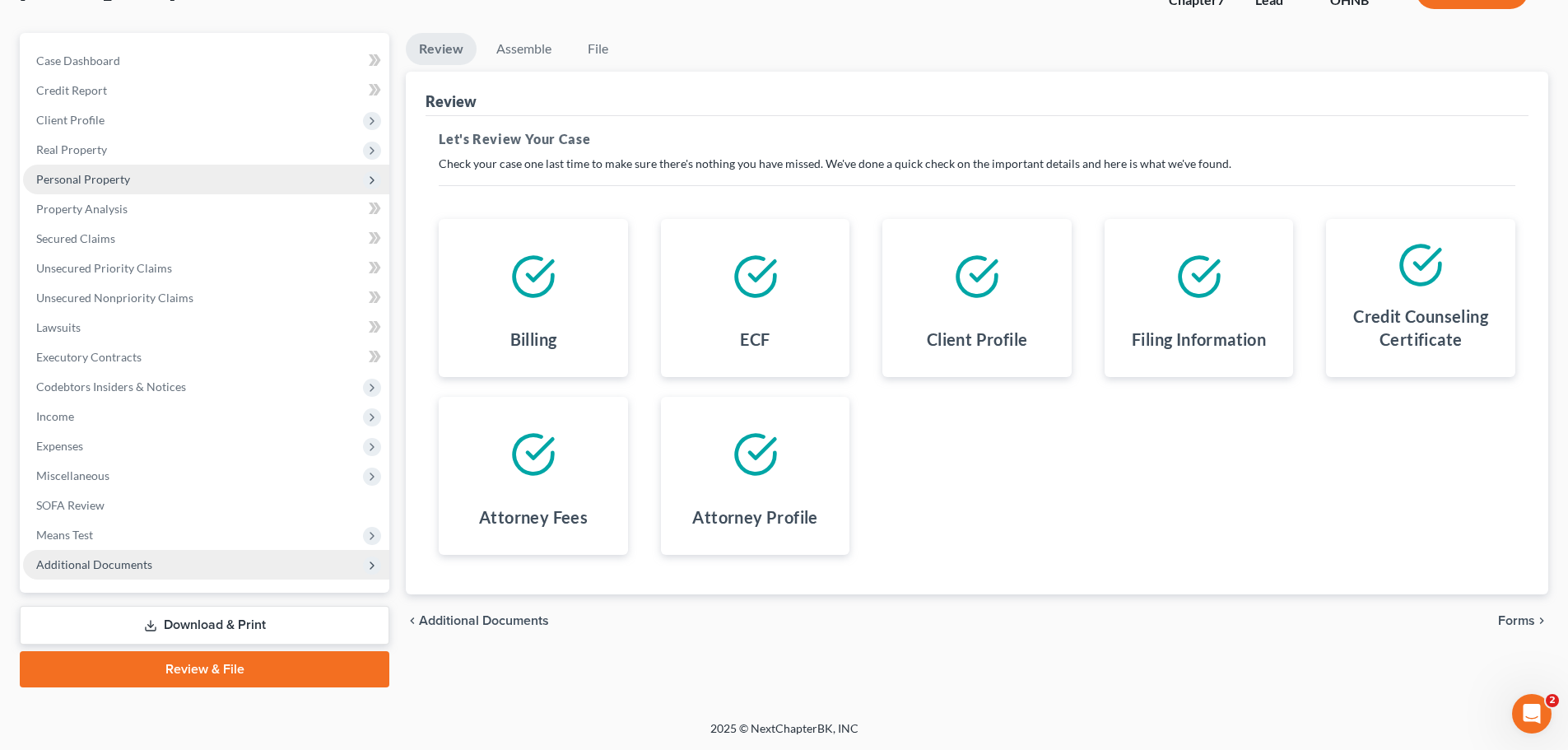
click at [1514, 625] on span "Forms" at bounding box center [1517, 621] width 37 height 14
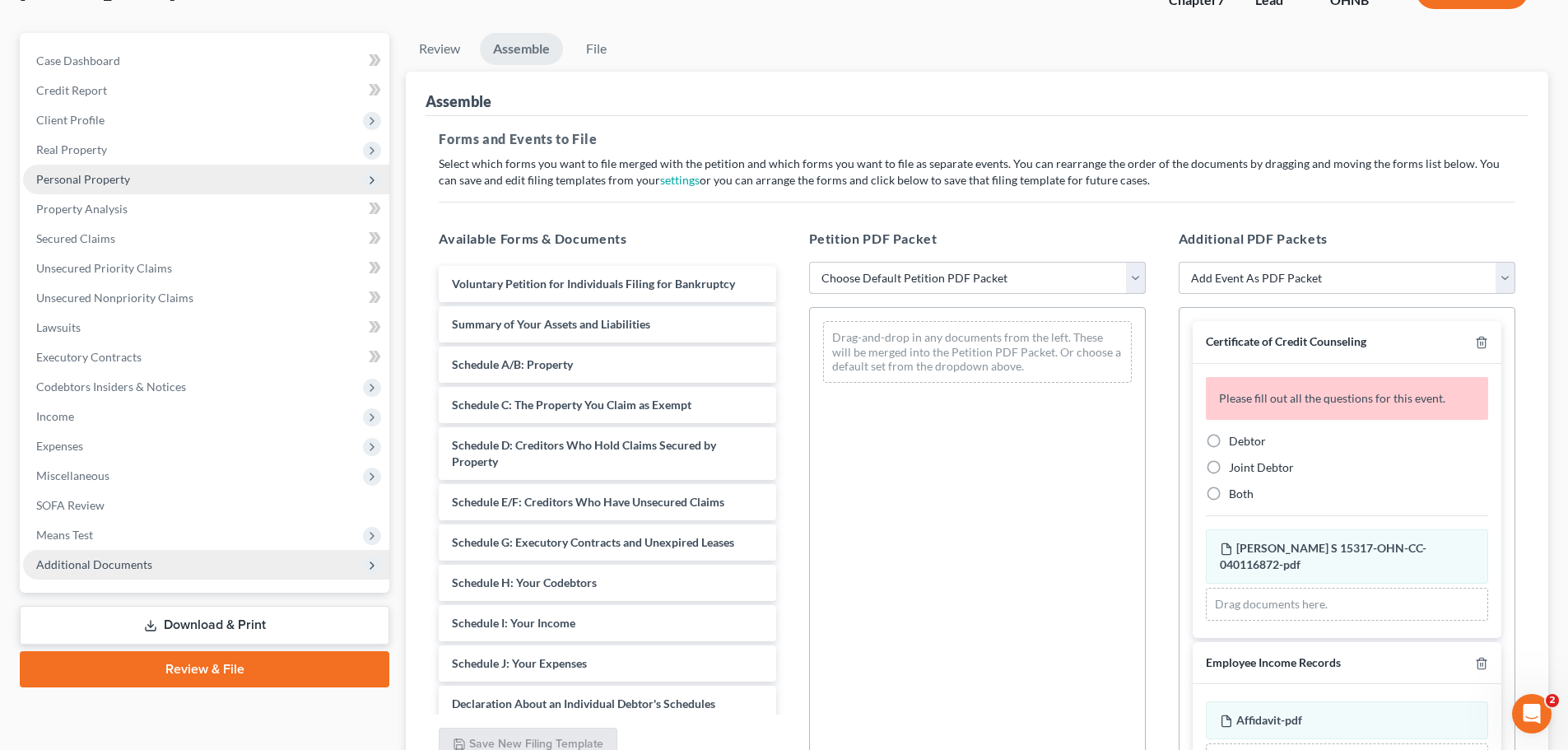
click at [1136, 274] on select "Choose Default Petition PDF Packet Complete Bankruptcy Petition (all forms and …" at bounding box center [977, 278] width 337 height 33
select select "0"
click at [809, 262] on select "Choose Default Petition PDF Packet Complete Bankruptcy Petition (all forms and …" at bounding box center [977, 278] width 337 height 33
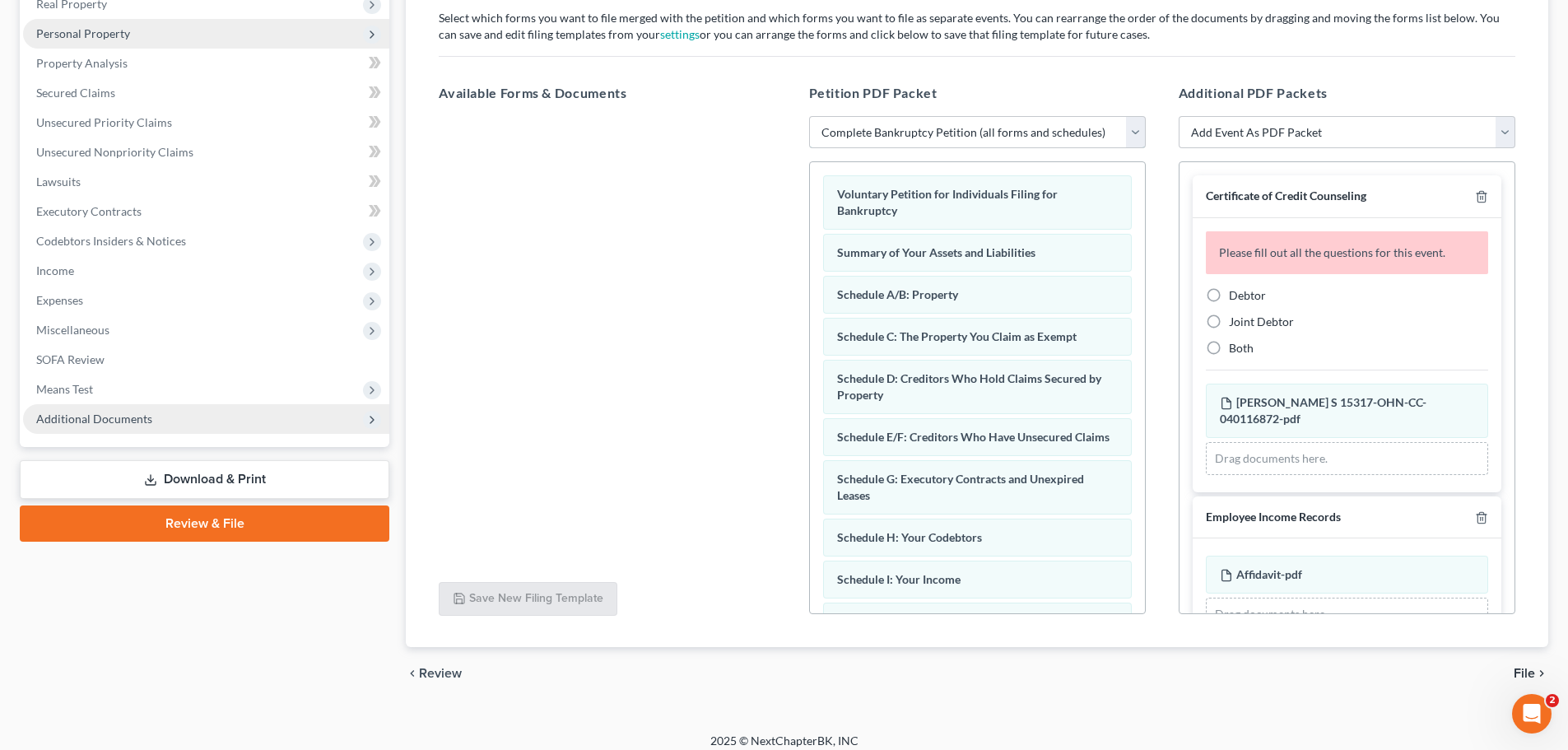
scroll to position [283, 0]
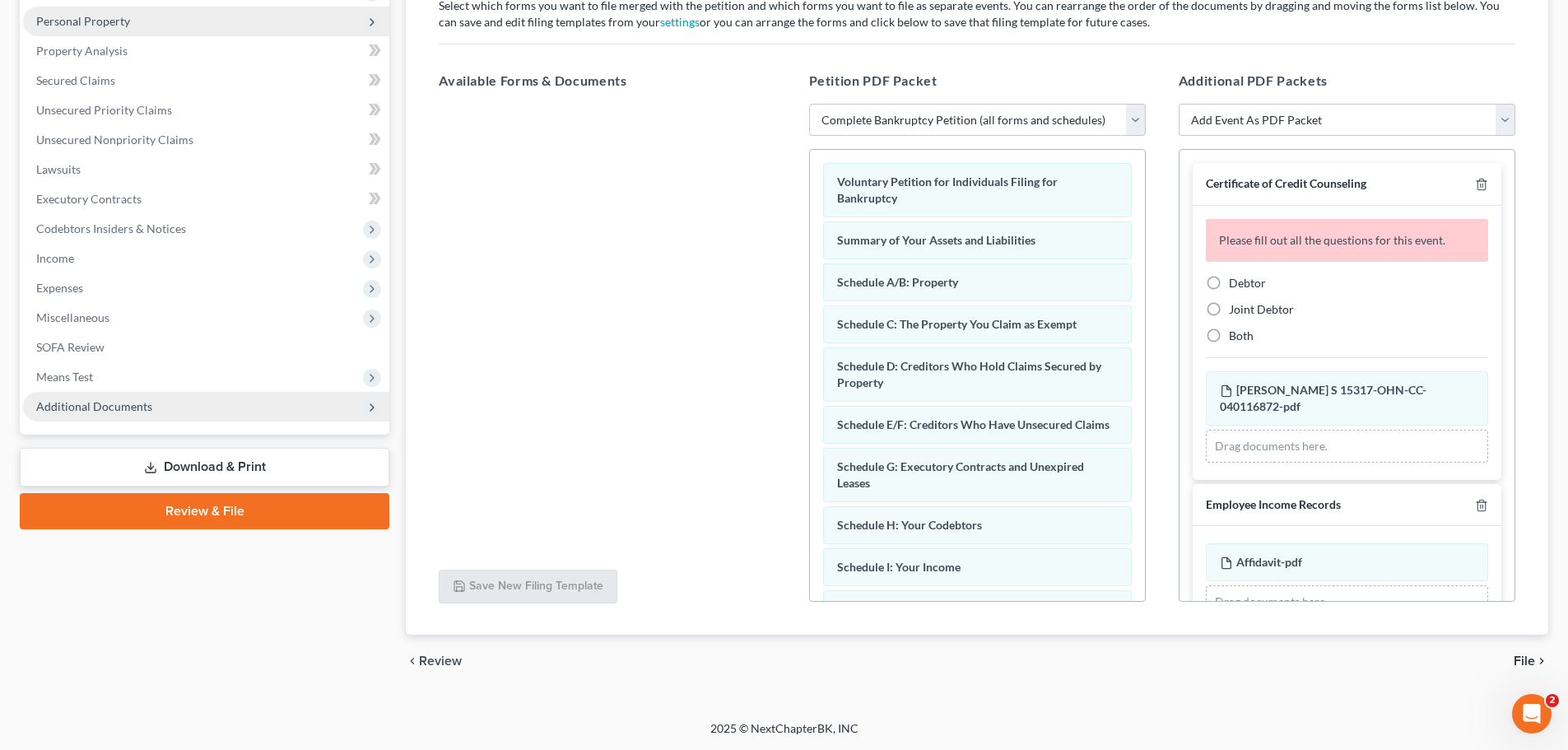
click at [1229, 278] on label "Debtor" at bounding box center [1248, 282] width 37 height 16
click at [1235, 278] on input "Debtor" at bounding box center [1240, 279] width 11 height 11
radio input "true"
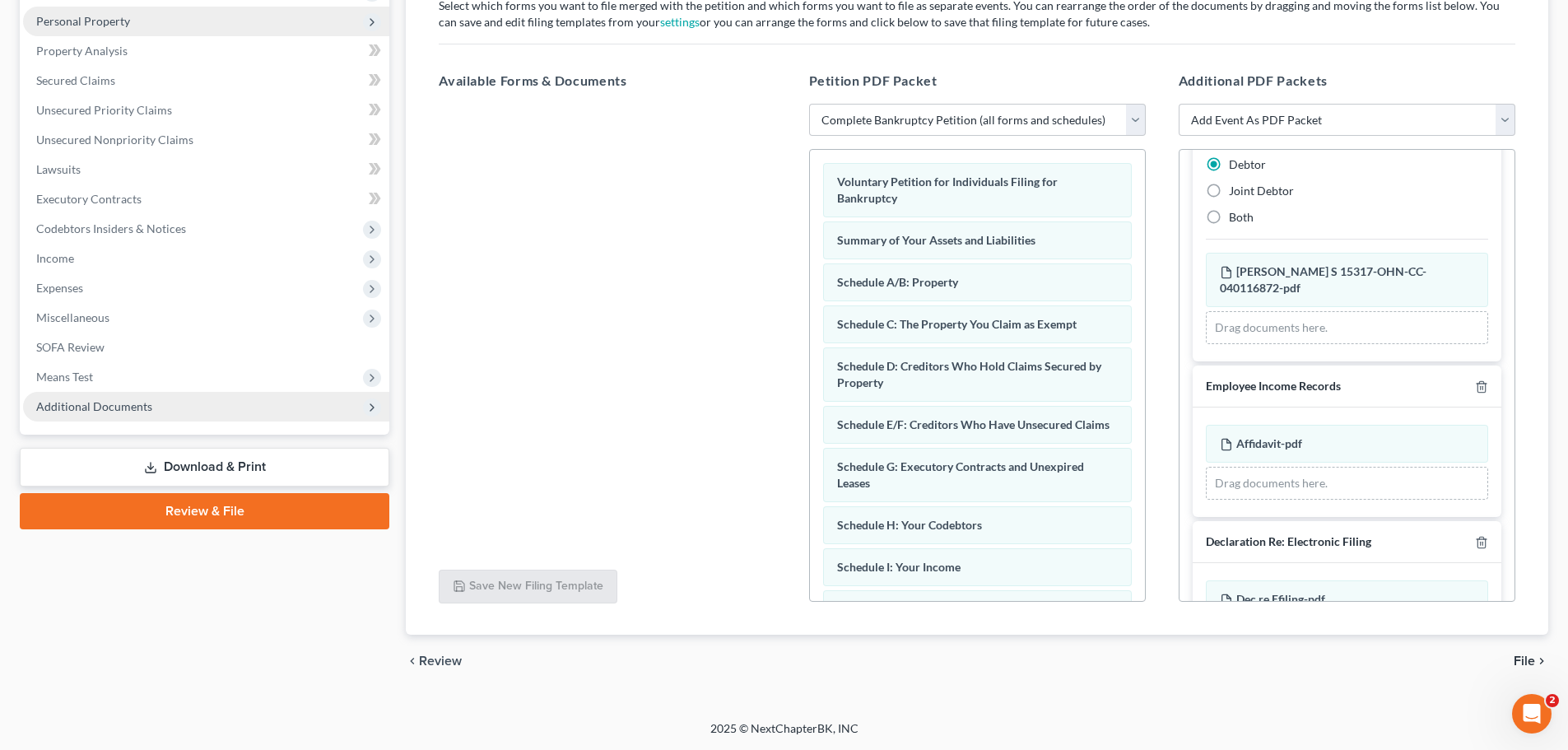
scroll to position [147, 0]
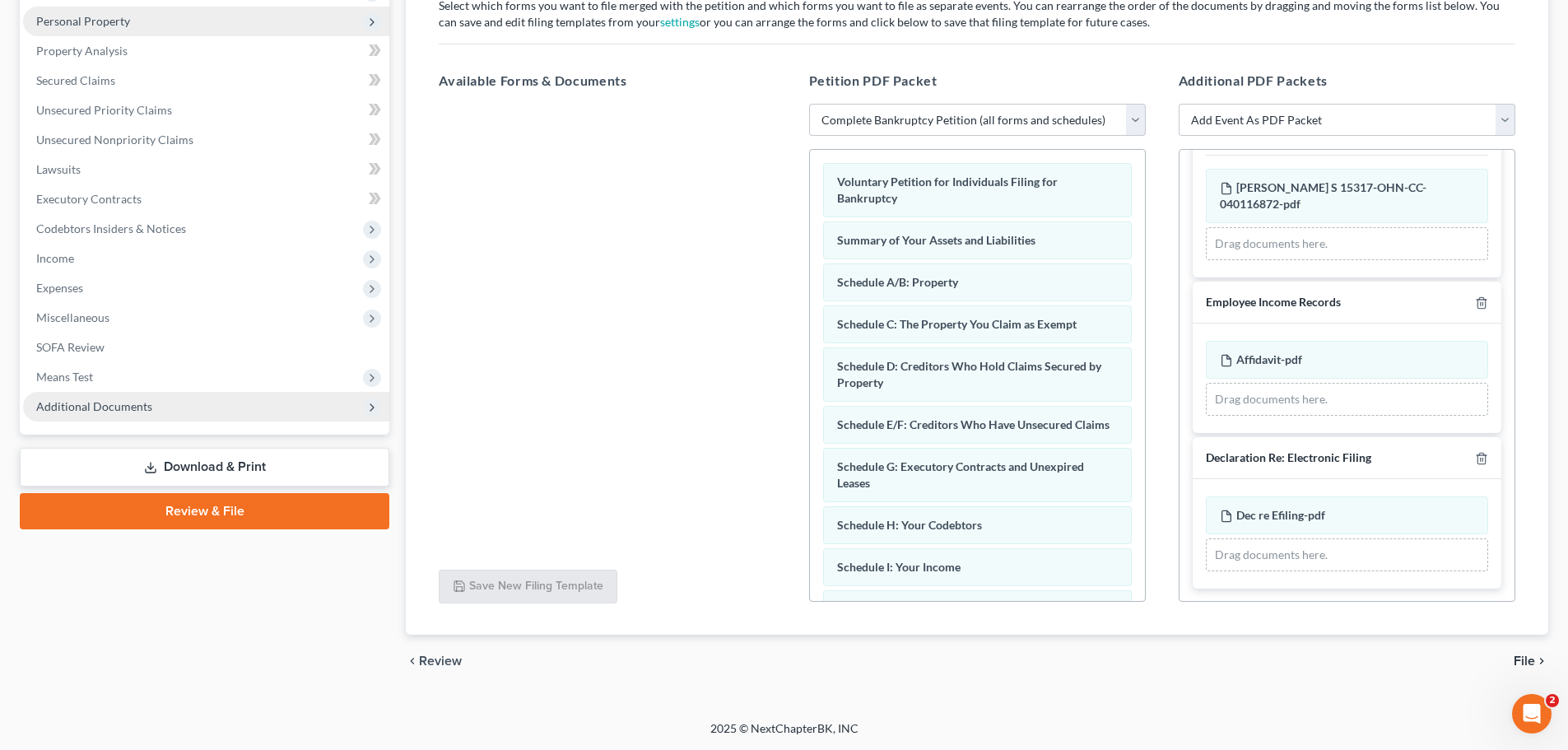
click at [1529, 662] on span "File" at bounding box center [1524, 661] width 21 height 14
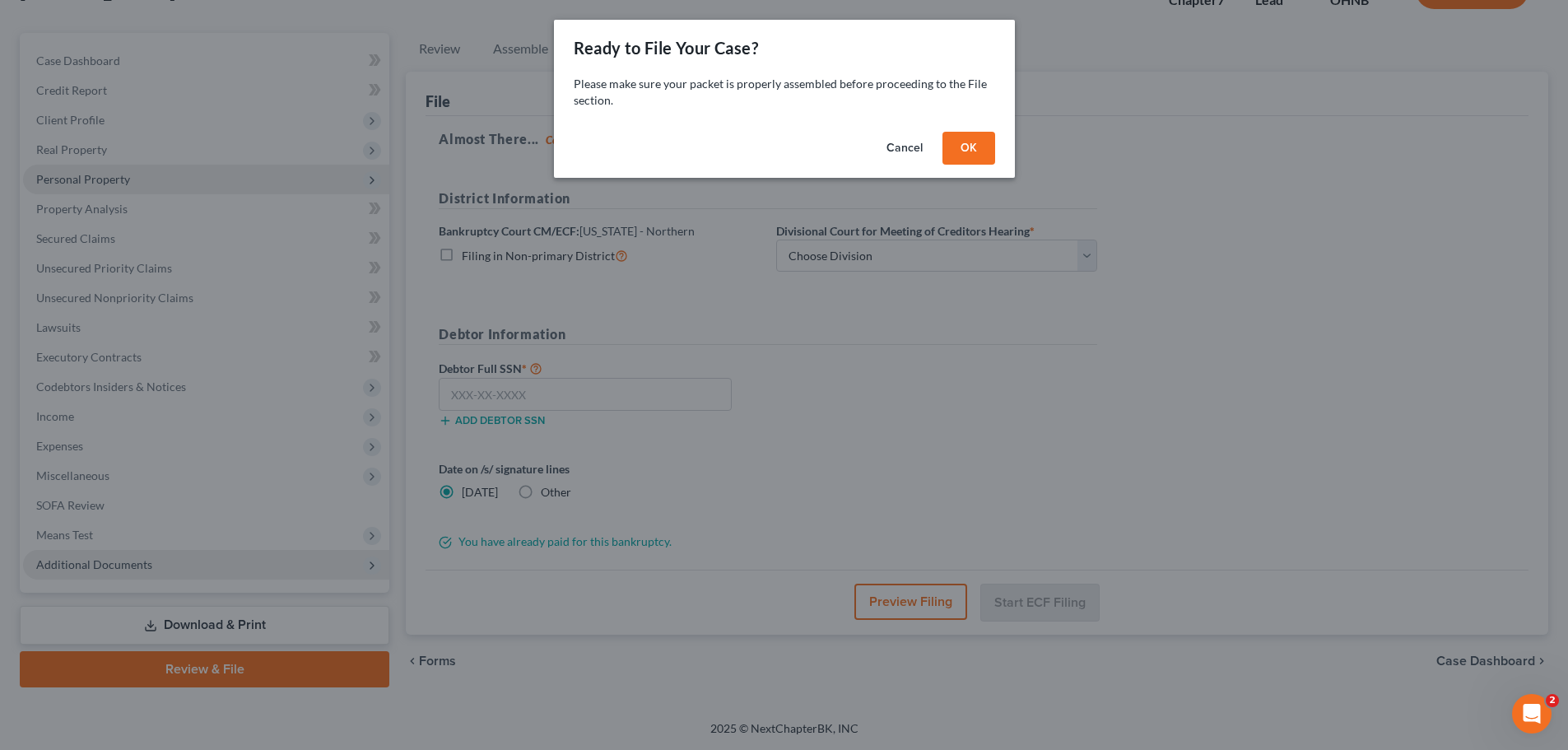
scroll to position [125, 0]
click at [969, 147] on button "OK" at bounding box center [974, 148] width 52 height 33
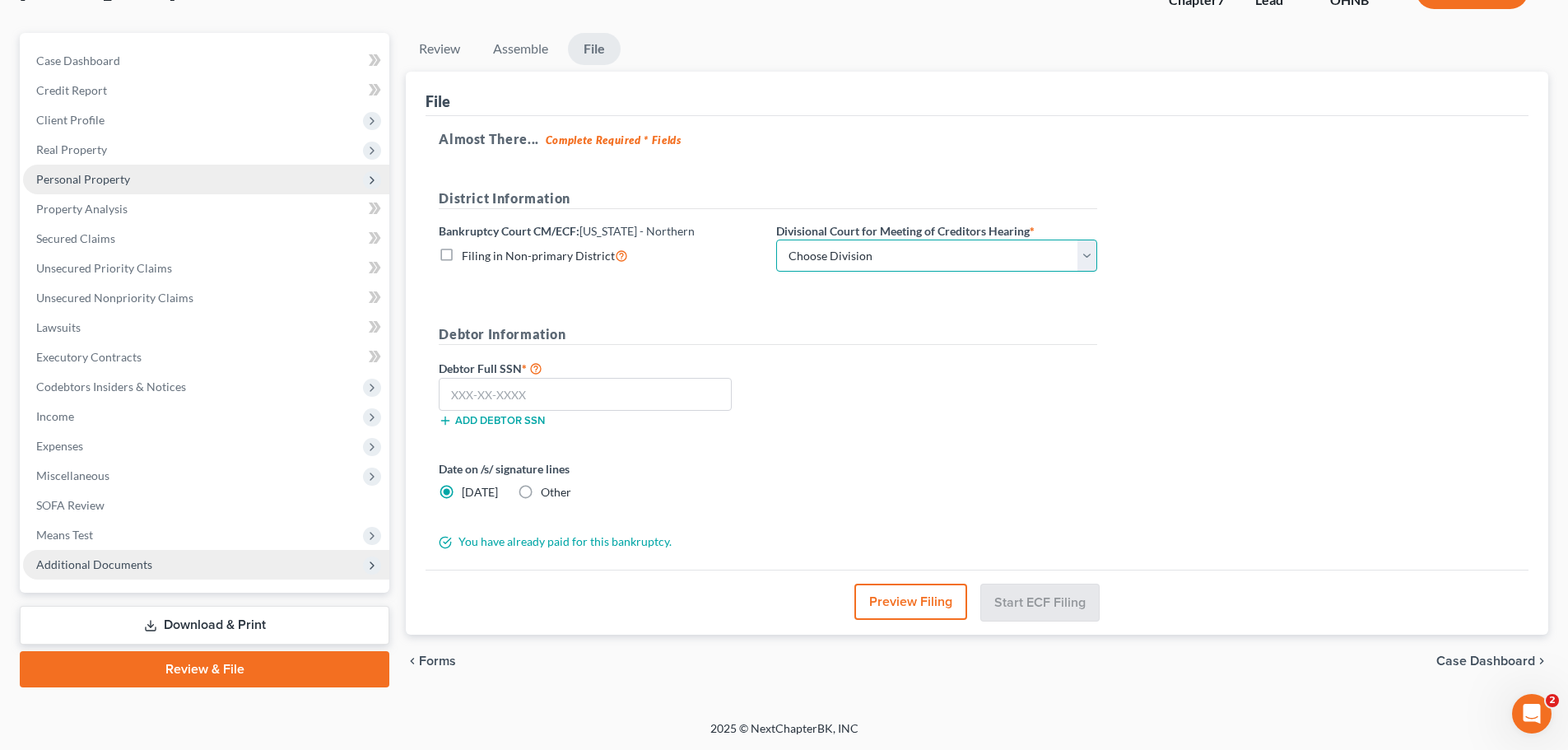
click at [899, 258] on select "Choose Division Akron Canton Cleveland Toledo Youngstown" at bounding box center [936, 256] width 321 height 33
select select "3"
click at [776, 240] on select "Choose Division Akron Canton Cleveland Toledo Youngstown" at bounding box center [936, 256] width 321 height 33
click at [866, 361] on div "Debtor Full SSN * Add debtor SSN" at bounding box center [768, 399] width 675 height 82
click at [600, 398] on input "text" at bounding box center [585, 394] width 293 height 33
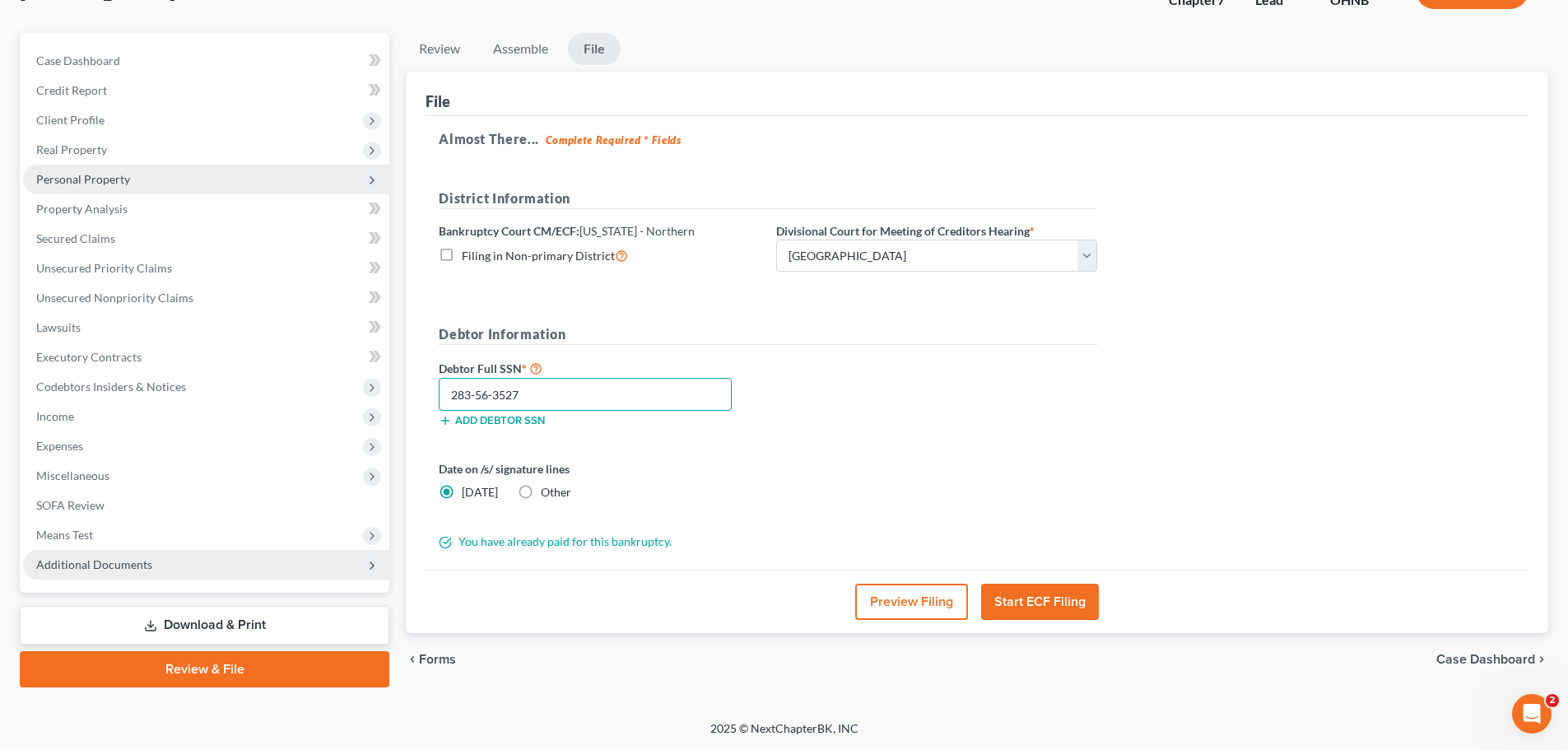
type input "283-56-3527"
click at [804, 390] on div "Debtor Full SSN * 283-56-3527 Add debtor SSN" at bounding box center [768, 399] width 675 height 82
click at [1029, 598] on button "Start ECF Filing" at bounding box center [1039, 602] width 117 height 36
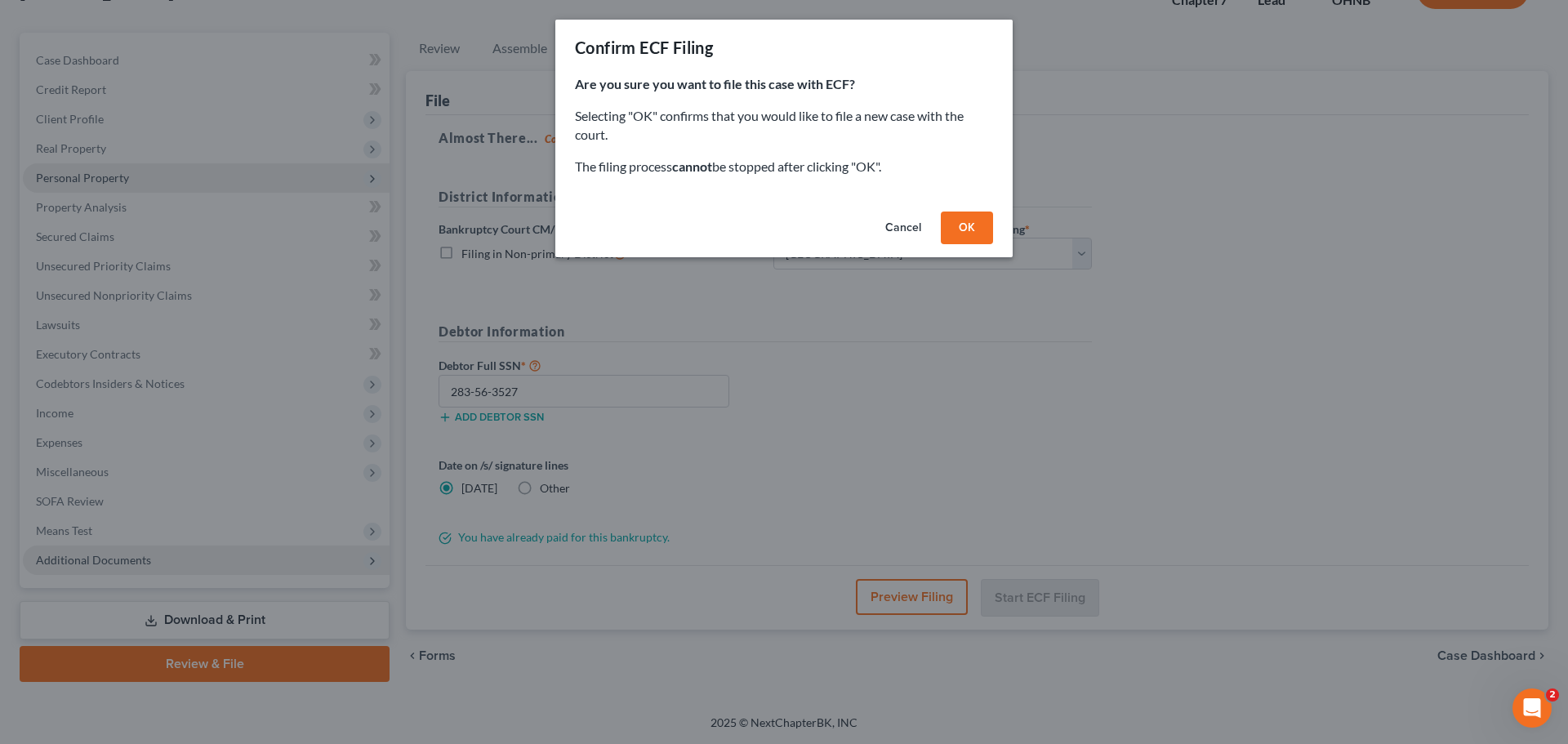
click at [978, 218] on button "OK" at bounding box center [966, 228] width 52 height 33
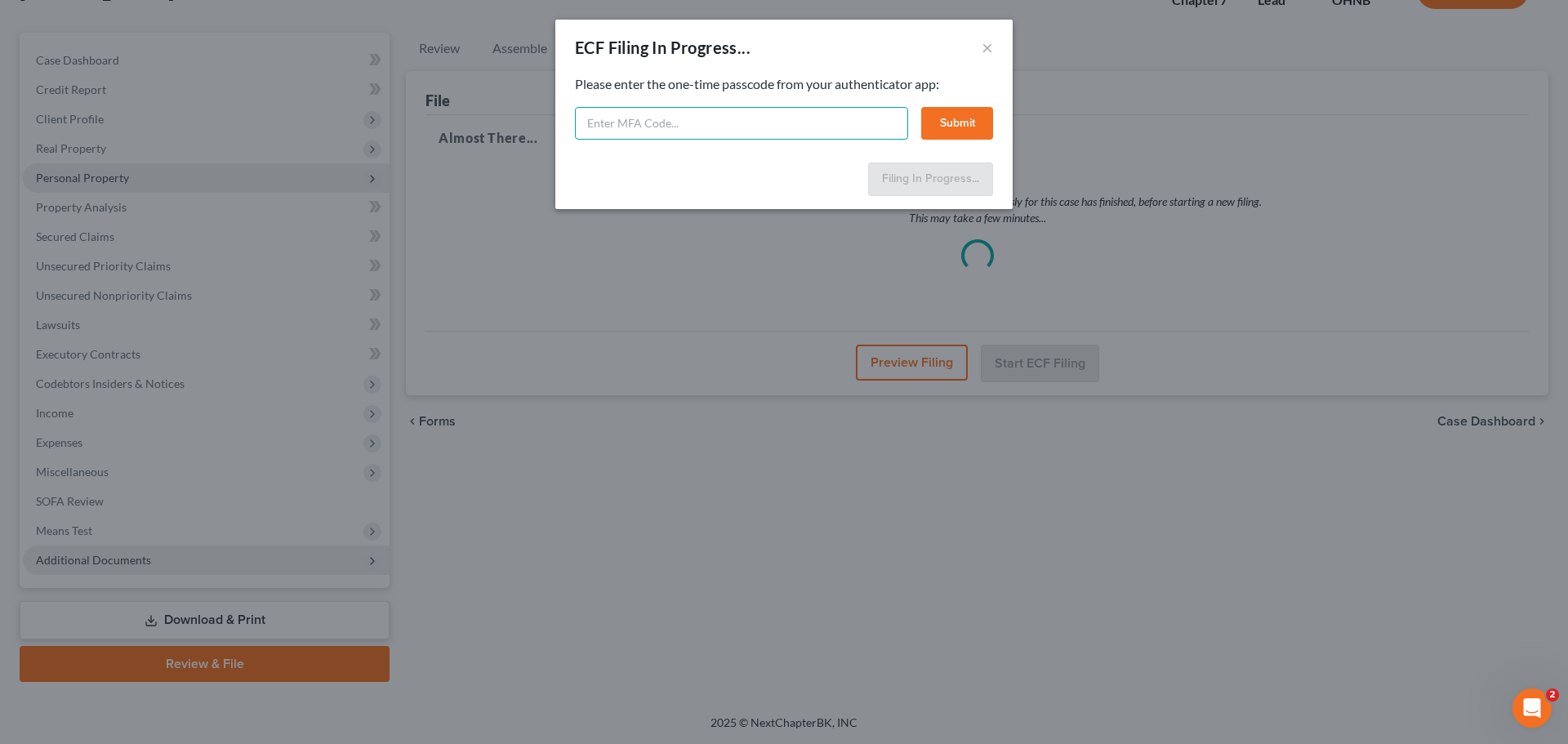
click at [772, 126] on input "text" at bounding box center [741, 123] width 333 height 33
type input "221548"
click at [954, 122] on button "Submit" at bounding box center [957, 123] width 72 height 33
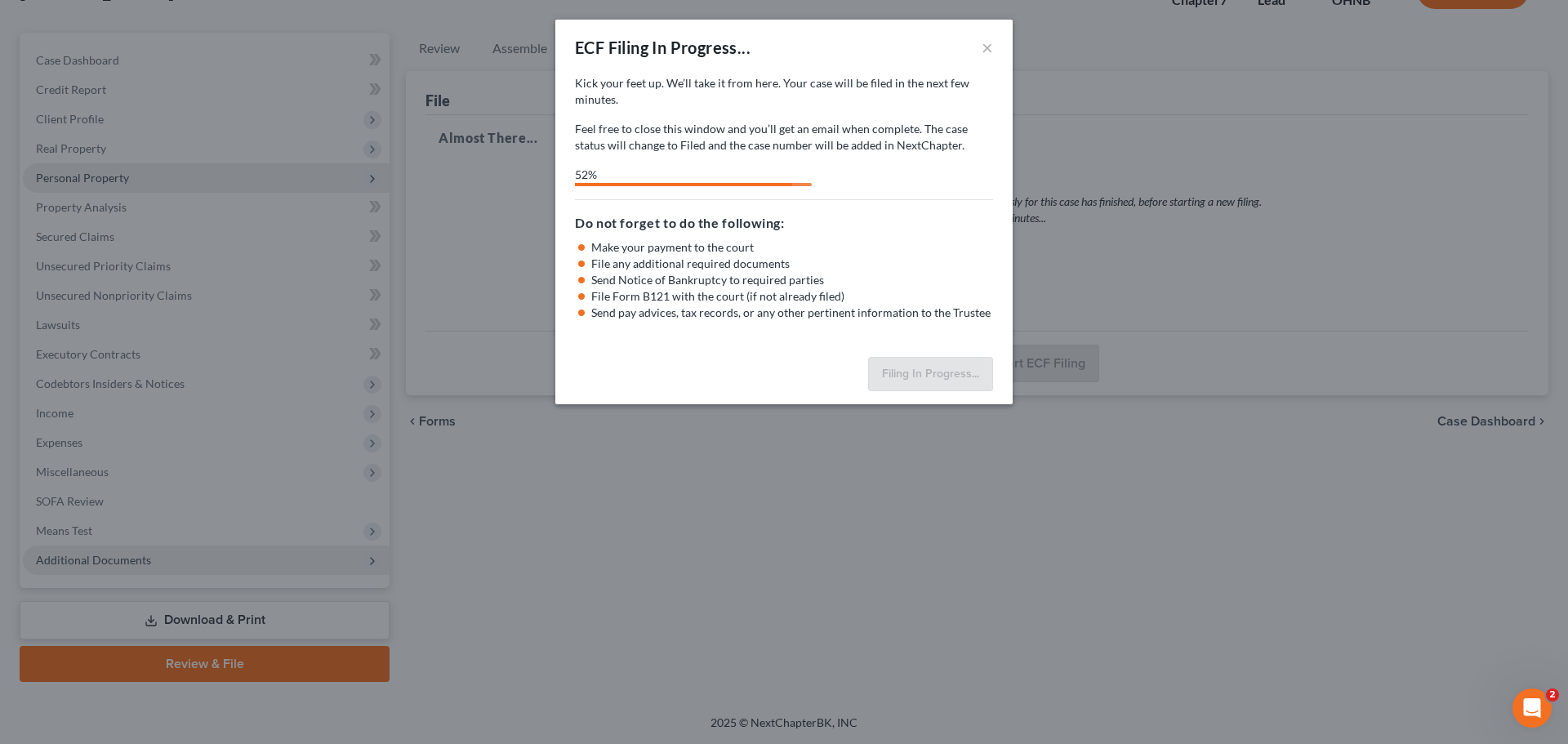
select select "3"
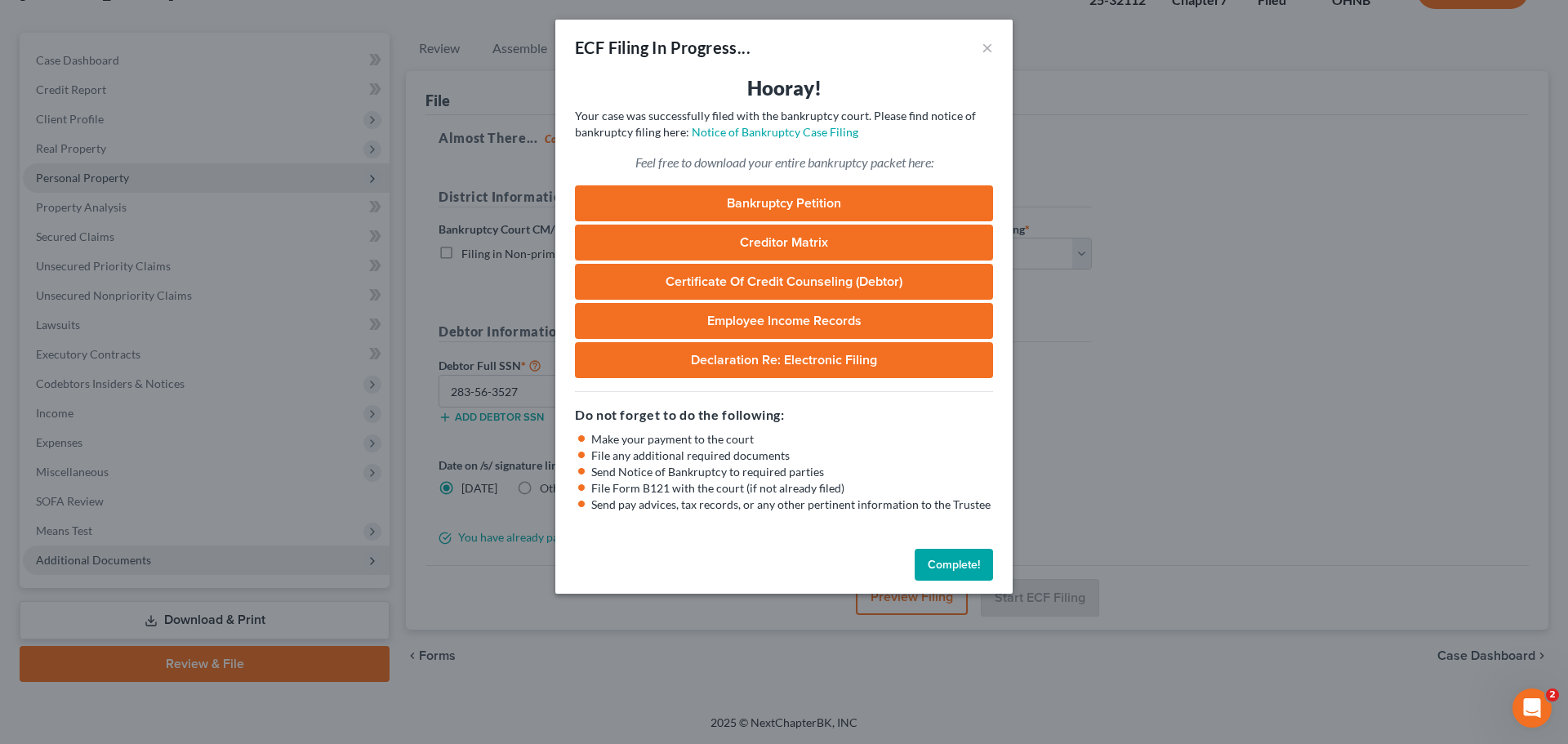
click at [951, 560] on button "Complete!" at bounding box center [953, 565] width 78 height 33
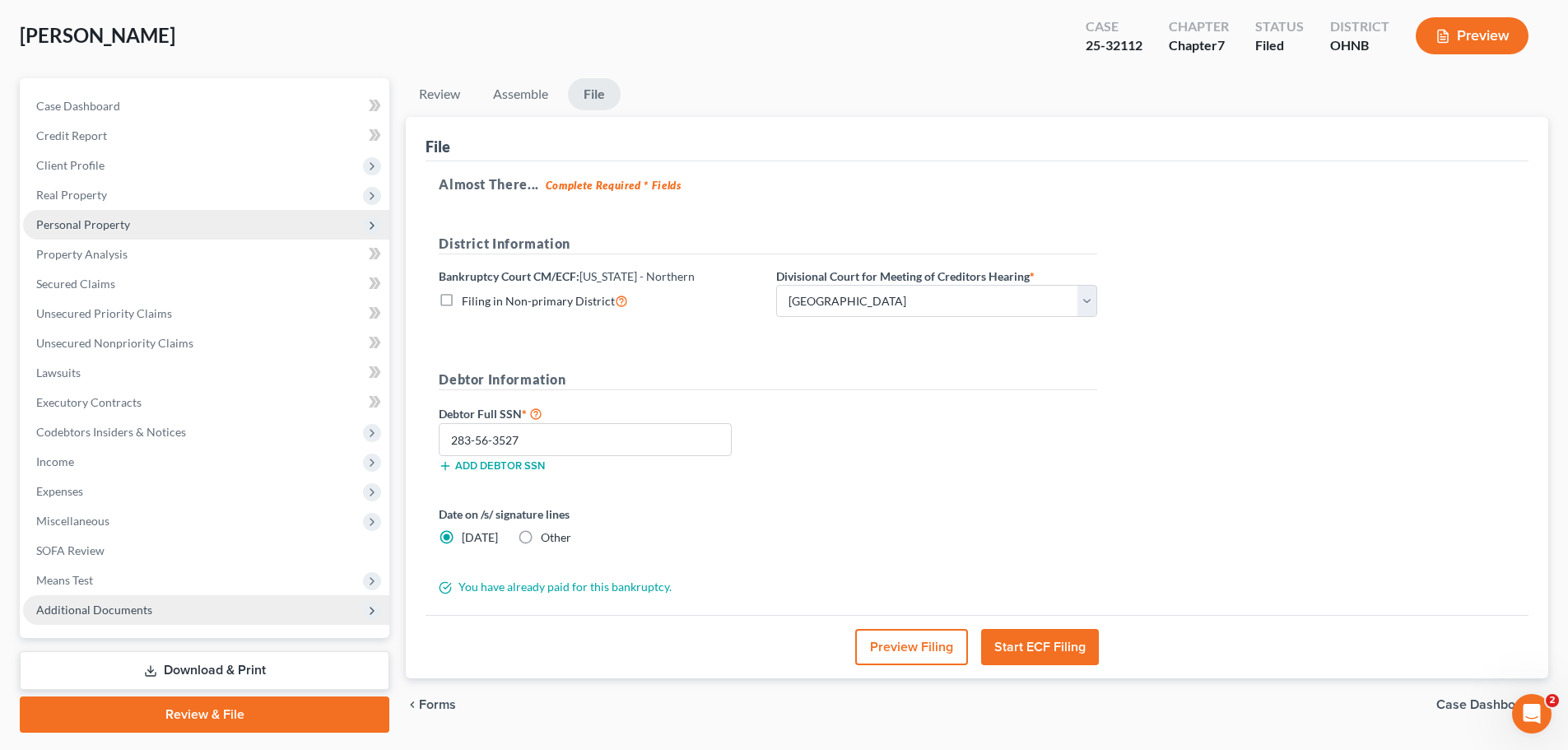
scroll to position [0, 0]
